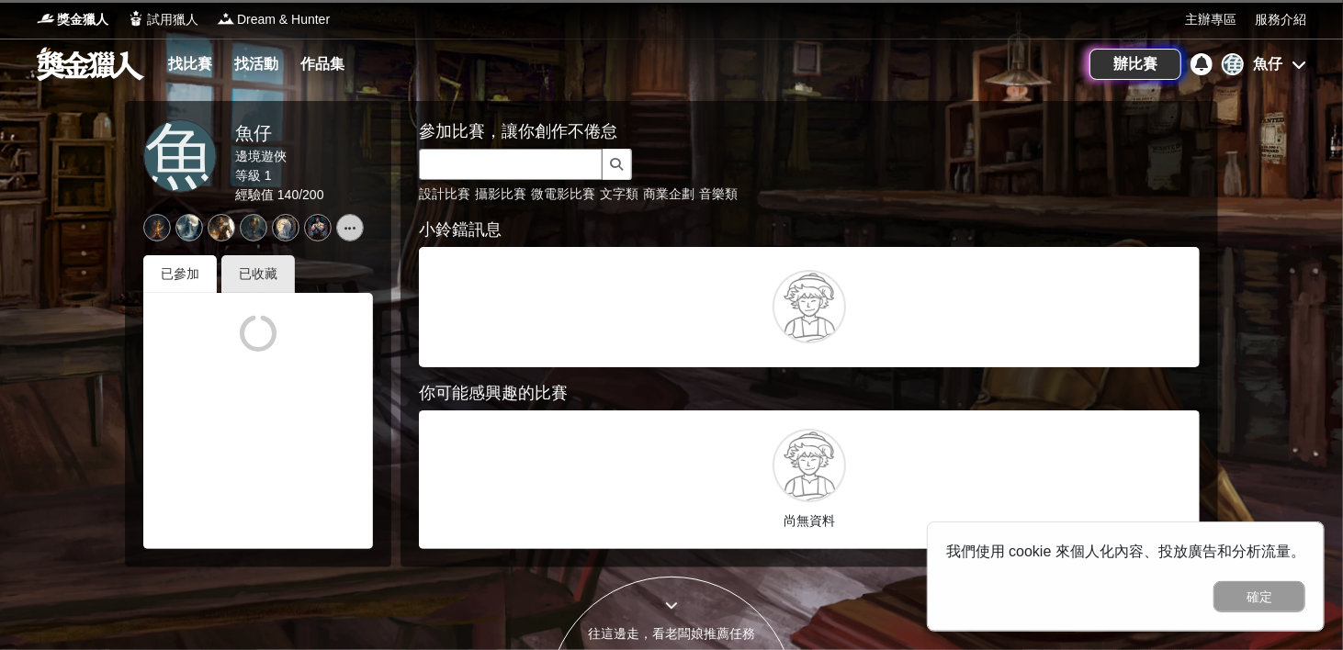
click at [496, 158] on input "text" at bounding box center [511, 164] width 184 height 31
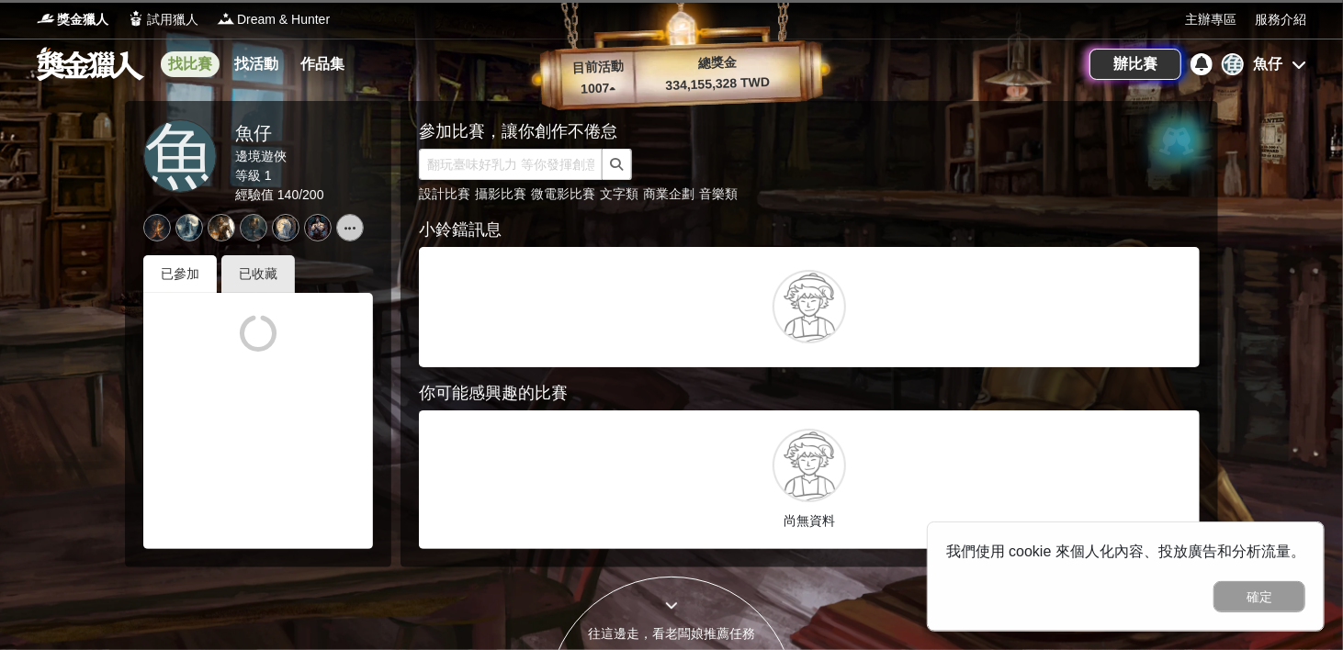
click at [193, 56] on link "找比賽" at bounding box center [190, 64] width 59 height 26
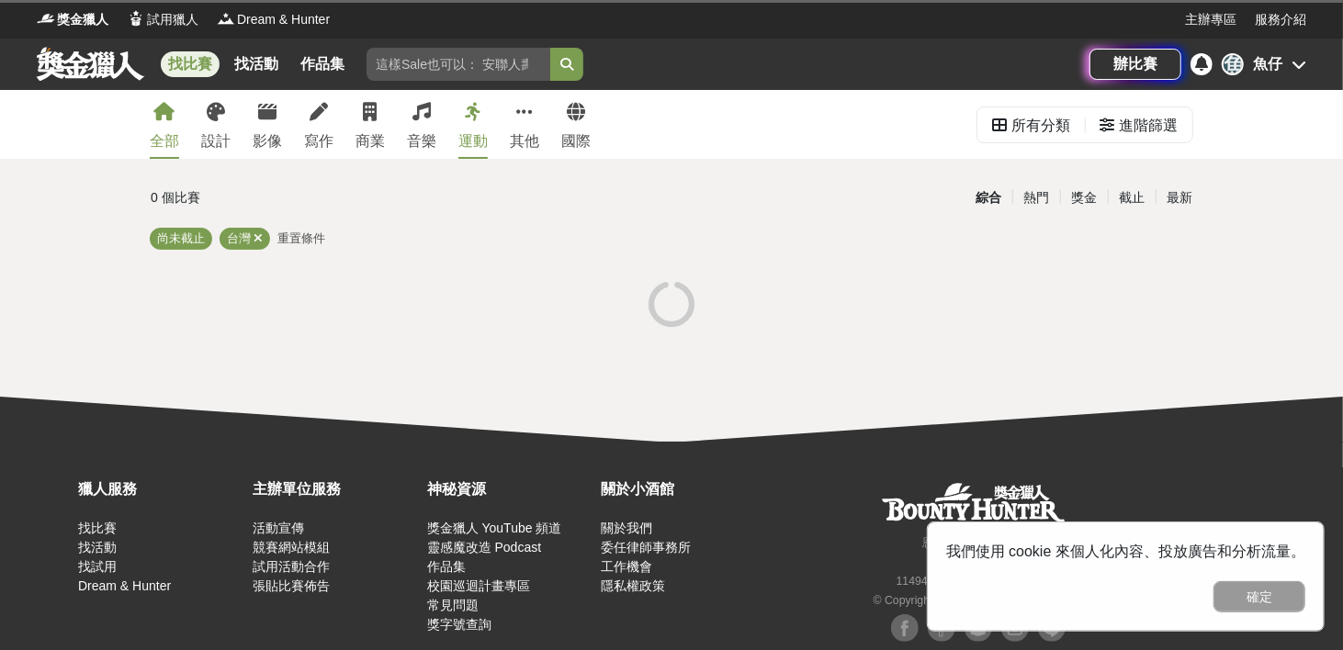
click at [396, 61] on input "search" at bounding box center [459, 64] width 184 height 33
click at [413, 65] on input "search" at bounding box center [459, 64] width 184 height 33
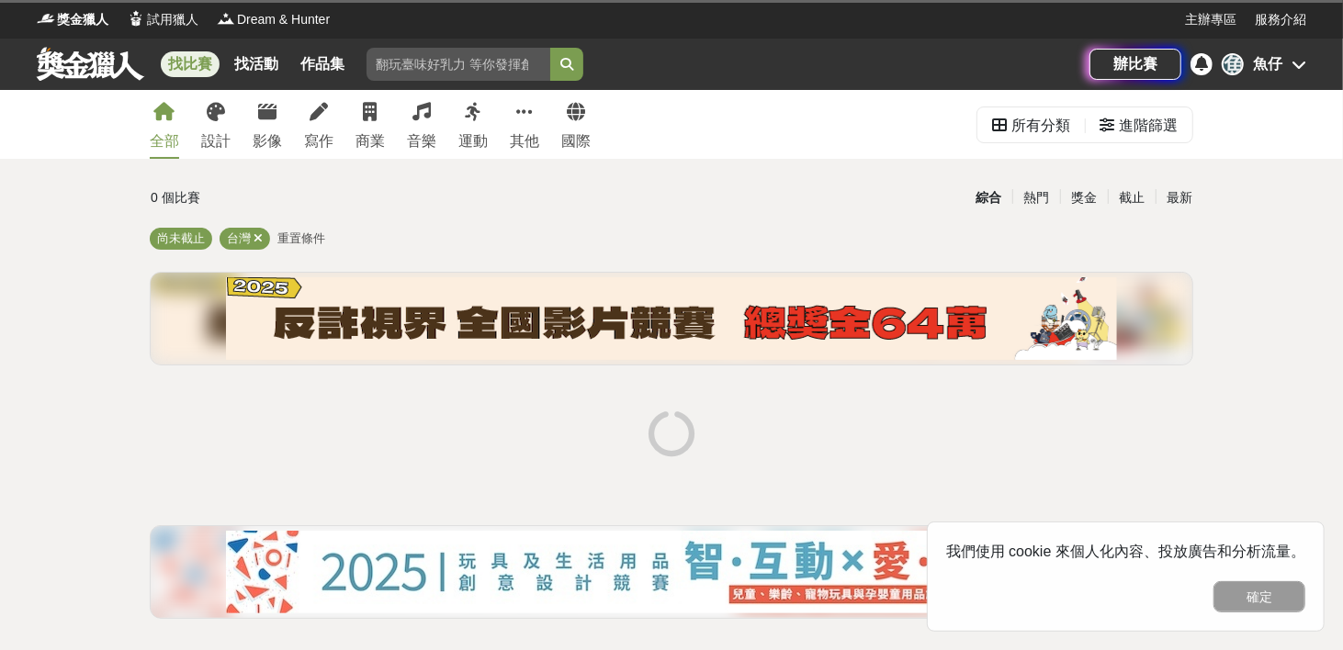
click at [413, 65] on input "search" at bounding box center [459, 64] width 184 height 33
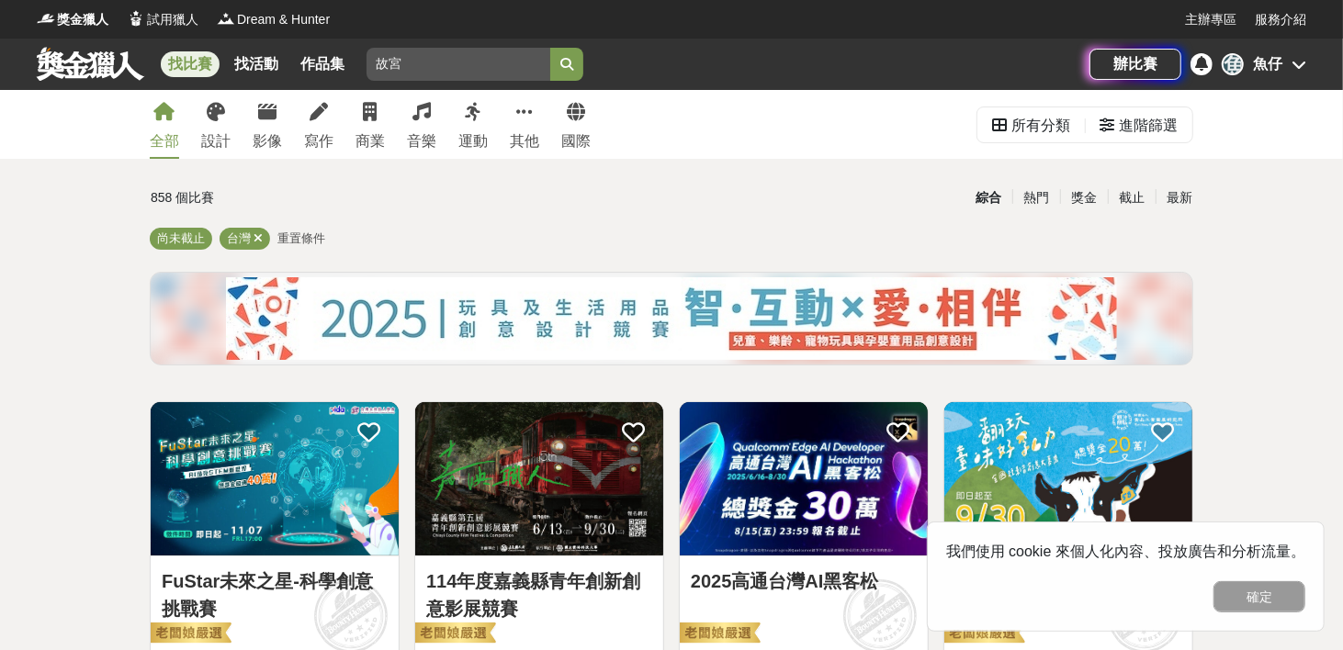
type input "故宮"
click at [550, 48] on button "submit" at bounding box center [566, 64] width 33 height 33
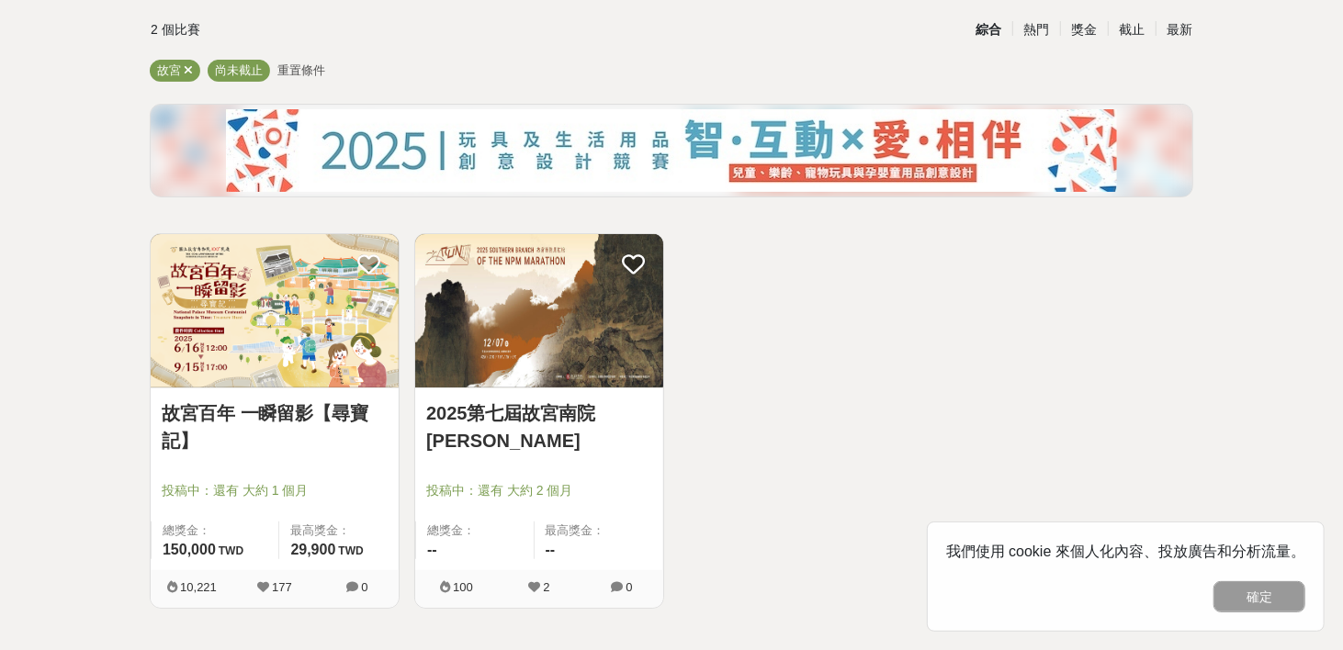
scroll to position [184, 0]
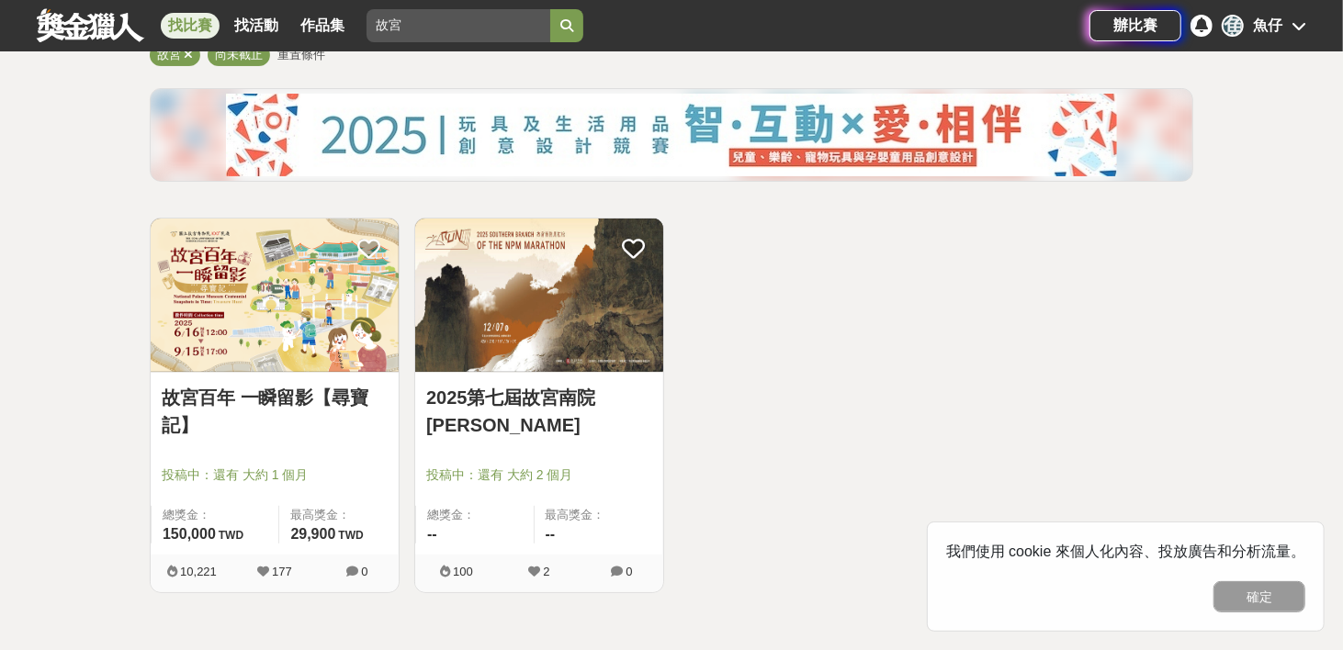
click at [291, 392] on link "故宮百年 一瞬留影【尋寶記】" at bounding box center [275, 411] width 226 height 55
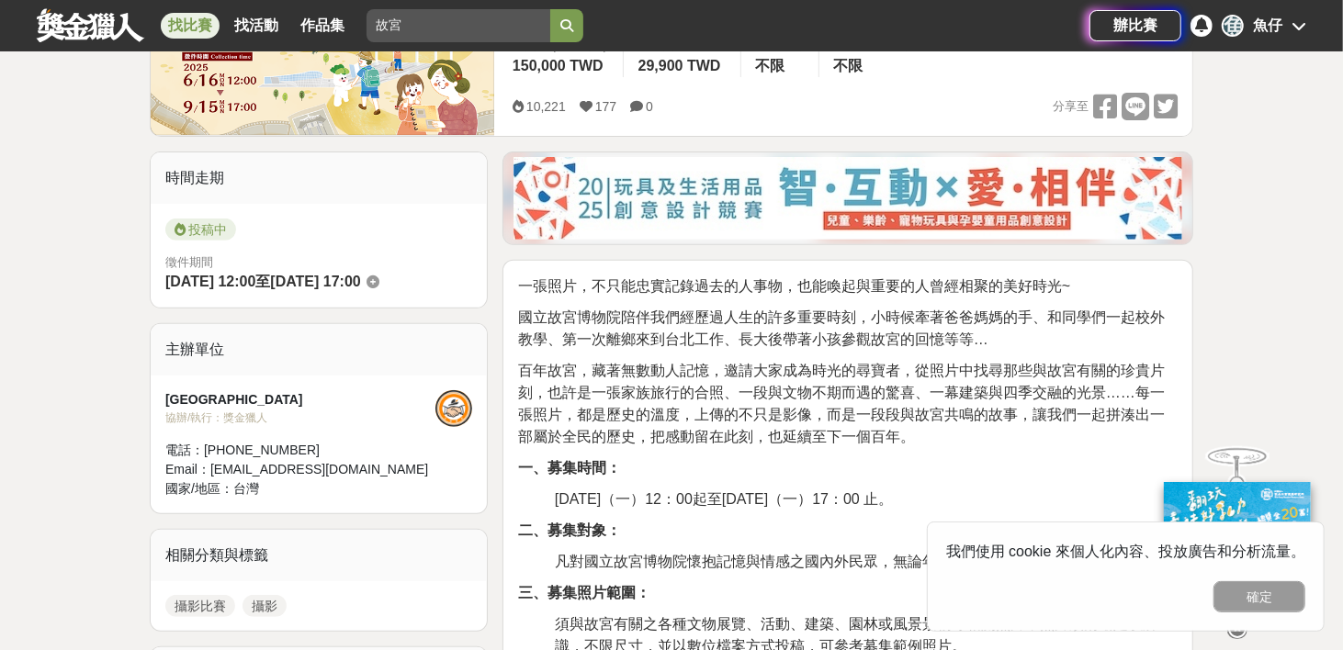
scroll to position [367, 0]
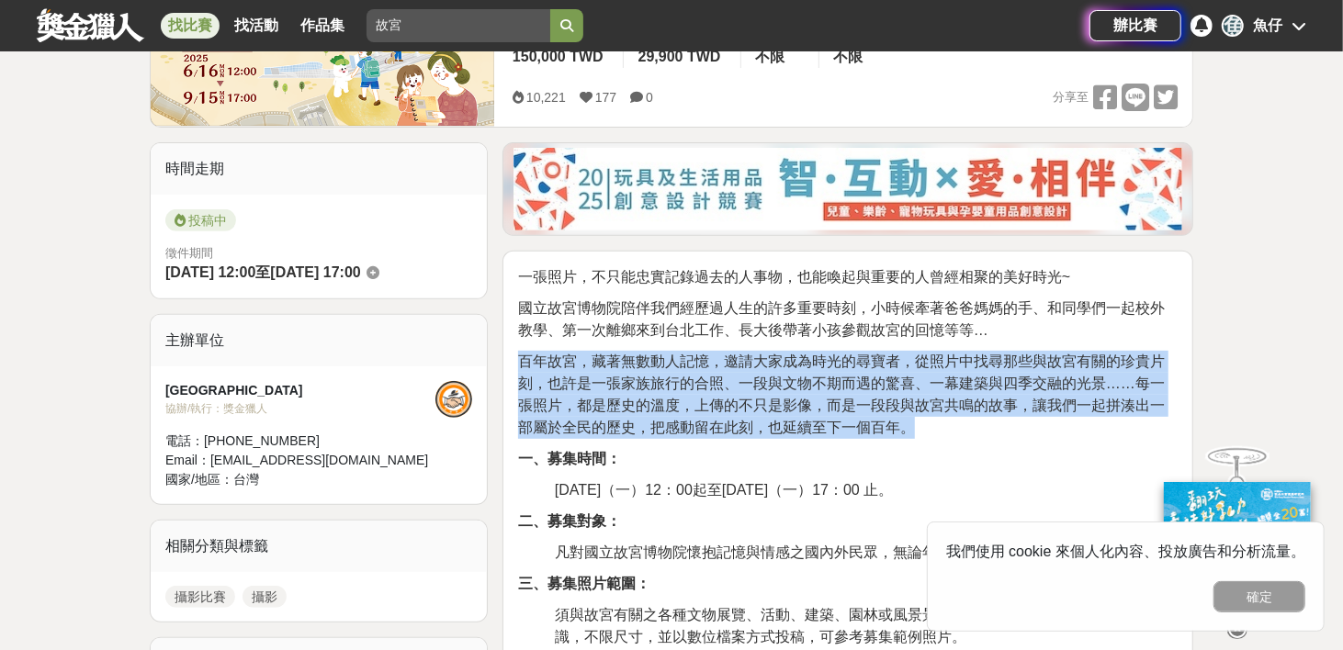
drag, startPoint x: 521, startPoint y: 361, endPoint x: 970, endPoint y: 417, distance: 452.7
click at [970, 417] on p "百年故宮，藏著無數動人記憶，邀請大家成為時光的尋寶者，從照片中找尋那些與故宮有關的珍貴片刻，也許是一張家族旅行的合照、一段與文物不期而遇的驚喜、一幕建築與四季…" at bounding box center [848, 395] width 660 height 88
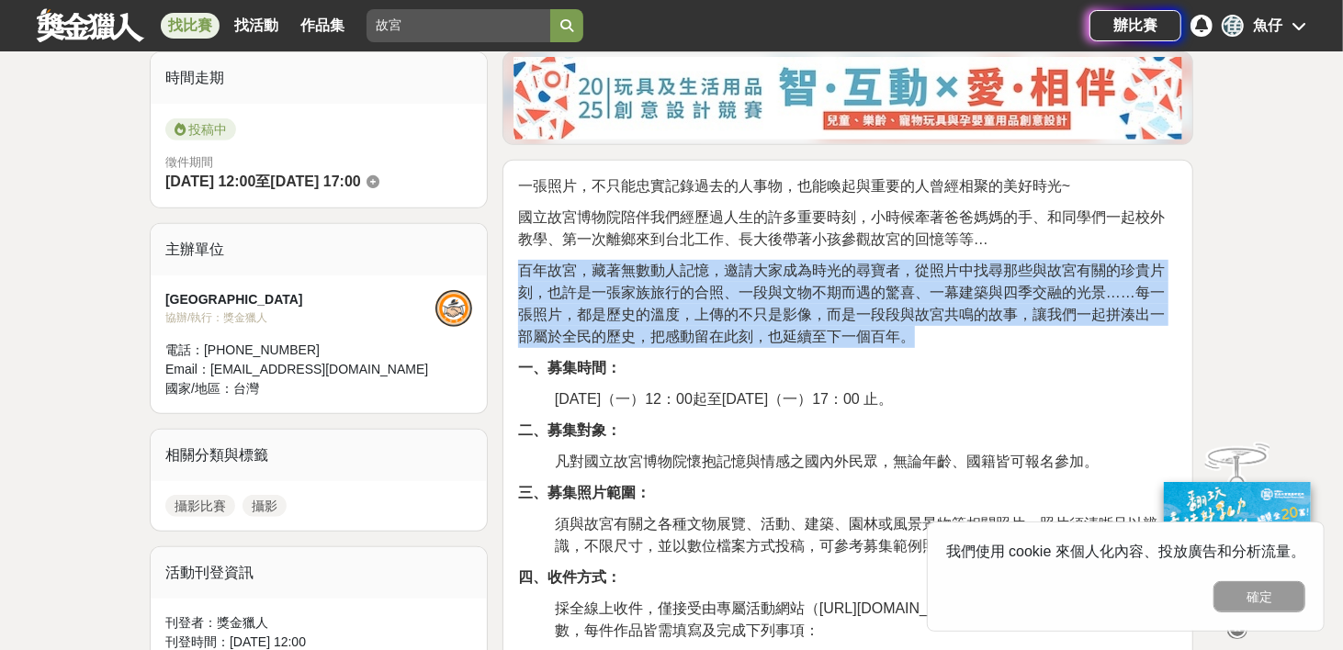
scroll to position [459, 0]
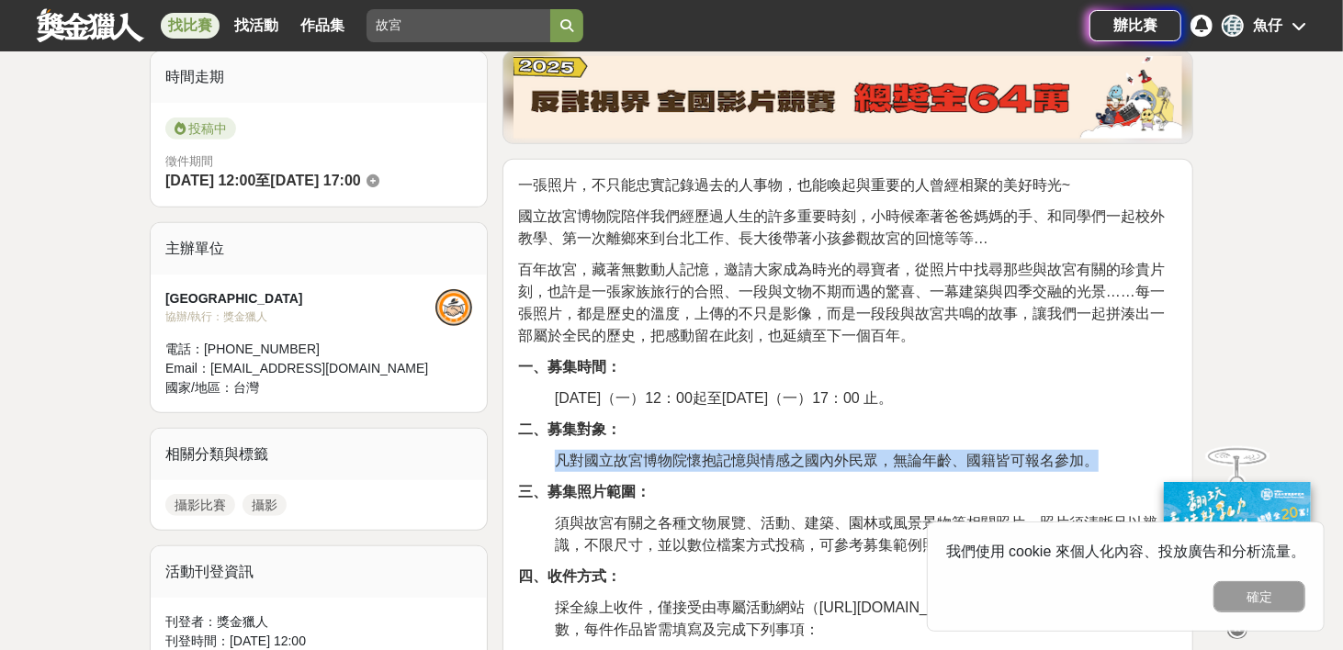
drag, startPoint x: 557, startPoint y: 458, endPoint x: 1102, endPoint y: 461, distance: 545.7
click at [1102, 461] on p "凡對國立故宮博物院懷抱記憶與情感之國內外民眾，無論年齡、國籍皆可報名參加。" at bounding box center [866, 461] width 623 height 22
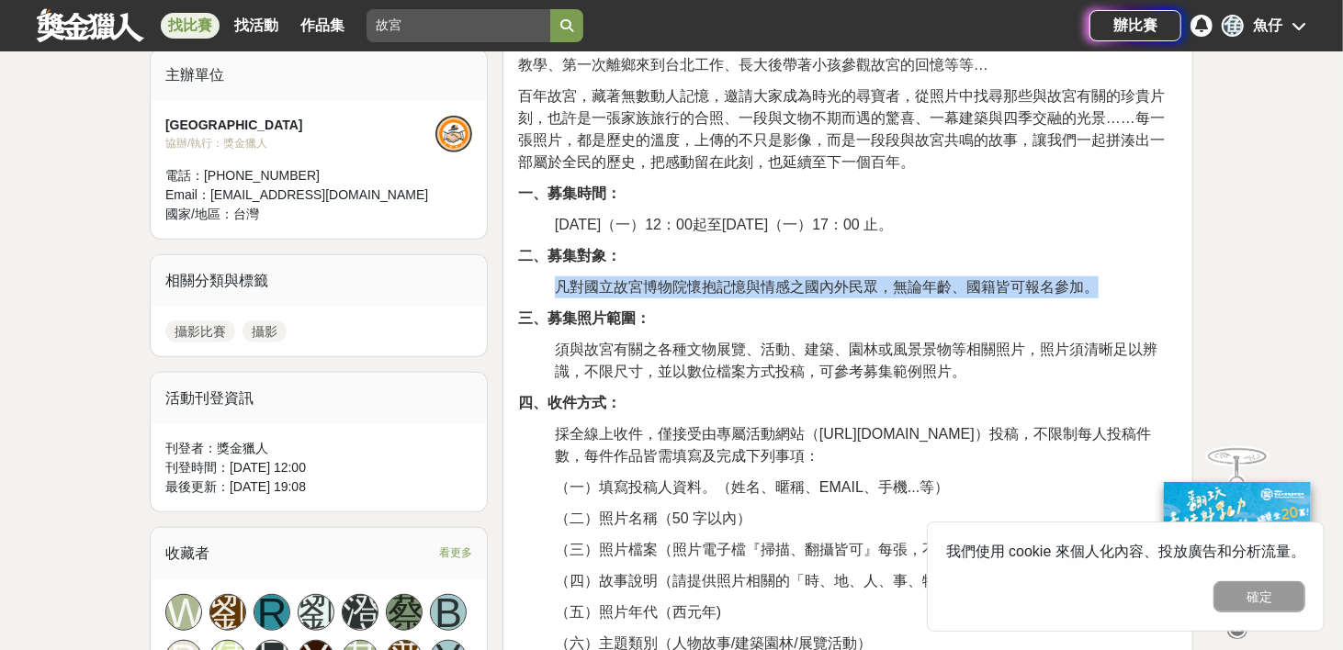
scroll to position [643, 0]
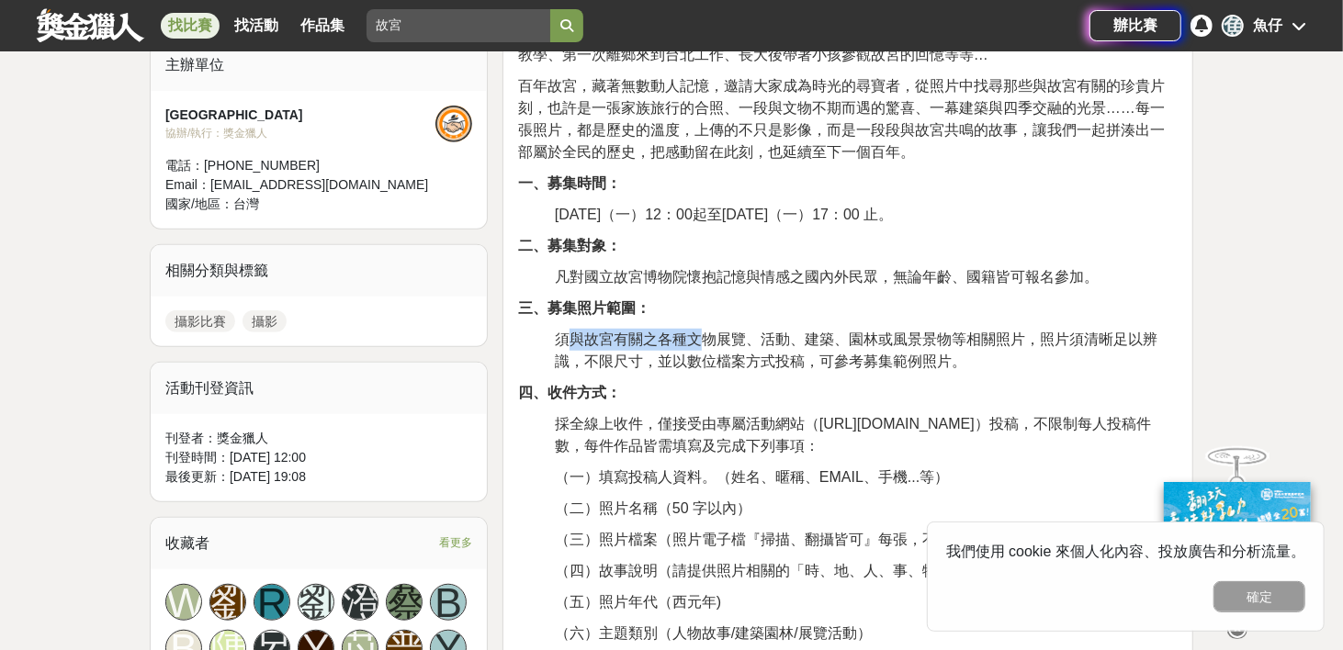
drag, startPoint x: 565, startPoint y: 337, endPoint x: 695, endPoint y: 331, distance: 130.6
click at [695, 332] on span "須與故宮有關之各種文物展覽、活動、建築、園林或風景景物等相關照片，照片須清晰足以辨識，不限尺寸，並以數位檔案方式投稿，可參考募集範例照片。" at bounding box center [856, 351] width 603 height 38
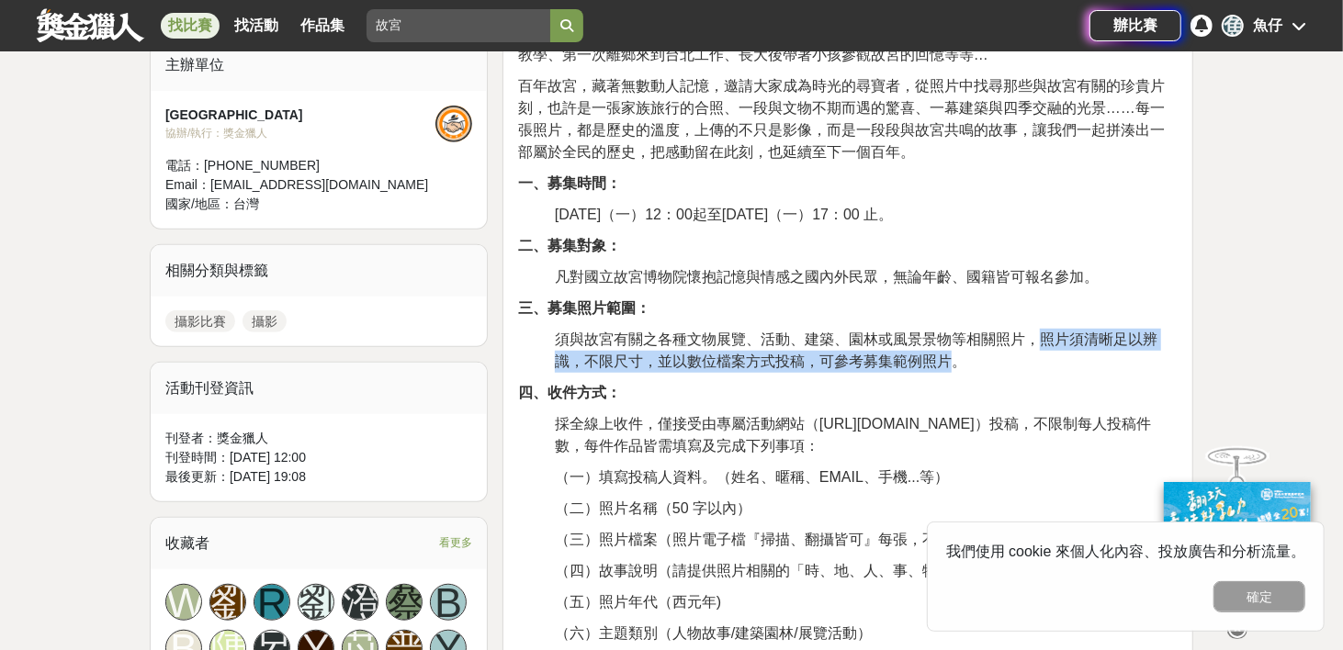
drag, startPoint x: 1040, startPoint y: 336, endPoint x: 955, endPoint y: 357, distance: 87.1
click at [955, 357] on span "須與故宮有關之各種文物展覽、活動、建築、園林或風景景物等相關照片，照片須清晰足以辨識，不限尺寸，並以數位檔案方式投稿，可參考募集範例照片。" at bounding box center [856, 351] width 603 height 38
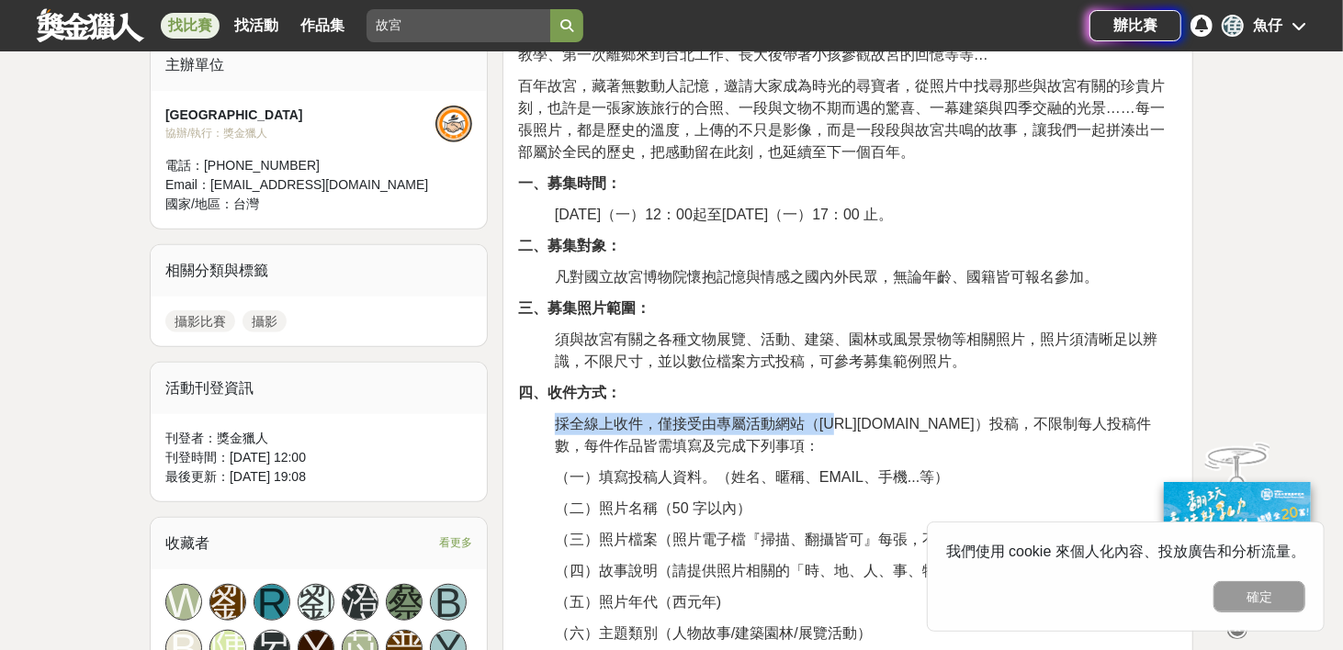
drag, startPoint x: 568, startPoint y: 419, endPoint x: 836, endPoint y: 413, distance: 268.3
click at [836, 416] on span "採全線上收件，僅接受由專屬活動網站（https://theme.npm.edu.tw/npmphoto/）投稿，不限制每人投稿件數，每件作品皆需填寫及完成下列…" at bounding box center [853, 435] width 596 height 38
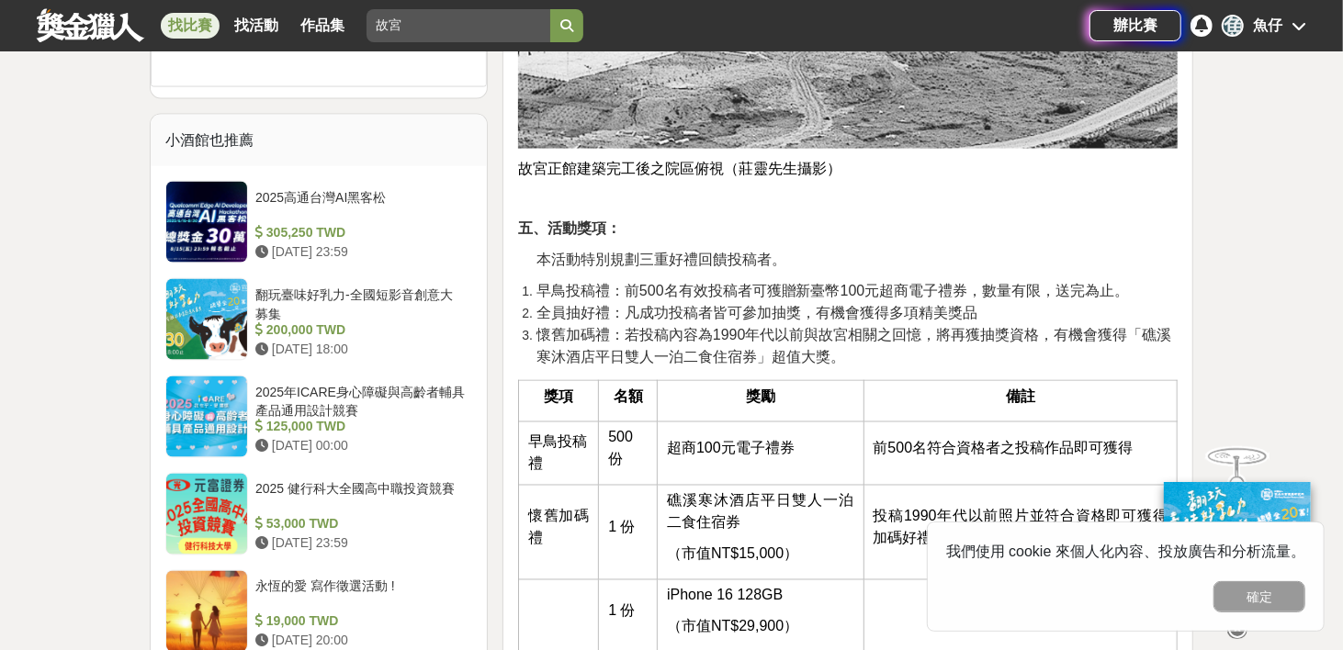
scroll to position [1745, 0]
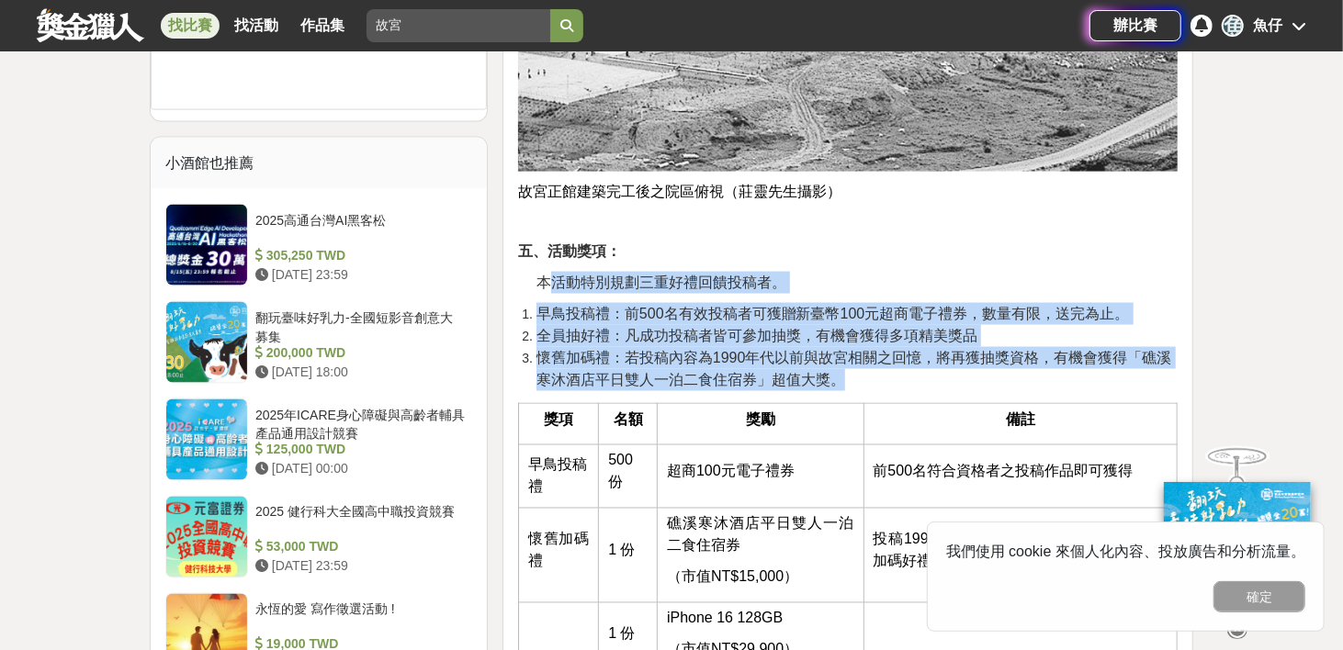
drag, startPoint x: 547, startPoint y: 284, endPoint x: 747, endPoint y: 391, distance: 227.3
click at [628, 364] on span "懷舊加碼禮：若投稿內容為1990年代以前與故宮相關之回憶，將再獲抽獎資格，有機會獲得「礁溪寒沐酒店平日雙人一泊二食住宿券」超值大獎。" at bounding box center [854, 369] width 636 height 38
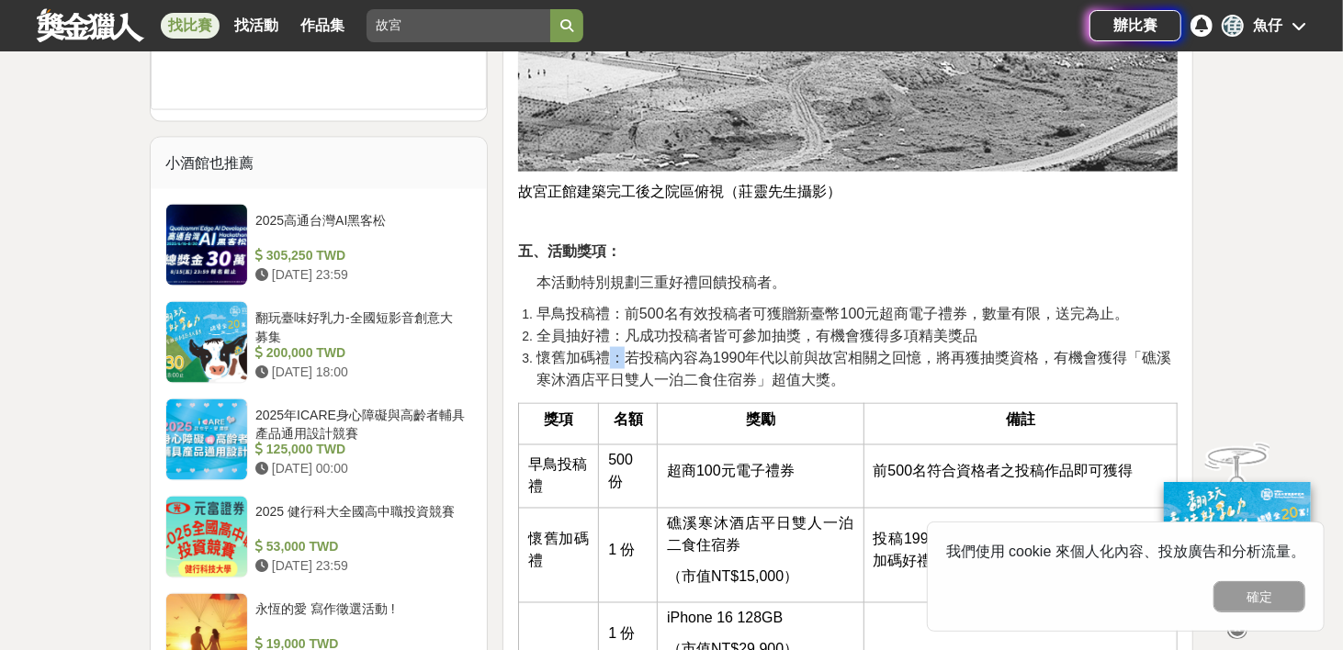
drag, startPoint x: 606, startPoint y: 353, endPoint x: 623, endPoint y: 355, distance: 16.6
click at [623, 355] on span "懷舊加碼禮：若投稿內容為1990年代以前與故宮相關之回憶，將再獲抽獎資格，有機會獲得「礁溪寒沐酒店平日雙人一泊二食住宿券」超值大獎。" at bounding box center [854, 369] width 636 height 38
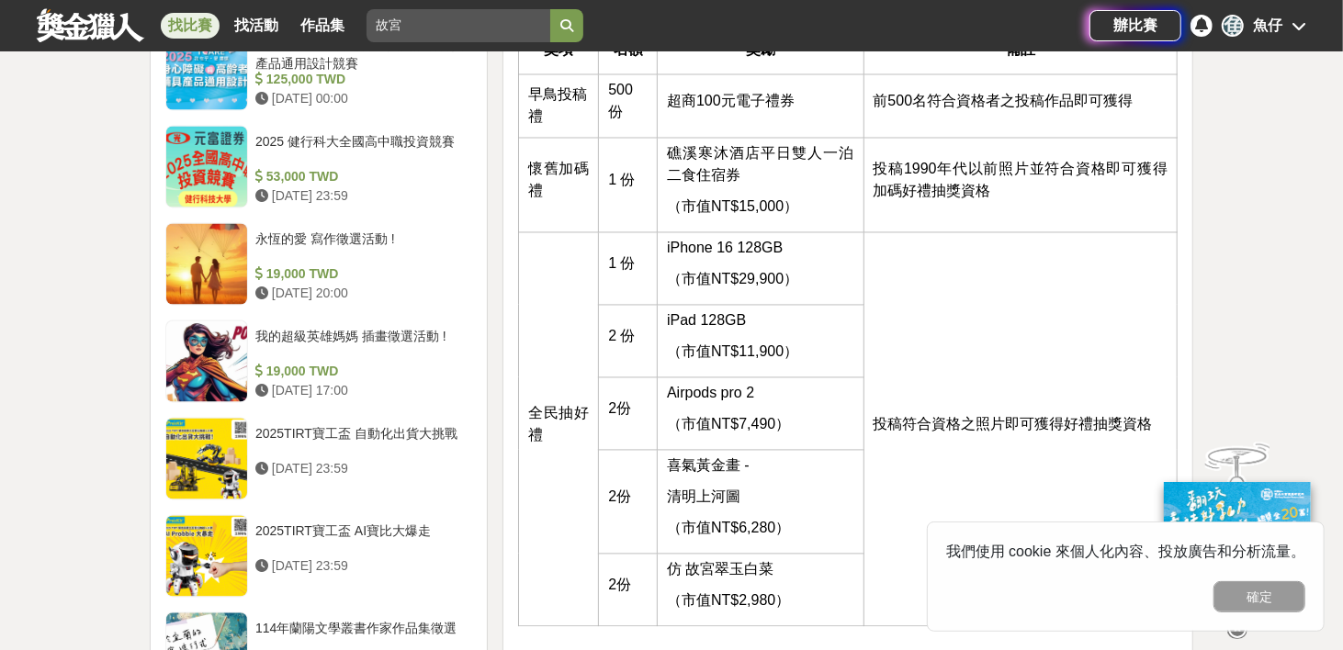
scroll to position [2113, 0]
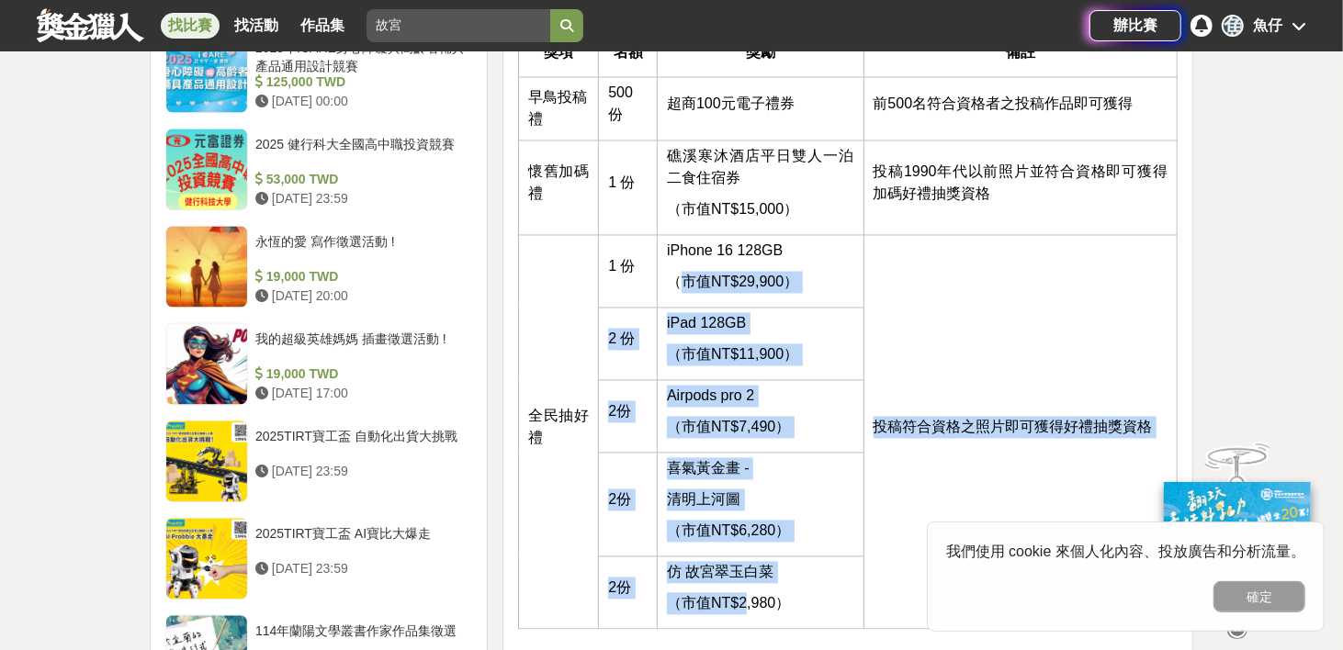
drag, startPoint x: 683, startPoint y: 263, endPoint x: 768, endPoint y: 574, distance: 322.9
click at [746, 598] on tbody "早鳥投稿禮 500 份 超商100元電子禮券 前500名符合資格者之投稿作品即可獲得 懷舊加碼禮 1 份 礁溪寒沐酒店 平日雙人一泊二食住宿券 （市值NT$1…" at bounding box center [847, 353] width 659 height 552
click at [859, 481] on td "喜氣黃金畫 - 清明上河圖 （市值NT$6,280）" at bounding box center [761, 505] width 206 height 104
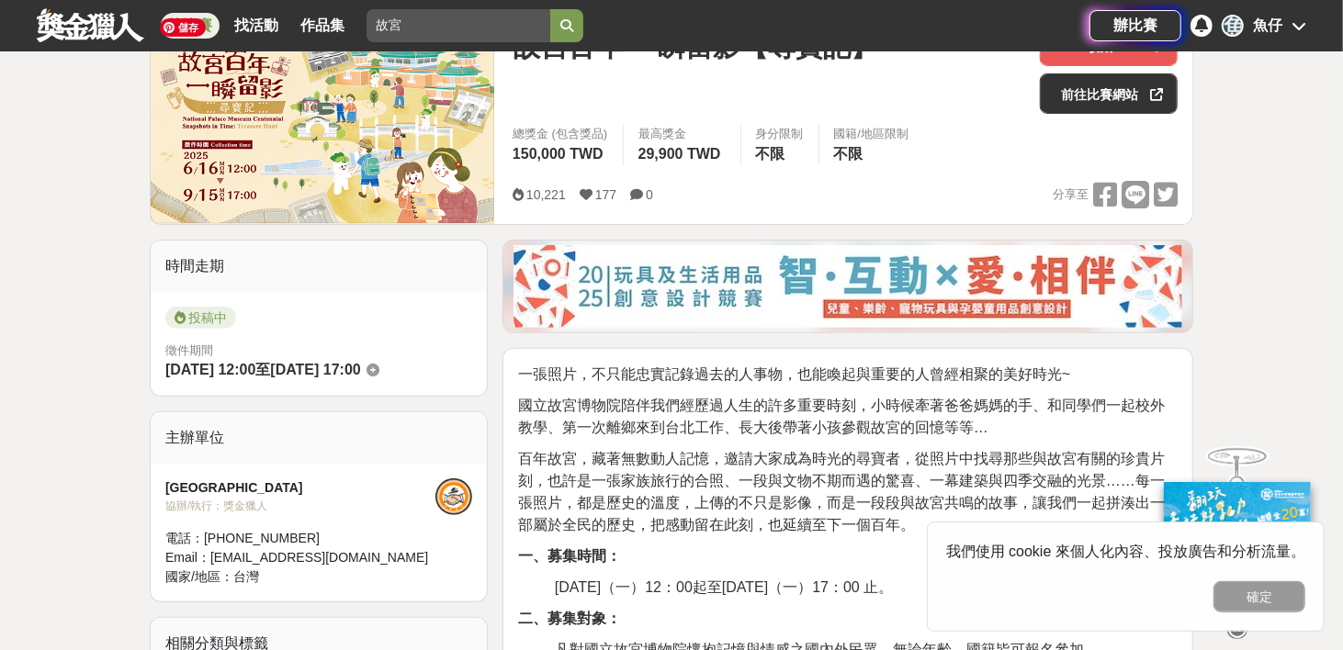
scroll to position [276, 0]
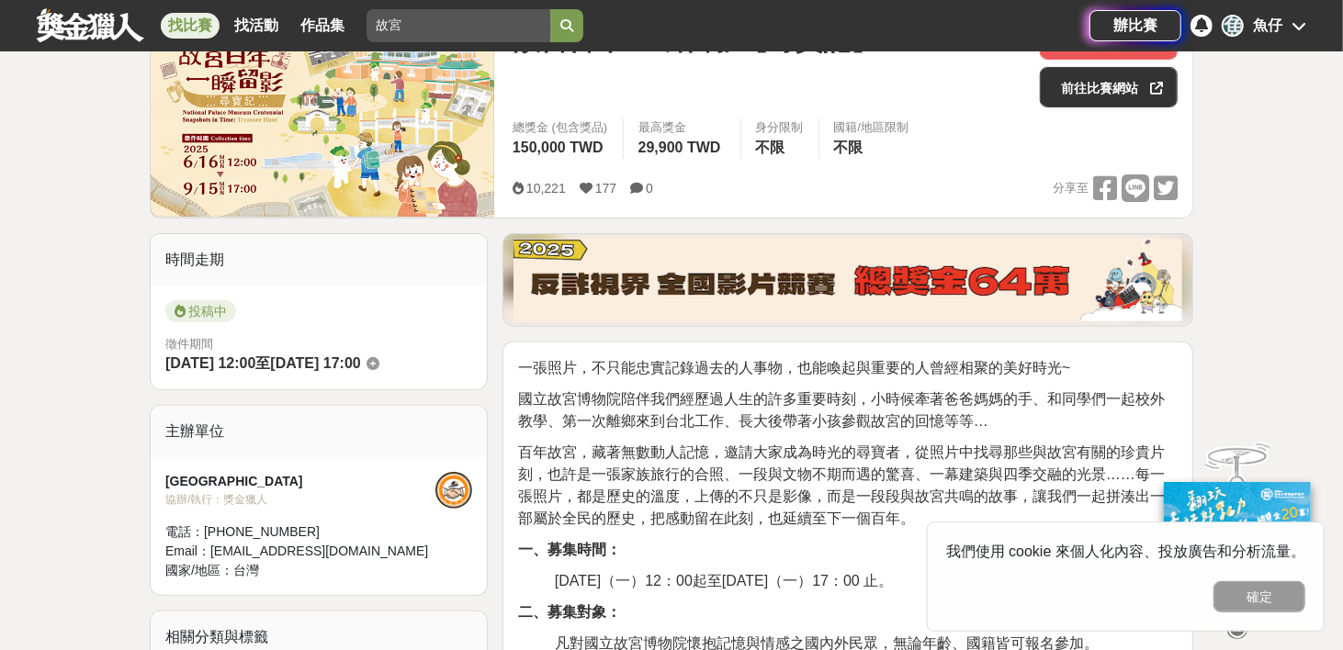
click at [446, 486] on div at bounding box center [453, 490] width 37 height 37
click at [175, 496] on div "協辦/執行： 獎金獵人" at bounding box center [300, 499] width 270 height 17
click at [257, 491] on div "協辦/執行： 獎金獵人" at bounding box center [300, 499] width 270 height 17
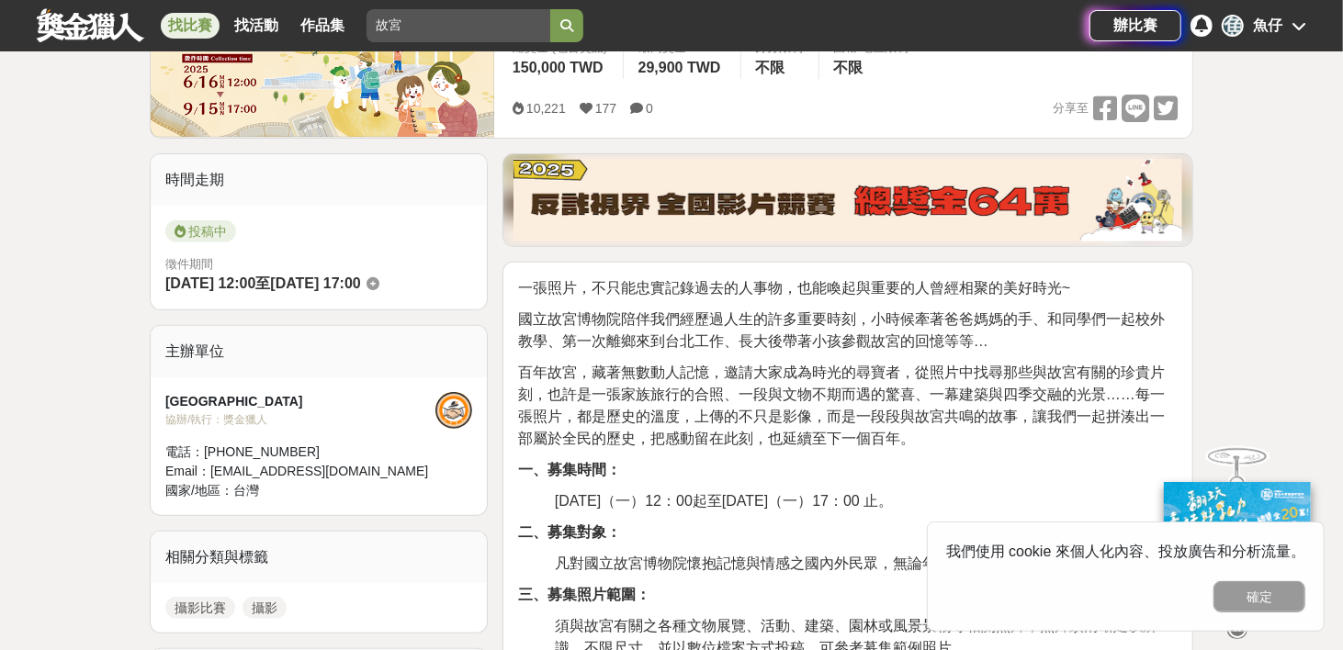
scroll to position [552, 0]
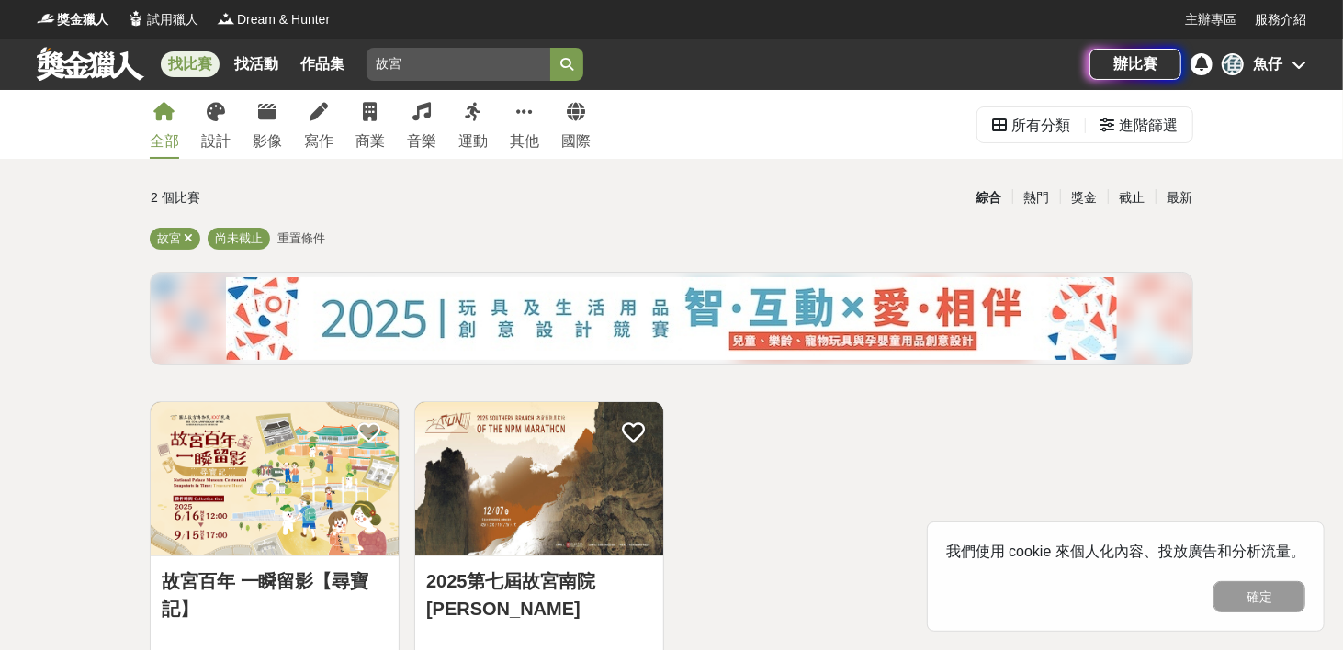
drag, startPoint x: 421, startPoint y: 68, endPoint x: 373, endPoint y: 60, distance: 48.5
click at [373, 60] on input "故宮" at bounding box center [459, 64] width 184 height 33
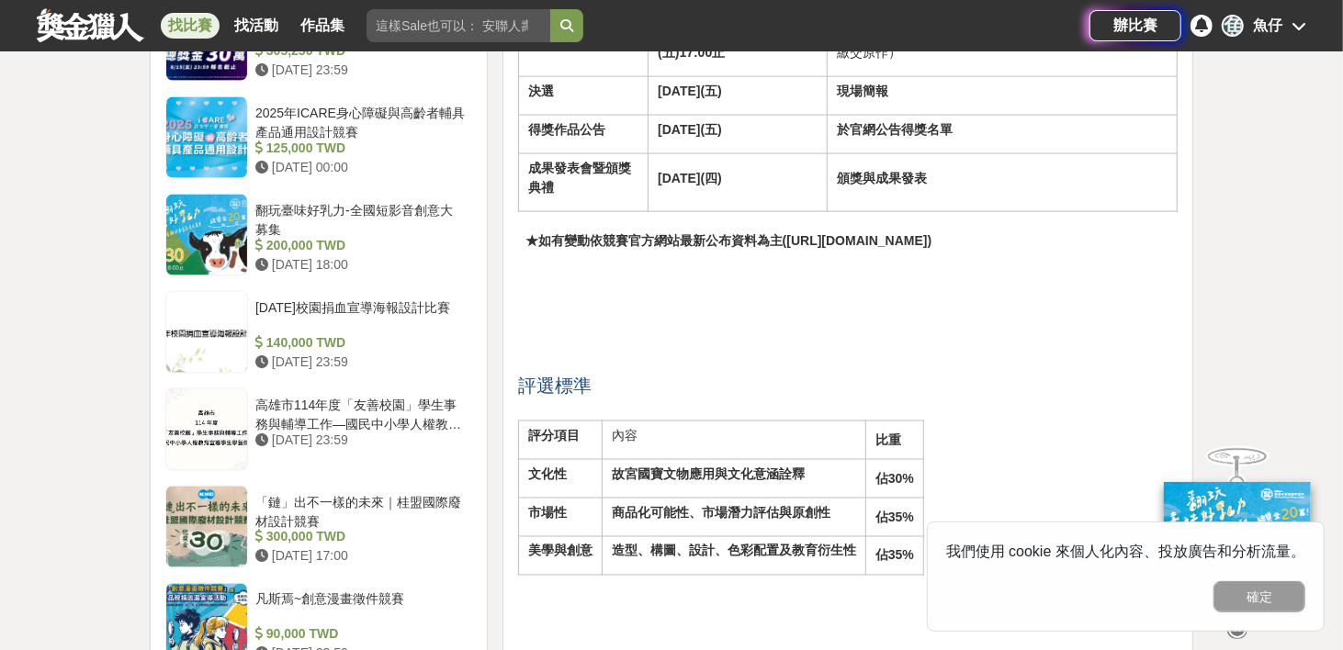
scroll to position [2113, 0]
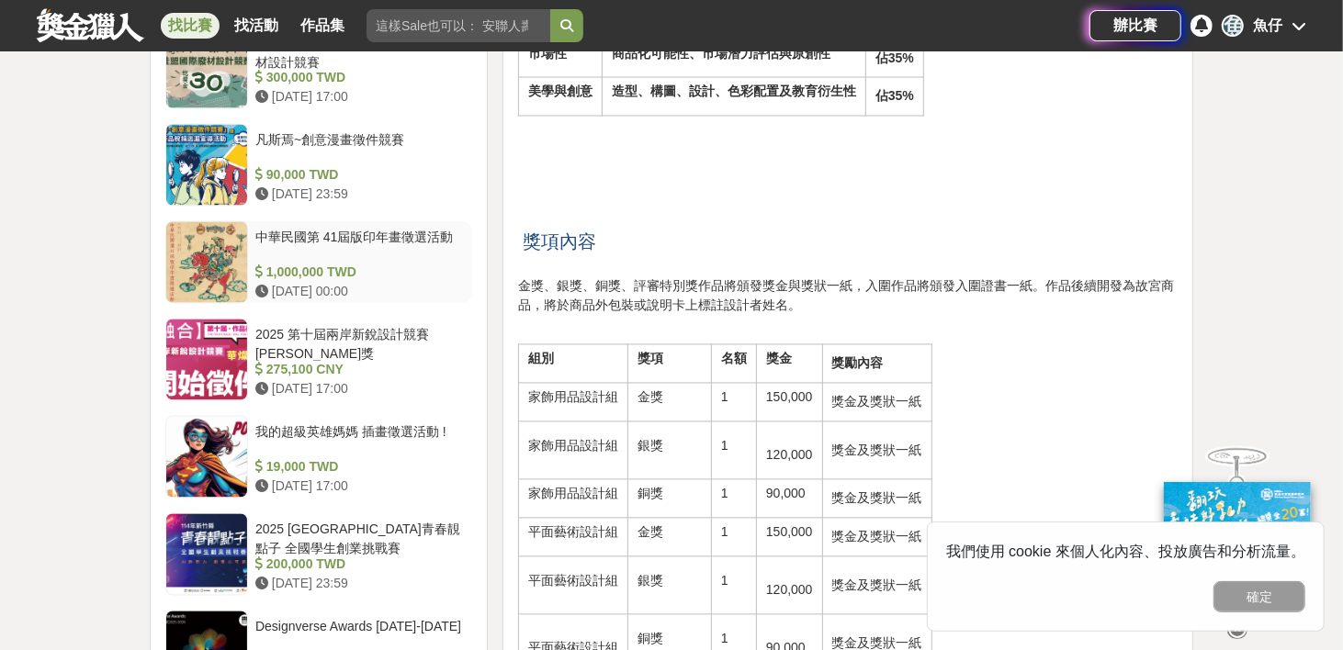
click at [209, 244] on div at bounding box center [206, 262] width 81 height 81
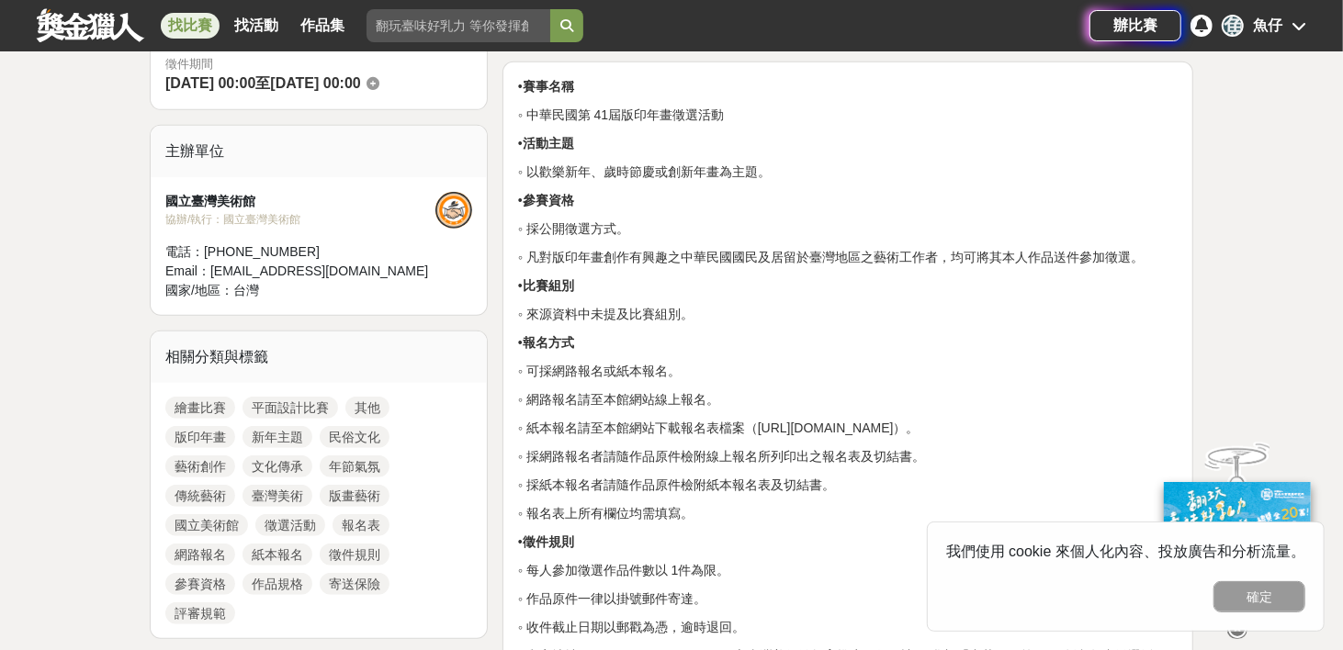
scroll to position [551, 0]
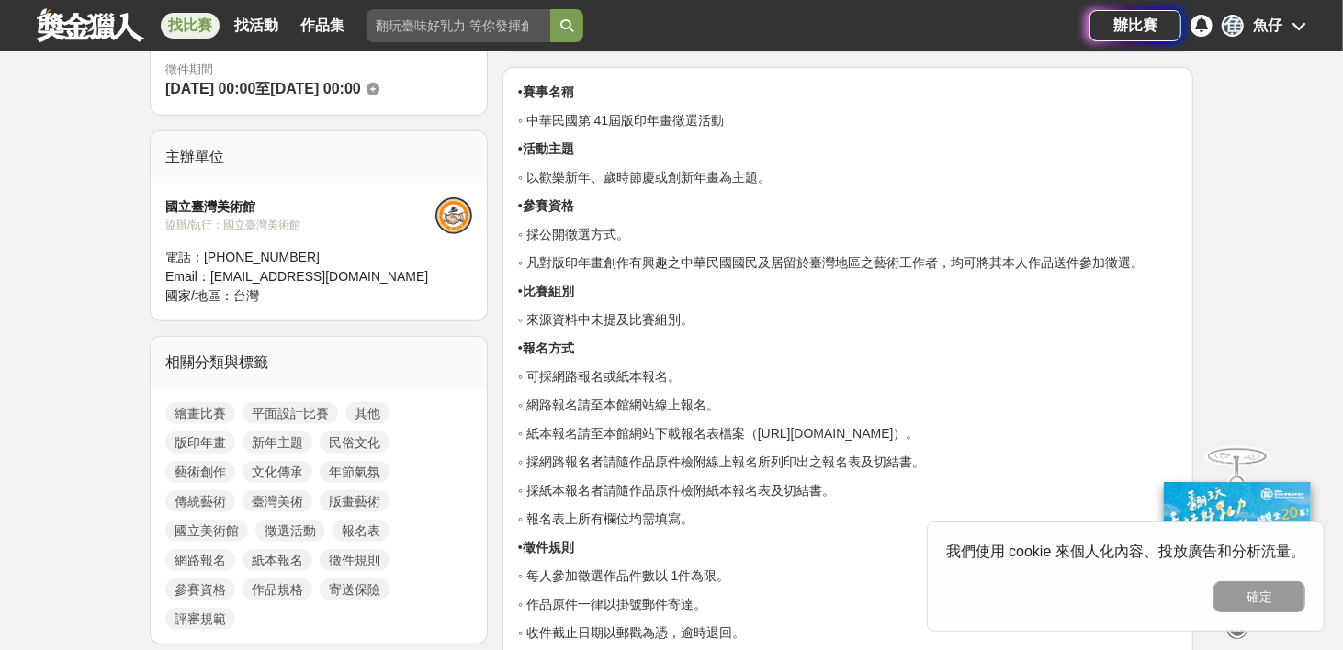
drag, startPoint x: 538, startPoint y: 126, endPoint x: 760, endPoint y: 312, distance: 289.5
click at [741, 401] on p "◦ 網路報名請至本館網站線上報名。" at bounding box center [848, 405] width 660 height 19
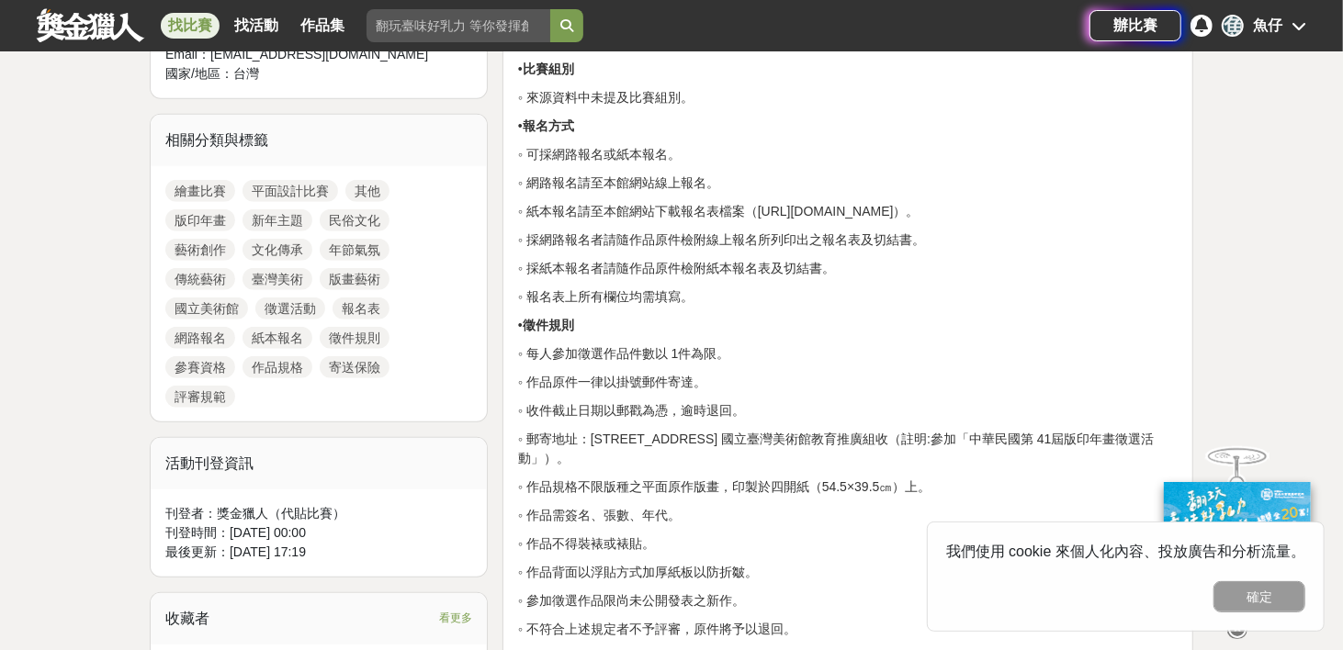
scroll to position [827, 0]
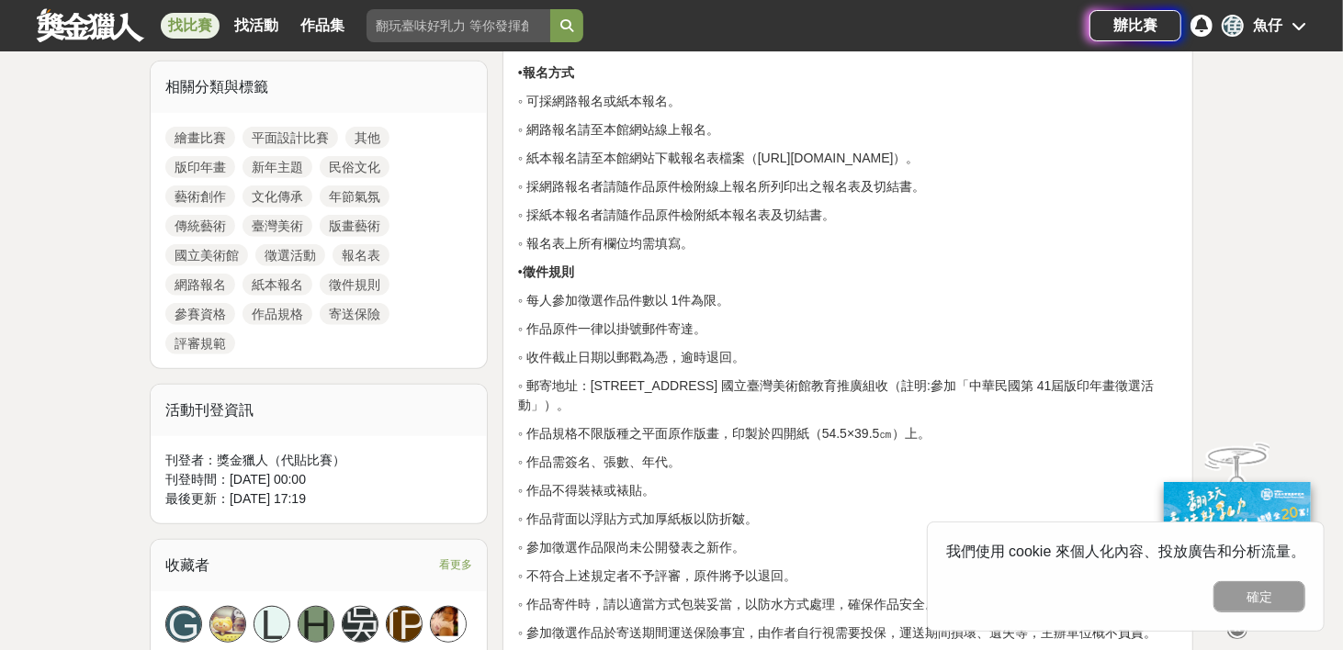
drag, startPoint x: 541, startPoint y: 318, endPoint x: 716, endPoint y: 324, distance: 174.7
click at [716, 324] on p "◦ 作品原件一律以掛號郵件寄達。" at bounding box center [848, 329] width 660 height 19
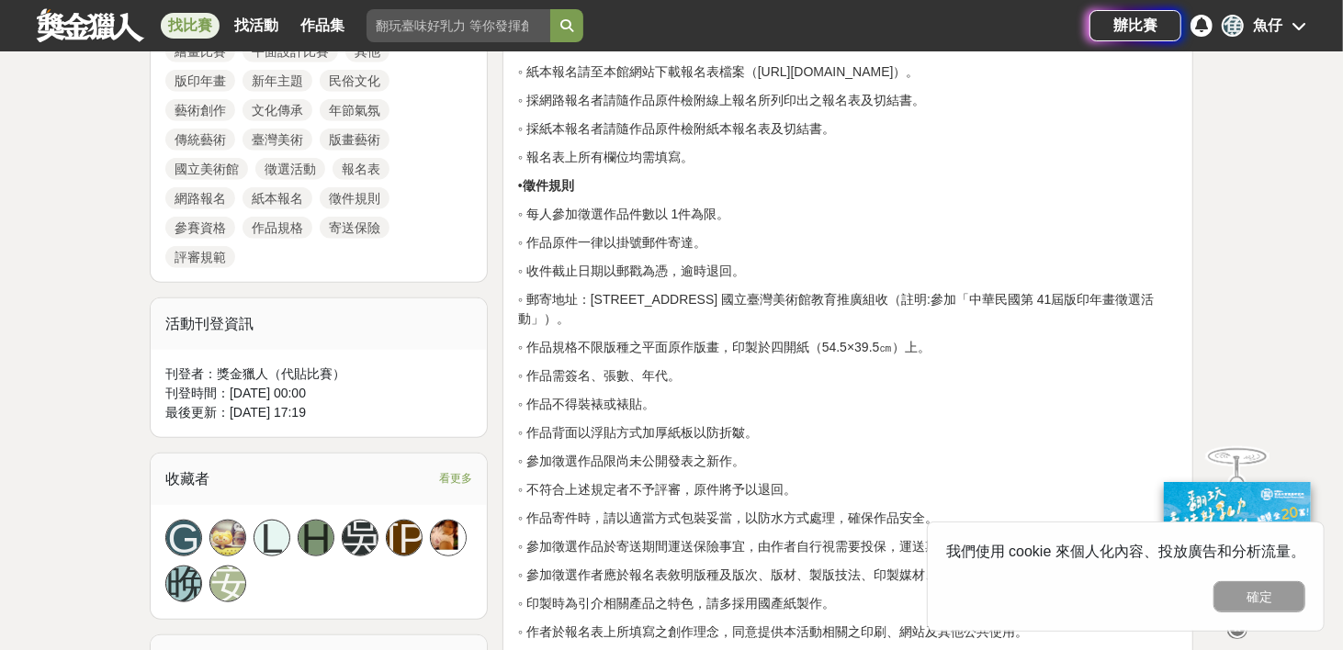
scroll to position [919, 0]
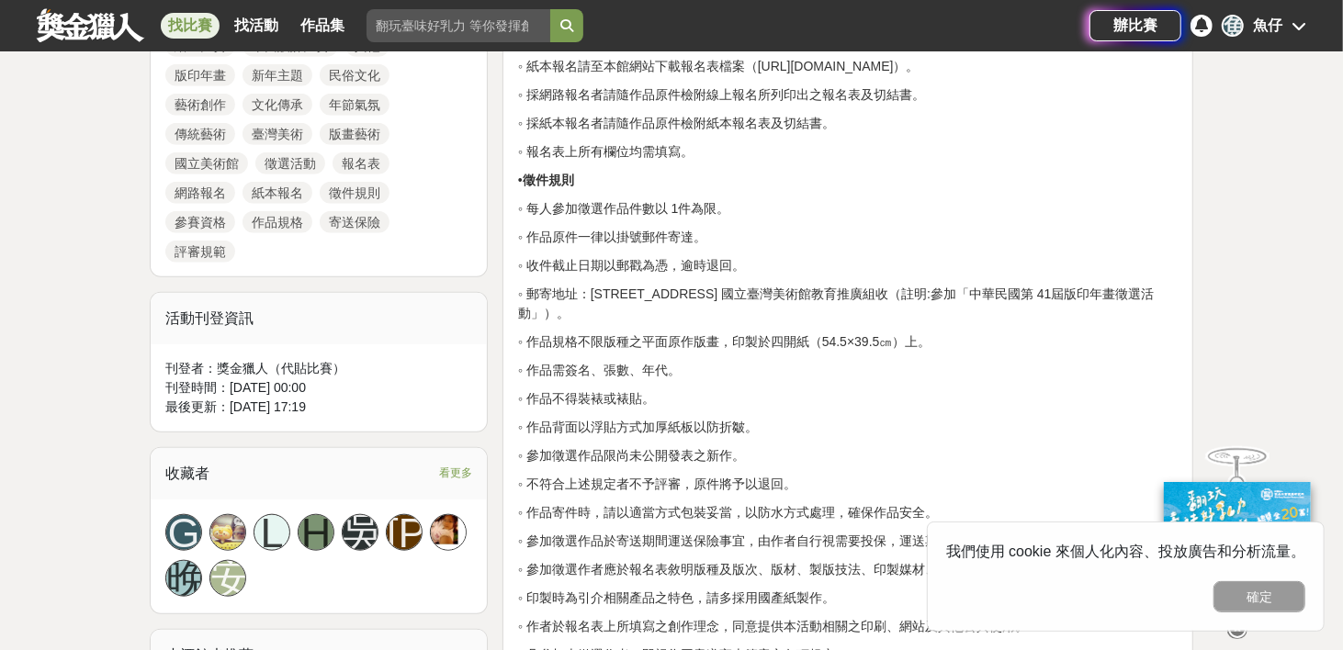
drag, startPoint x: 716, startPoint y: 324, endPoint x: 892, endPoint y: 360, distance: 180.0
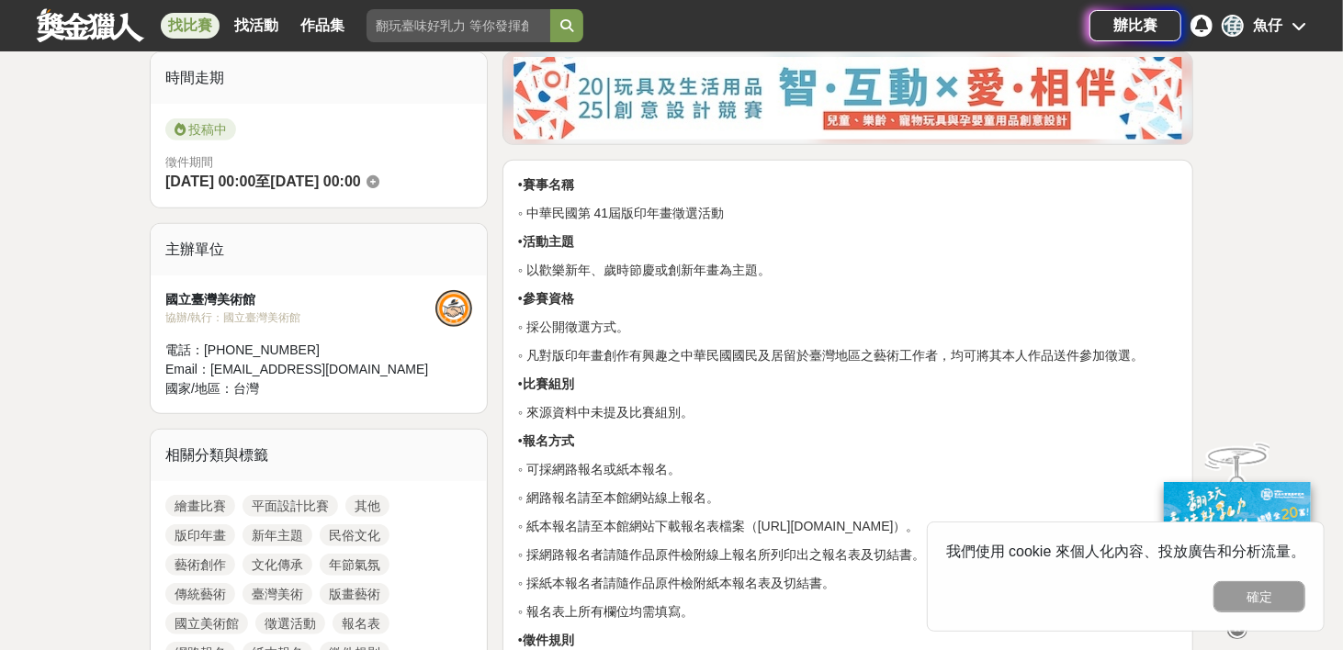
scroll to position [0, 0]
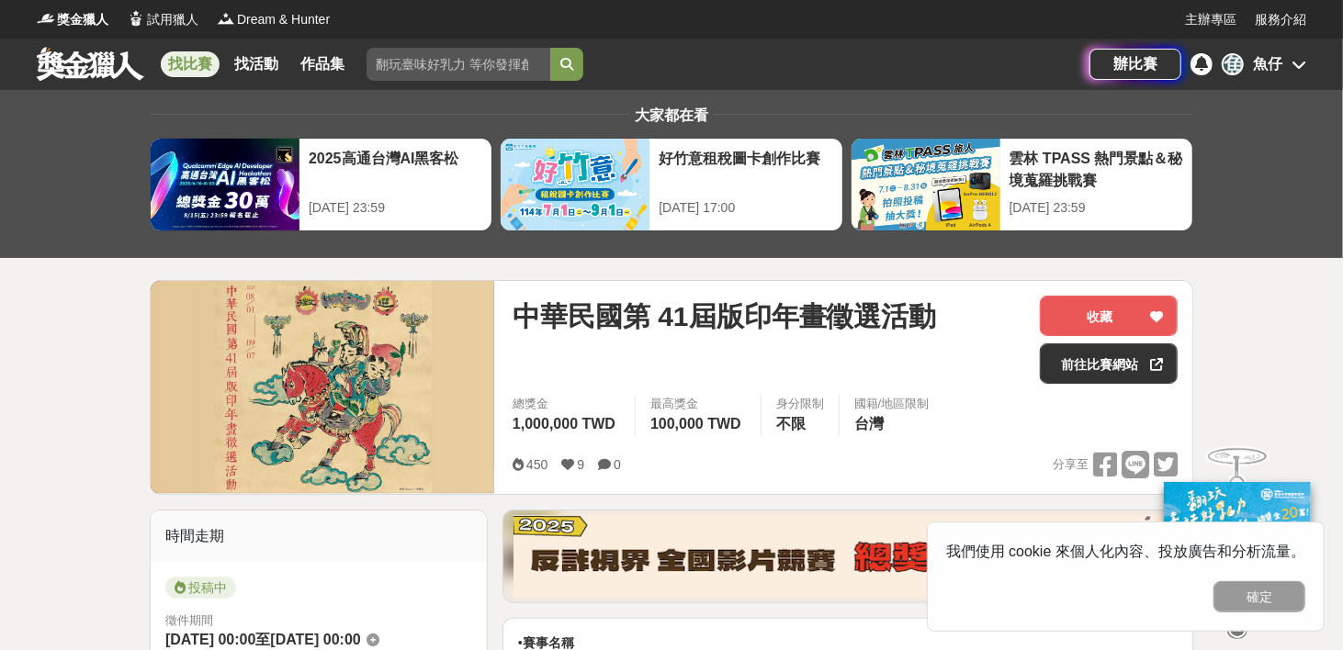
click at [80, 70] on link at bounding box center [90, 63] width 111 height 35
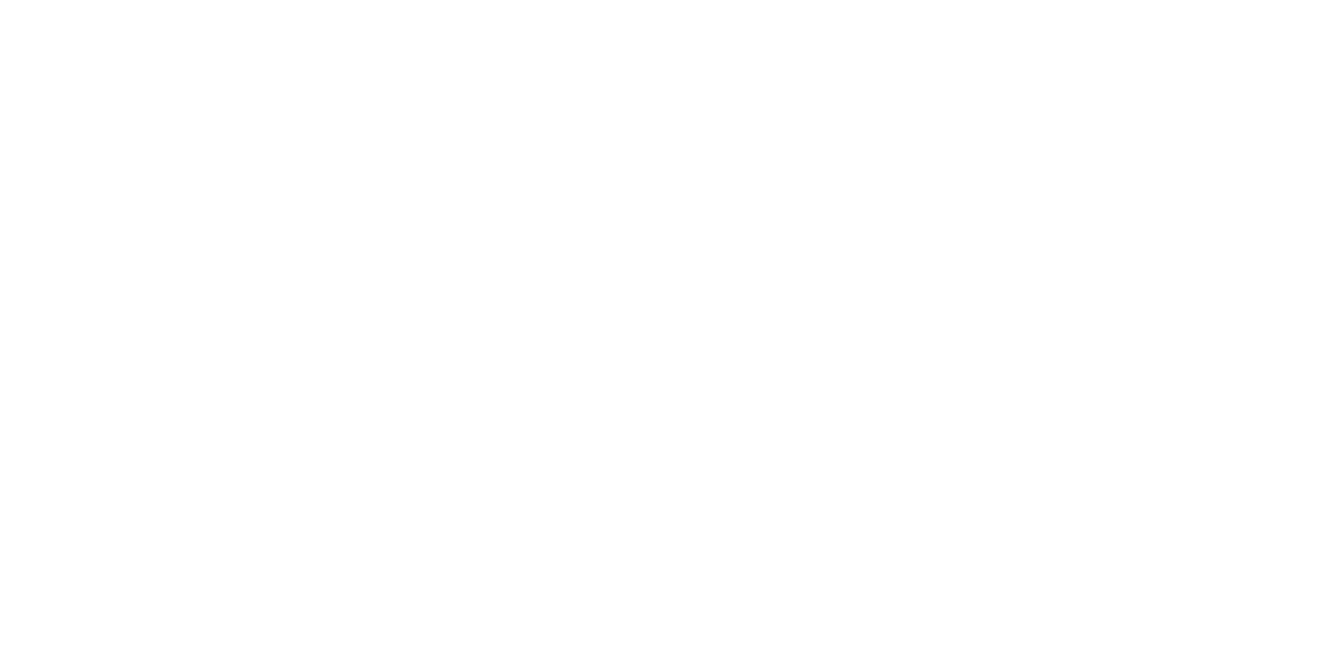
click at [80, 0] on html "獎金獵人 試用獵人 Dream & Hunter 主辦專區 服務介紹 找比賽 找活動 作品集 辦比賽 魚 魚仔 大家都在看 2025高通台灣AI黑客松 202…" at bounding box center [671, 0] width 1343 height 0
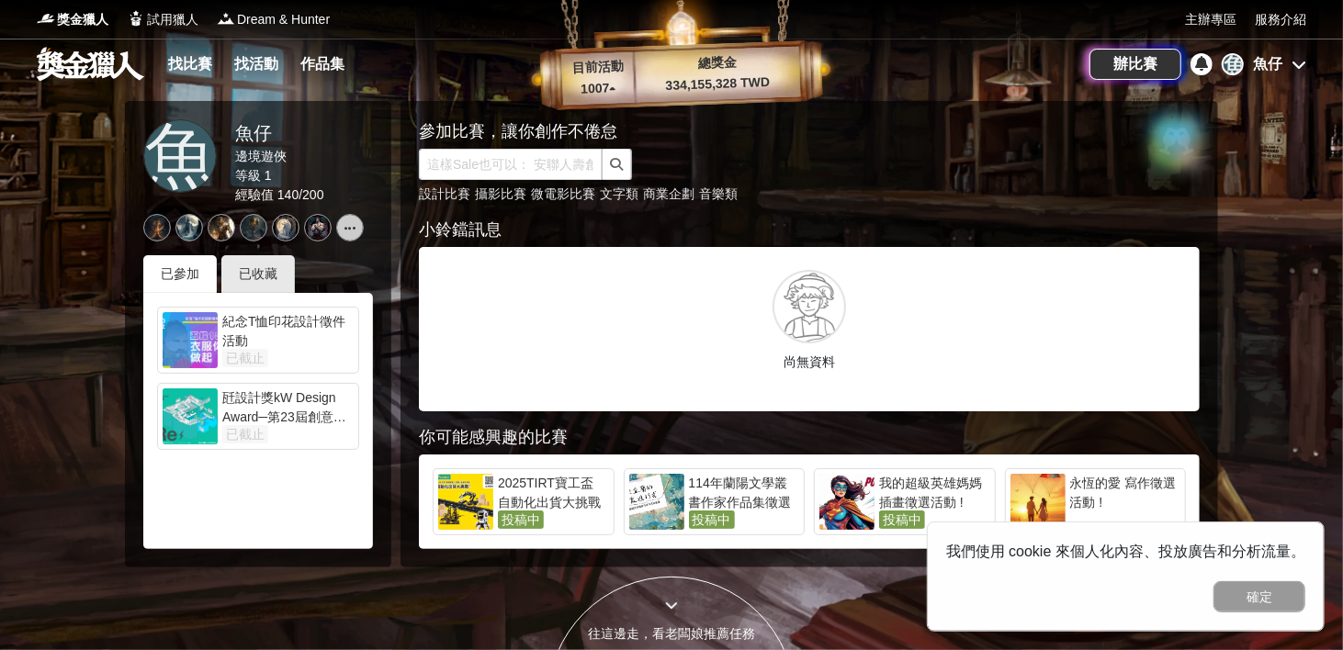
click at [60, 57] on link at bounding box center [90, 63] width 111 height 35
click at [58, 58] on link at bounding box center [90, 63] width 111 height 35
click at [179, 64] on link "找比賽" at bounding box center [190, 64] width 59 height 26
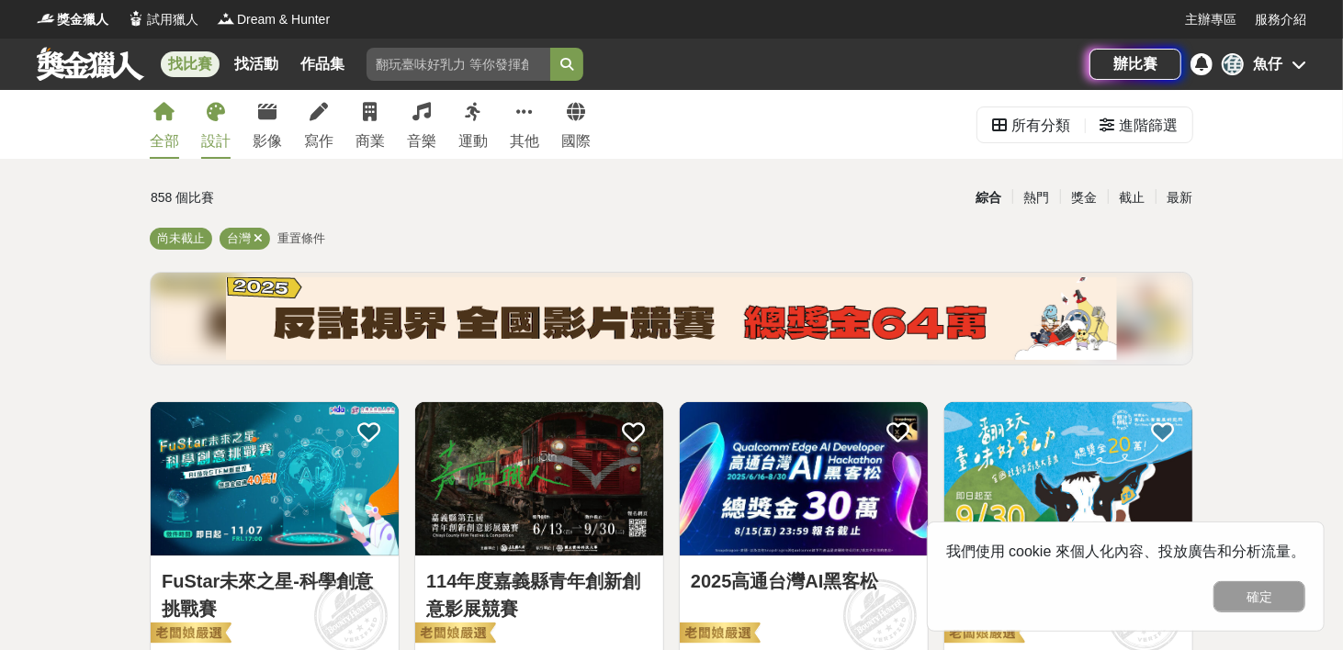
click at [216, 130] on link "設計" at bounding box center [215, 124] width 29 height 69
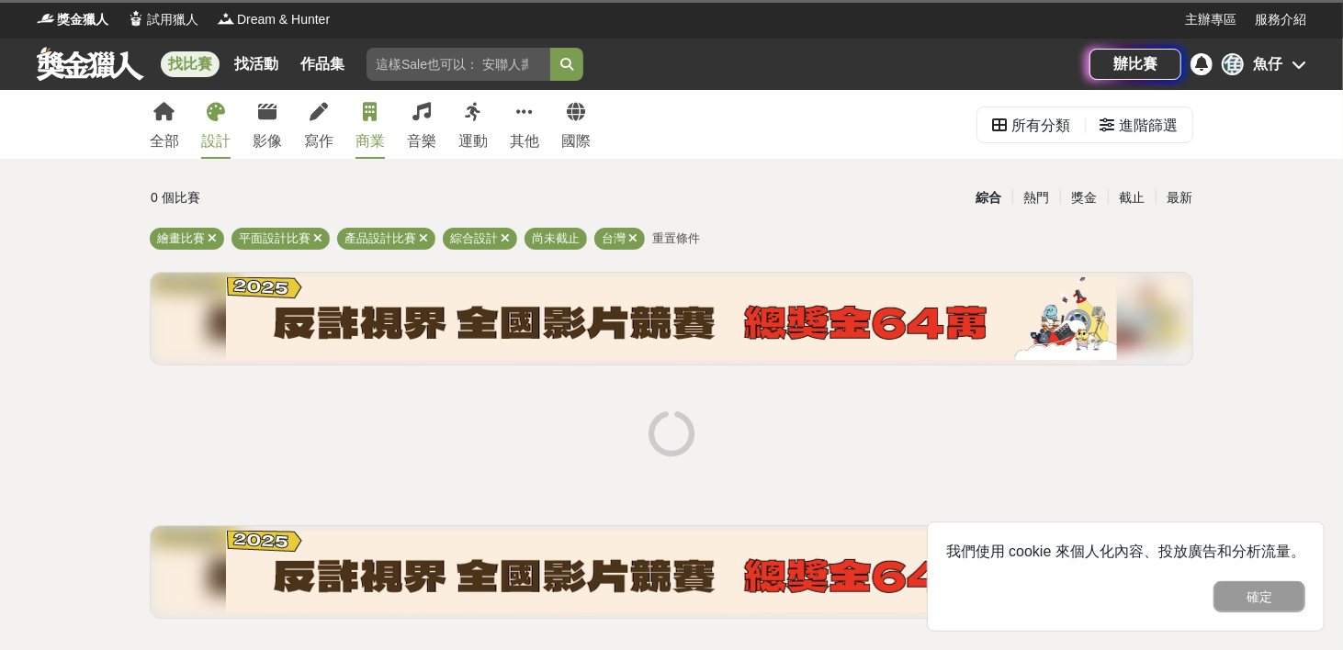
click at [377, 137] on div "商業" at bounding box center [369, 141] width 29 height 22
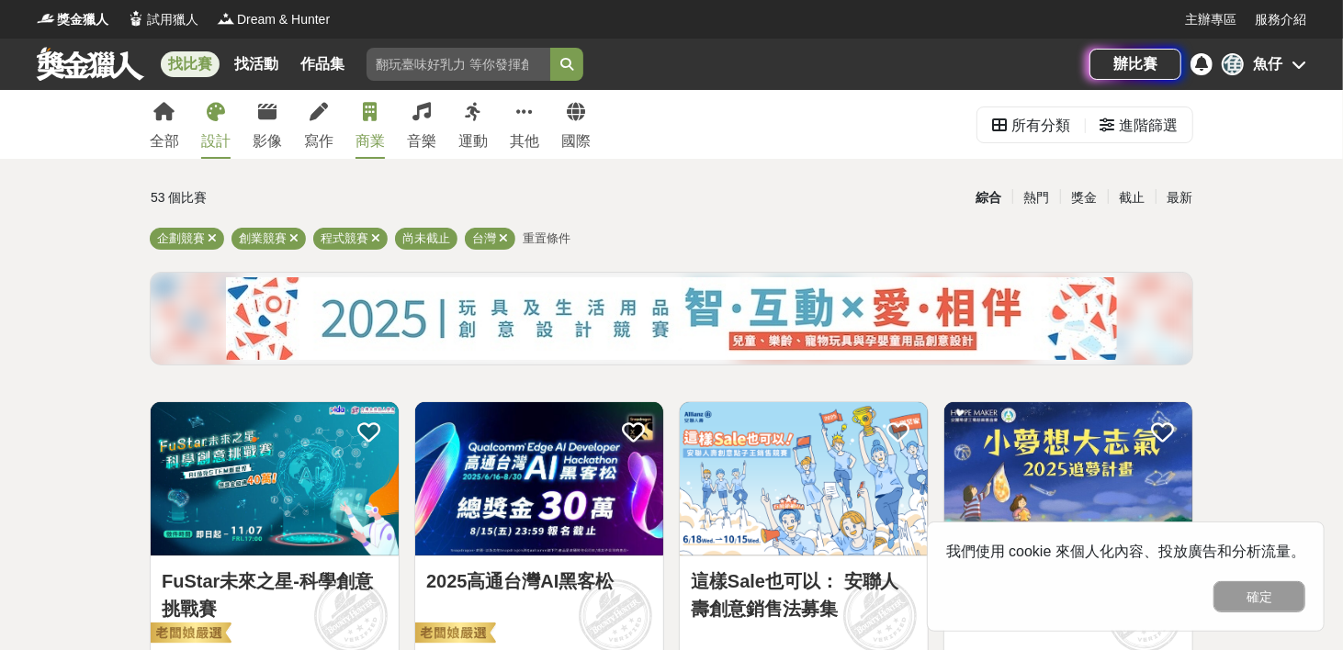
click at [214, 113] on icon at bounding box center [216, 112] width 18 height 18
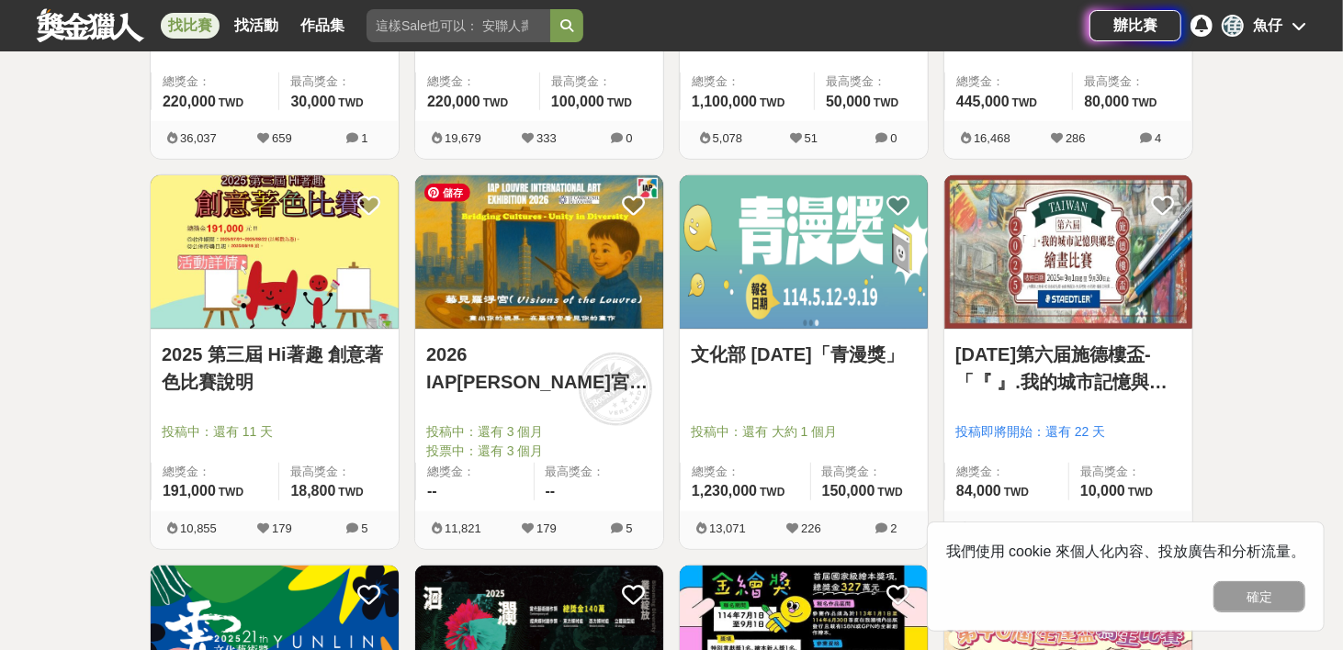
scroll to position [1562, 0]
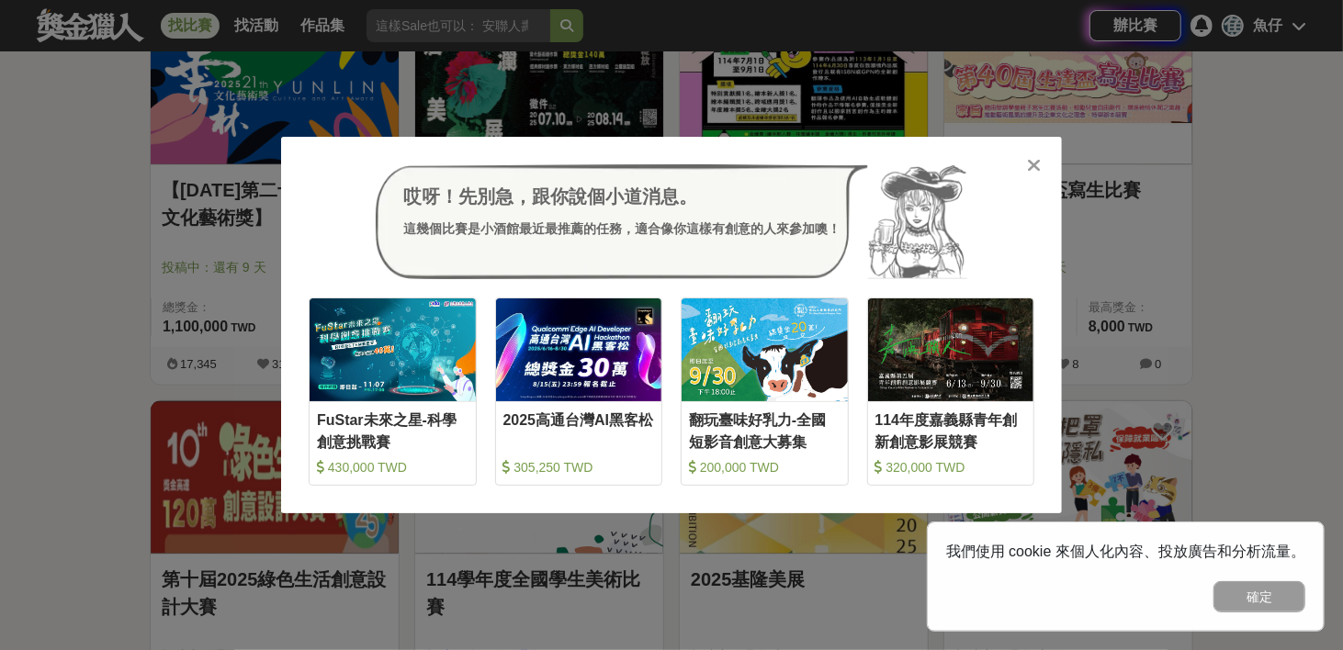
drag, startPoint x: 1037, startPoint y: 157, endPoint x: 1052, endPoint y: 150, distance: 16.4
click at [1044, 152] on div "哎呀！先別急，跟你說個小道消息。 這幾個比賽是小酒館最近最推薦的任務，適合像你這樣有創意的人來參加噢！ 收藏 FuStar未來之星-科學創意挑戰賽 430,0…" at bounding box center [671, 326] width 781 height 378
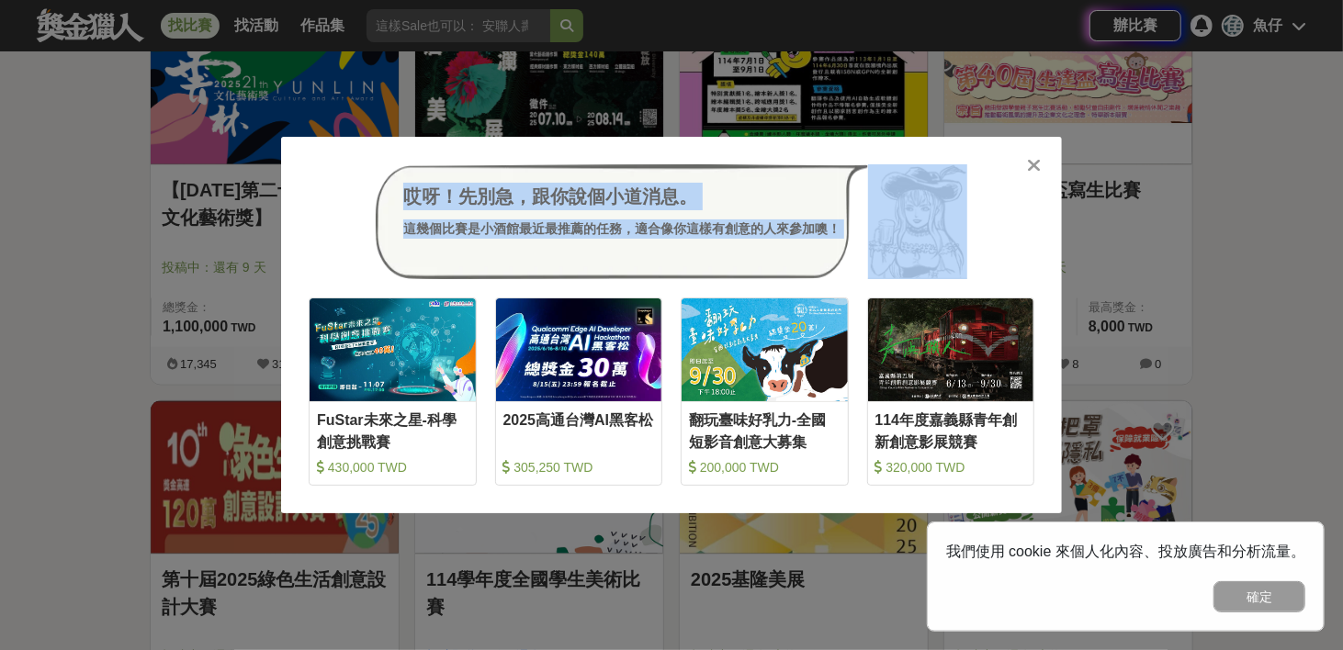
click at [1034, 164] on icon at bounding box center [1035, 165] width 14 height 18
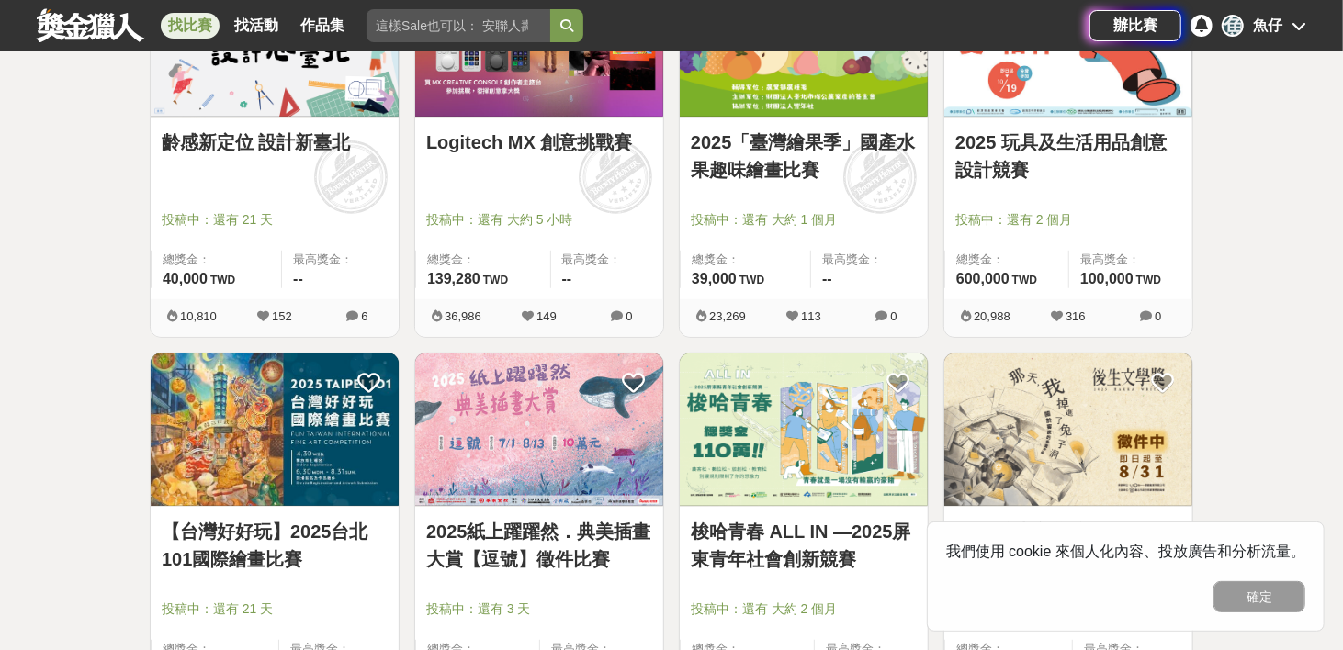
scroll to position [643, 0]
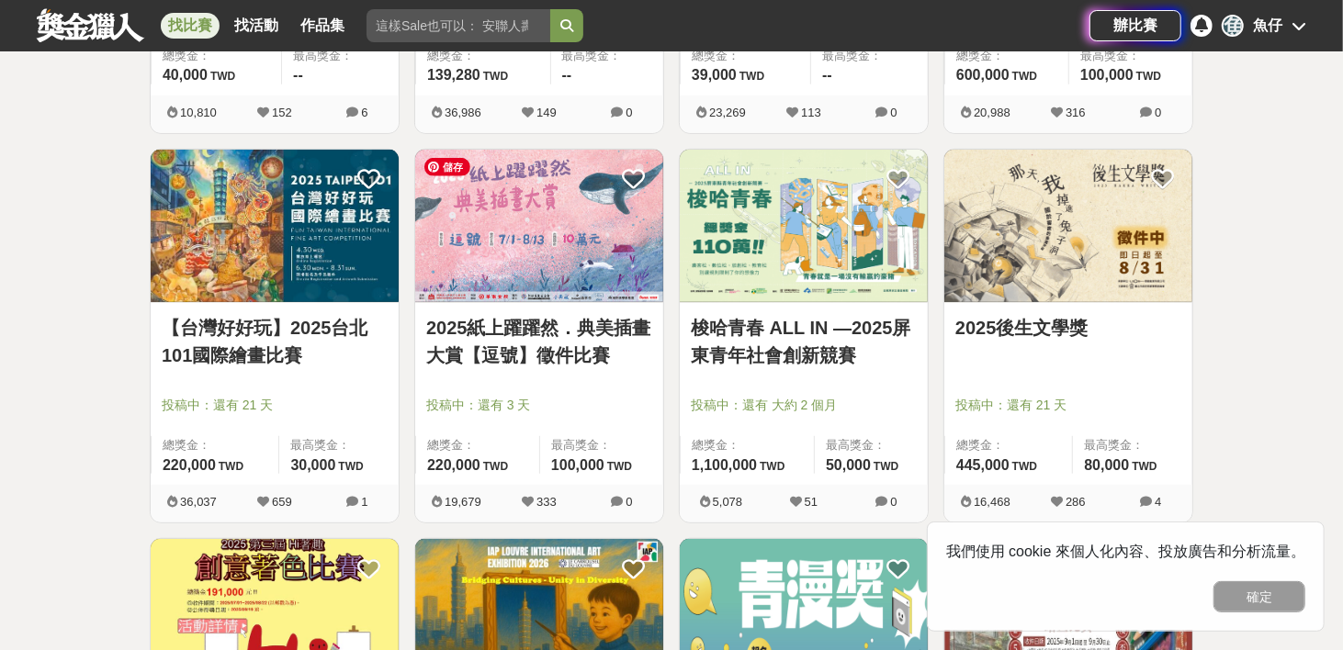
click at [501, 189] on img at bounding box center [539, 226] width 248 height 153
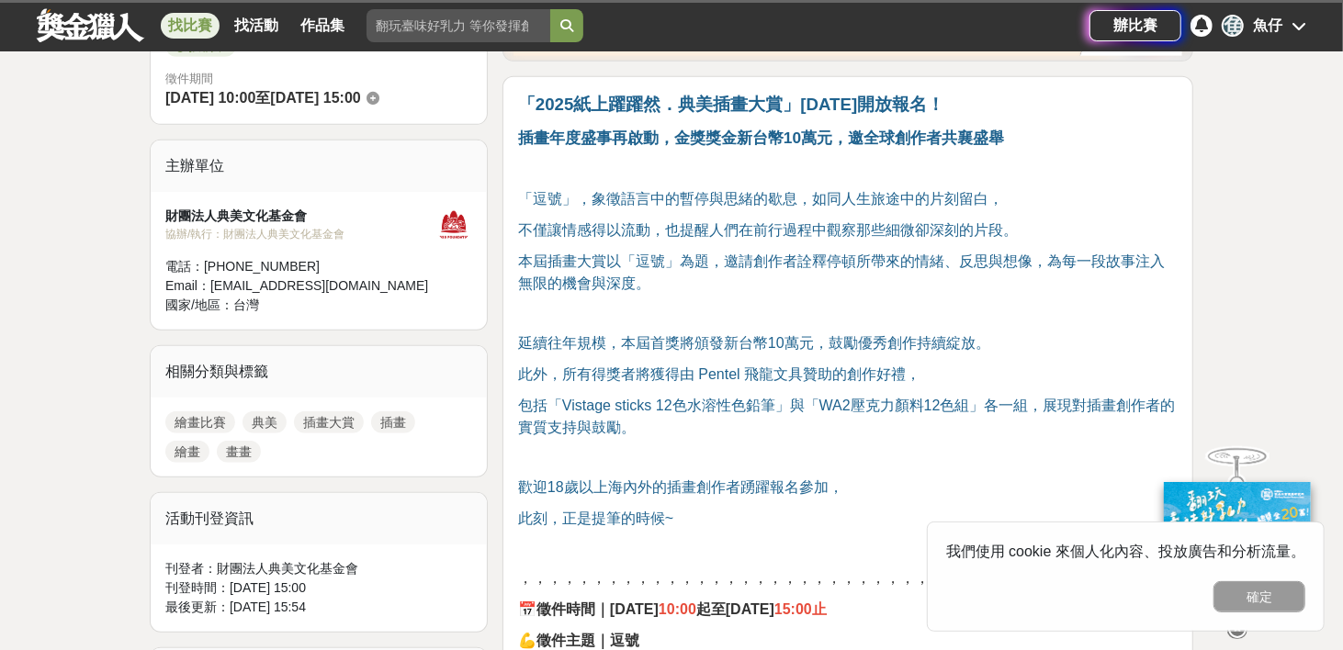
scroll to position [551, 0]
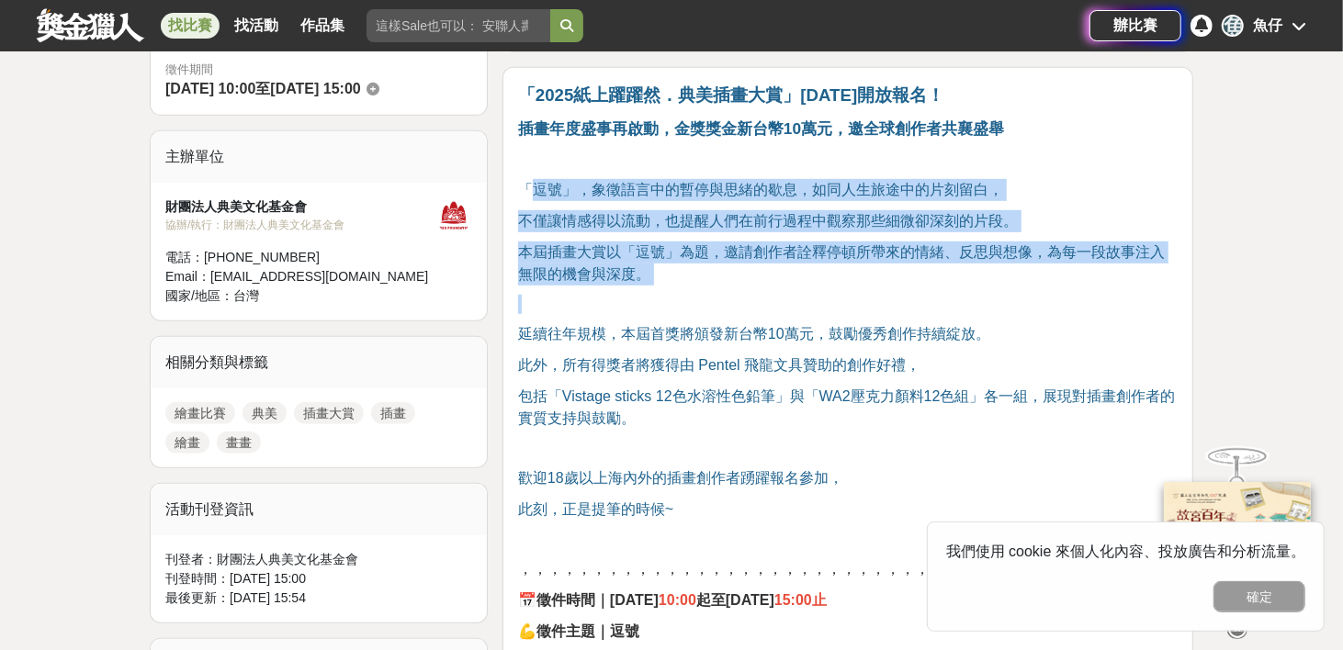
drag, startPoint x: 558, startPoint y: 193, endPoint x: 722, endPoint y: 298, distance: 194.9
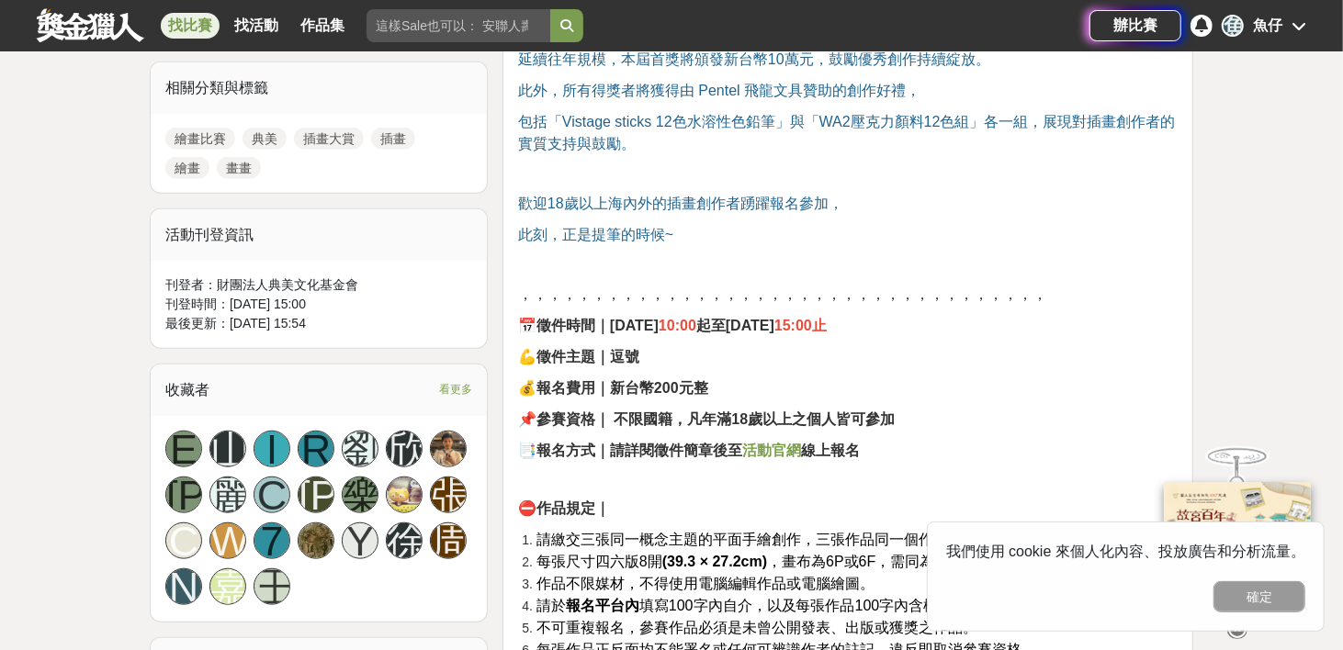
scroll to position [827, 0]
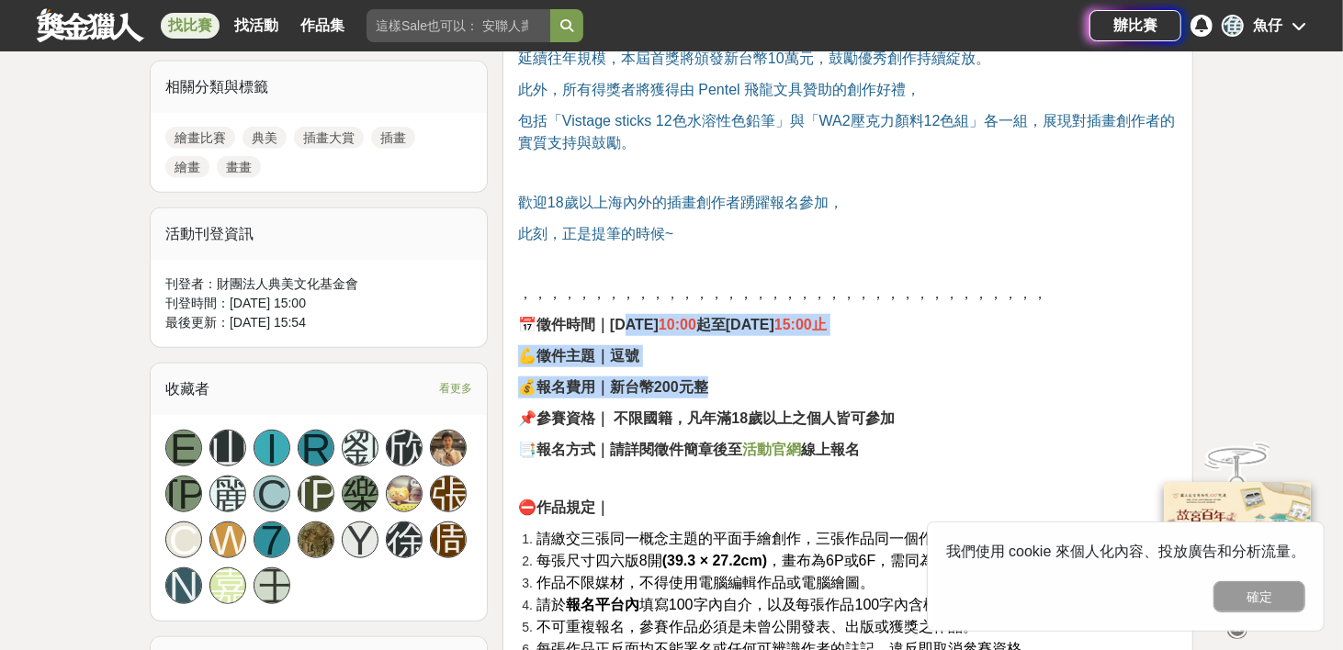
drag, startPoint x: 628, startPoint y: 314, endPoint x: 754, endPoint y: 387, distance: 145.3
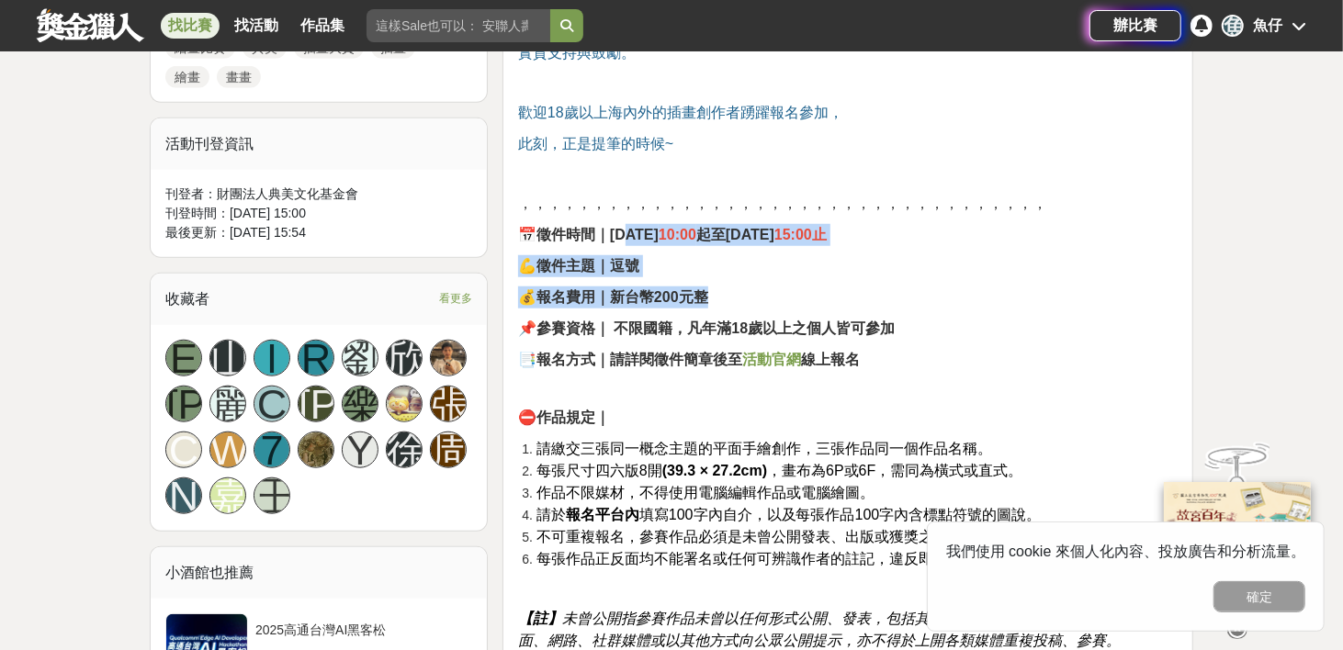
scroll to position [919, 0]
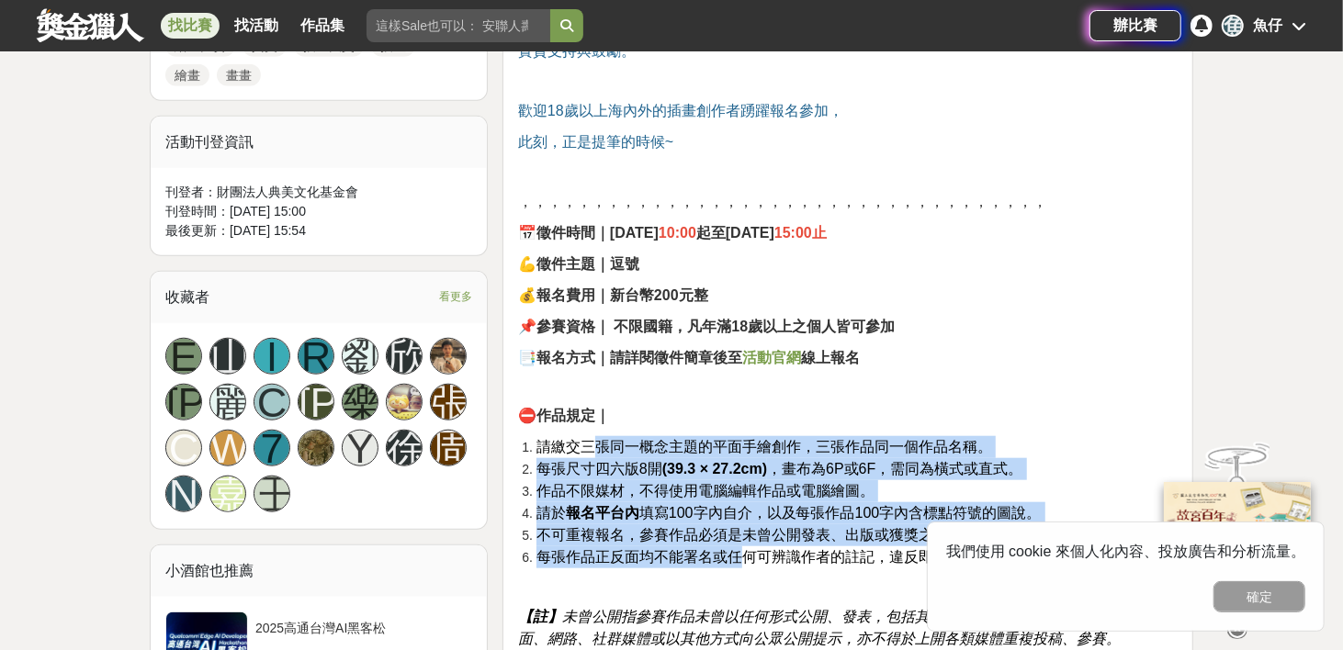
drag, startPoint x: 591, startPoint y: 450, endPoint x: 737, endPoint y: 563, distance: 184.7
click at [737, 563] on ol "請繳交三張同一概念主題的平面手繪創作，三張作品同一個作品名稱。 每張尺寸四六版8開 (39.3 × 27.2cm) ，畫布為6P或6F，需同為橫式或直式。 作…" at bounding box center [848, 502] width 660 height 132
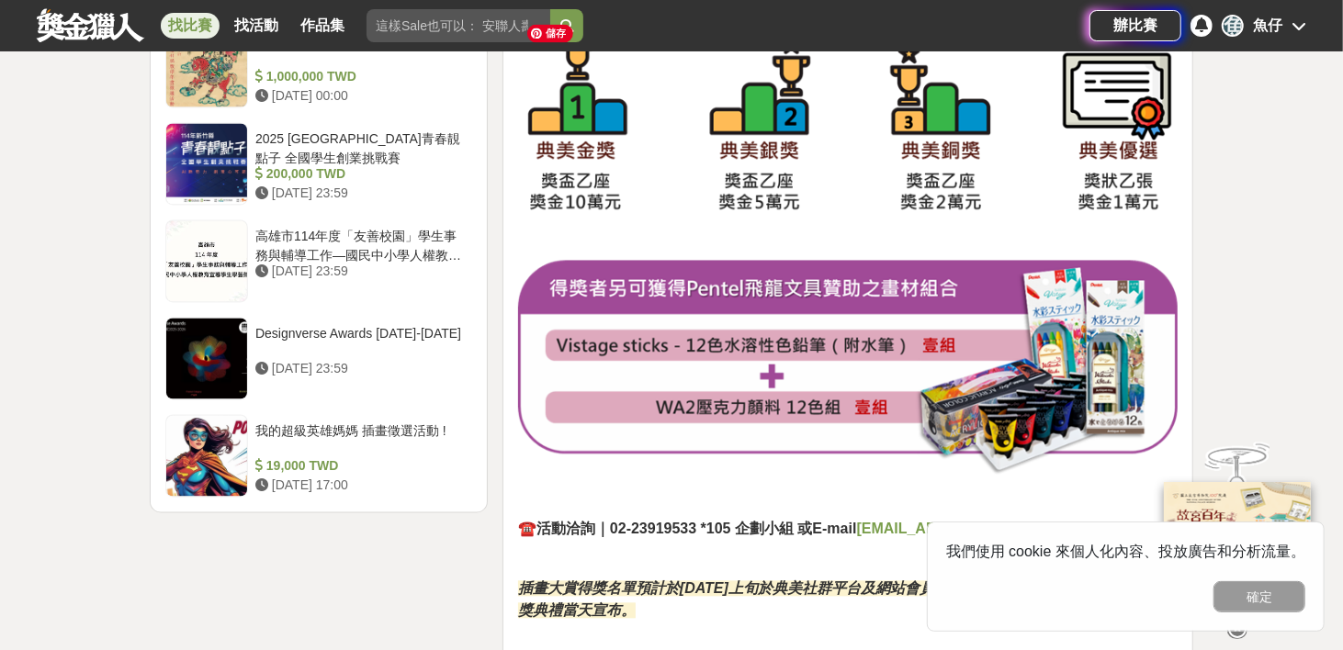
scroll to position [2664, 0]
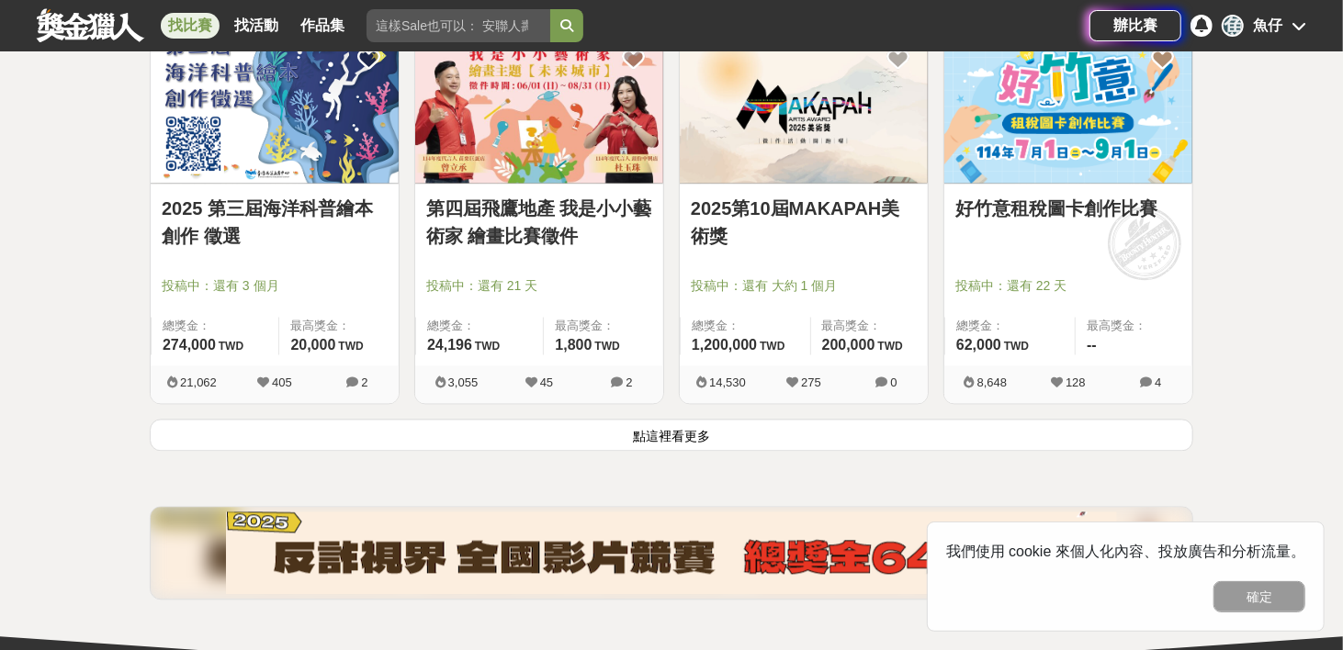
scroll to position [2296, 0]
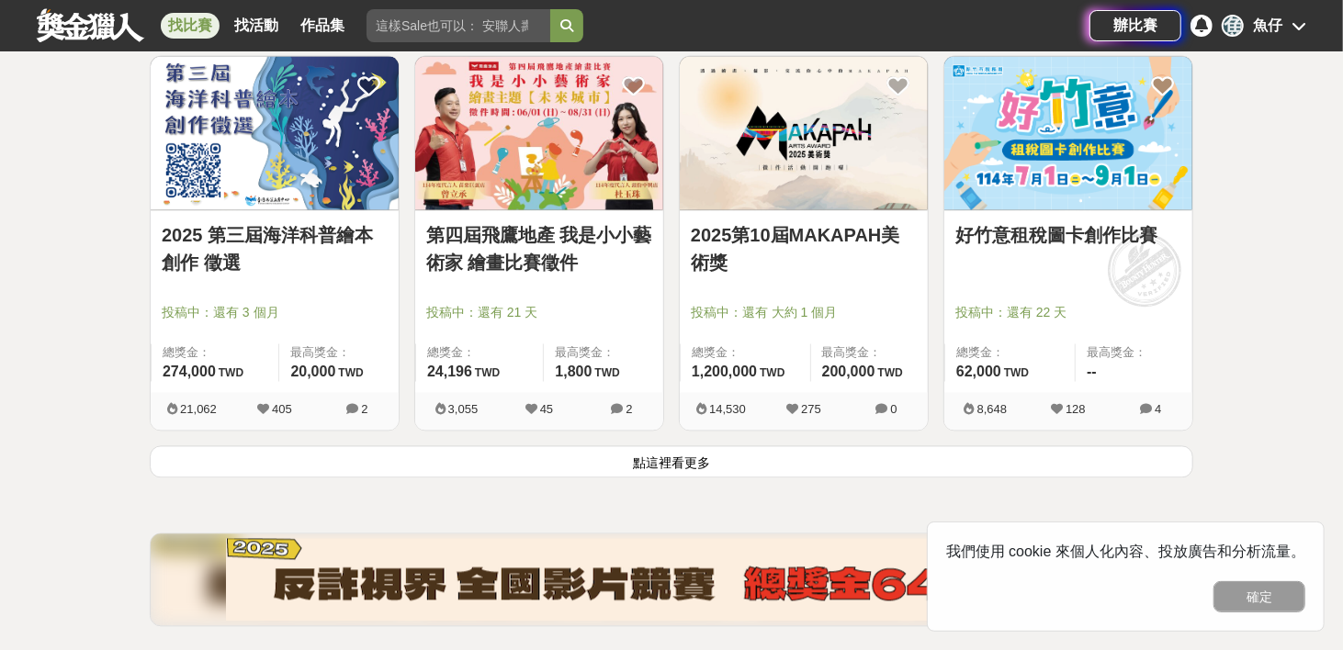
click at [1142, 458] on button "點這裡看更多" at bounding box center [672, 462] width 1044 height 32
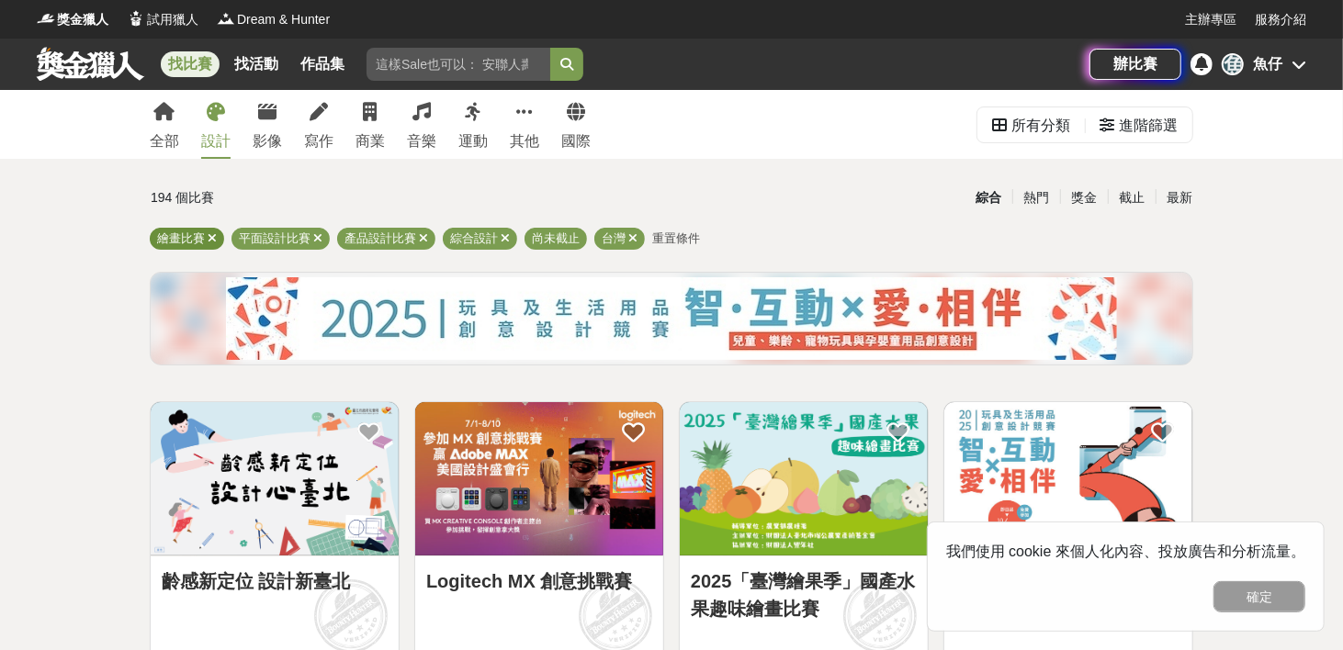
click at [210, 238] on icon at bounding box center [212, 238] width 9 height 12
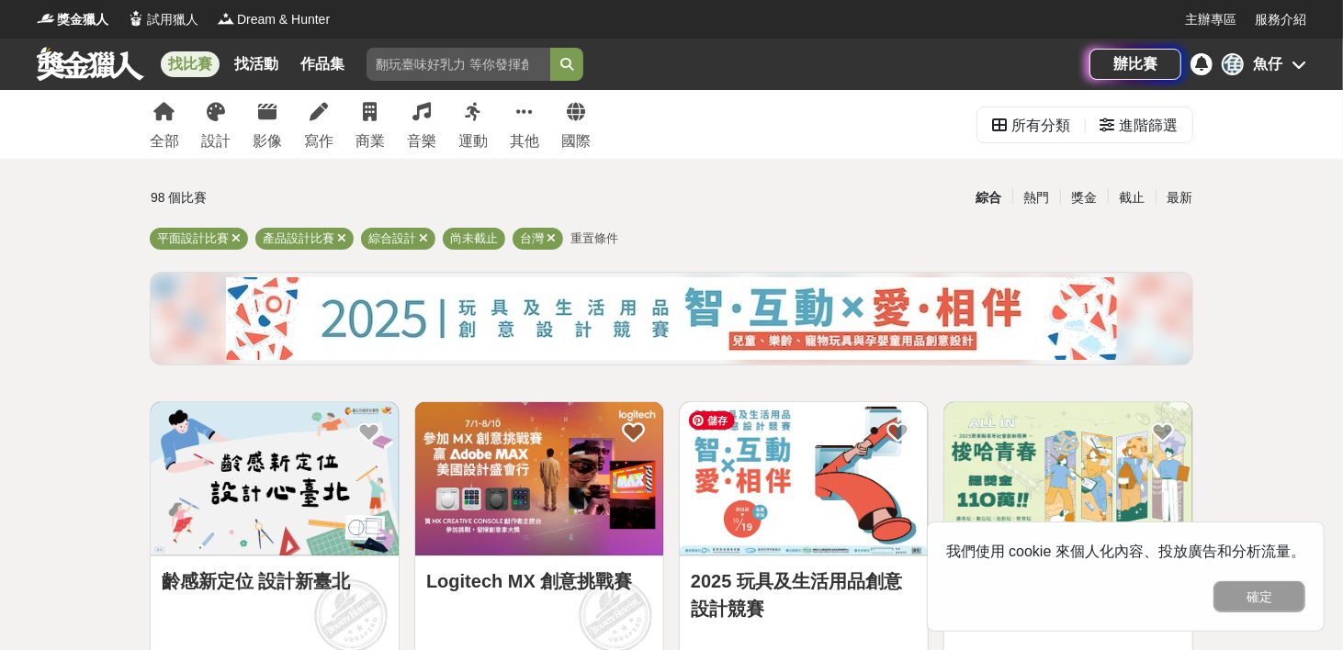
click at [781, 507] on img at bounding box center [804, 478] width 248 height 153
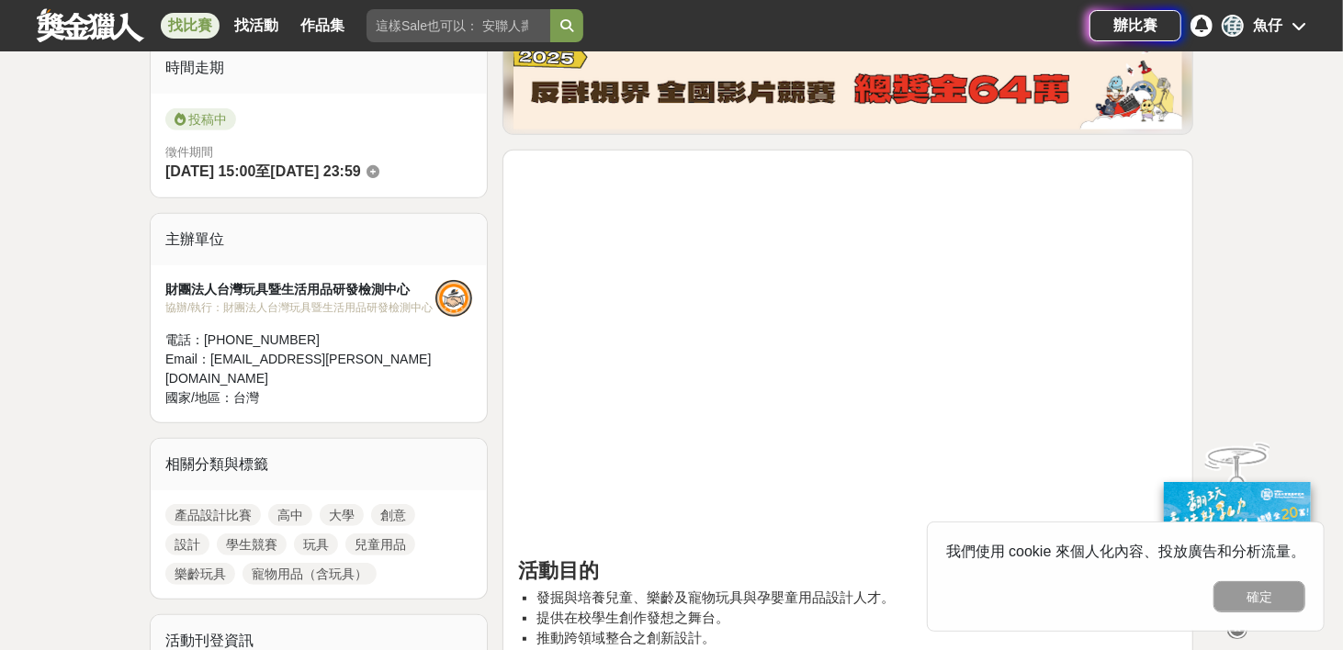
scroll to position [643, 0]
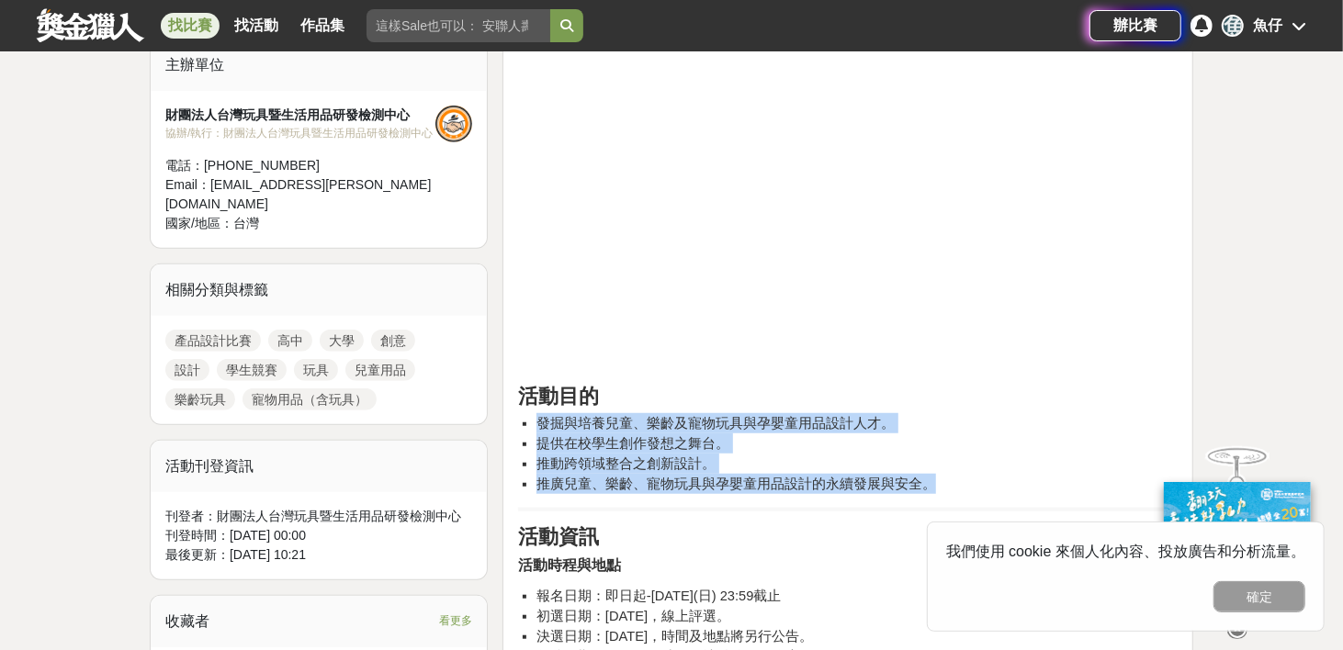
drag, startPoint x: 924, startPoint y: 486, endPoint x: 529, endPoint y: 421, distance: 400.3
click at [529, 421] on ul "發掘與培養兒童、樂齡及寵物玩具與孕嬰童用品設計人才。 提供在校學生創作發想之舞台。 推動跨領域整合之創新設計。 推廣兒童、樂齡、寵物玩具與孕嬰童用品設計的永續…" at bounding box center [848, 453] width 660 height 81
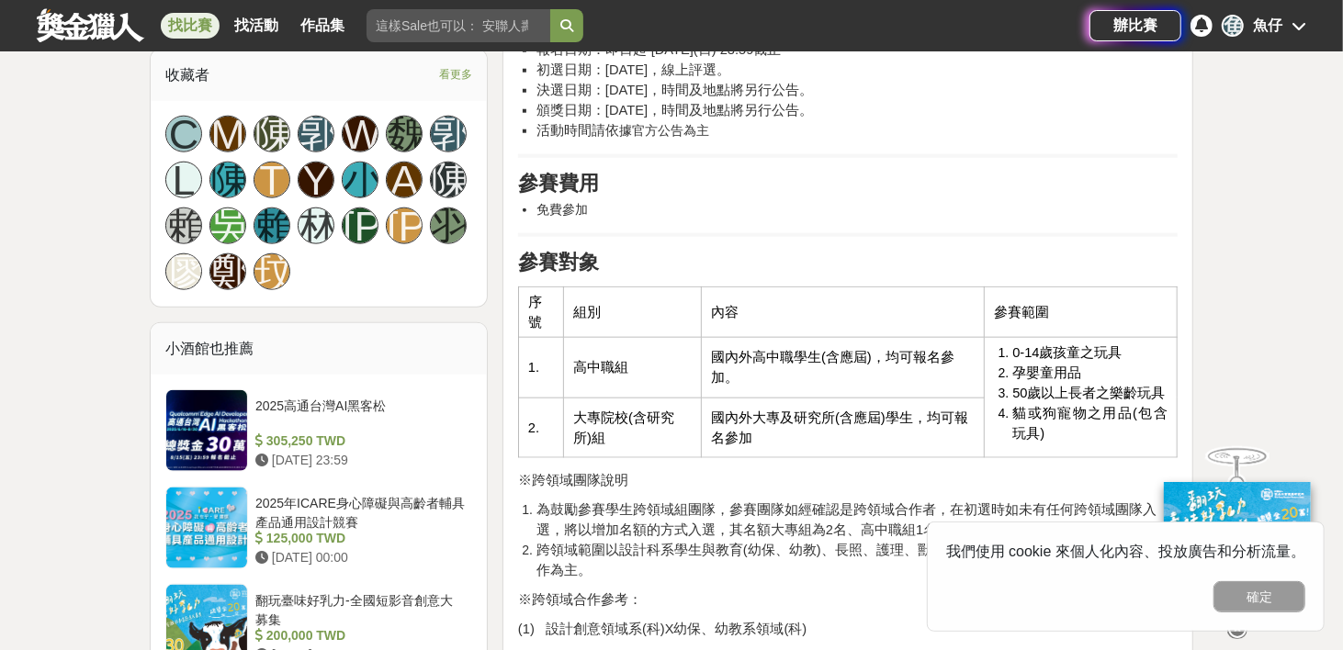
scroll to position [1194, 0]
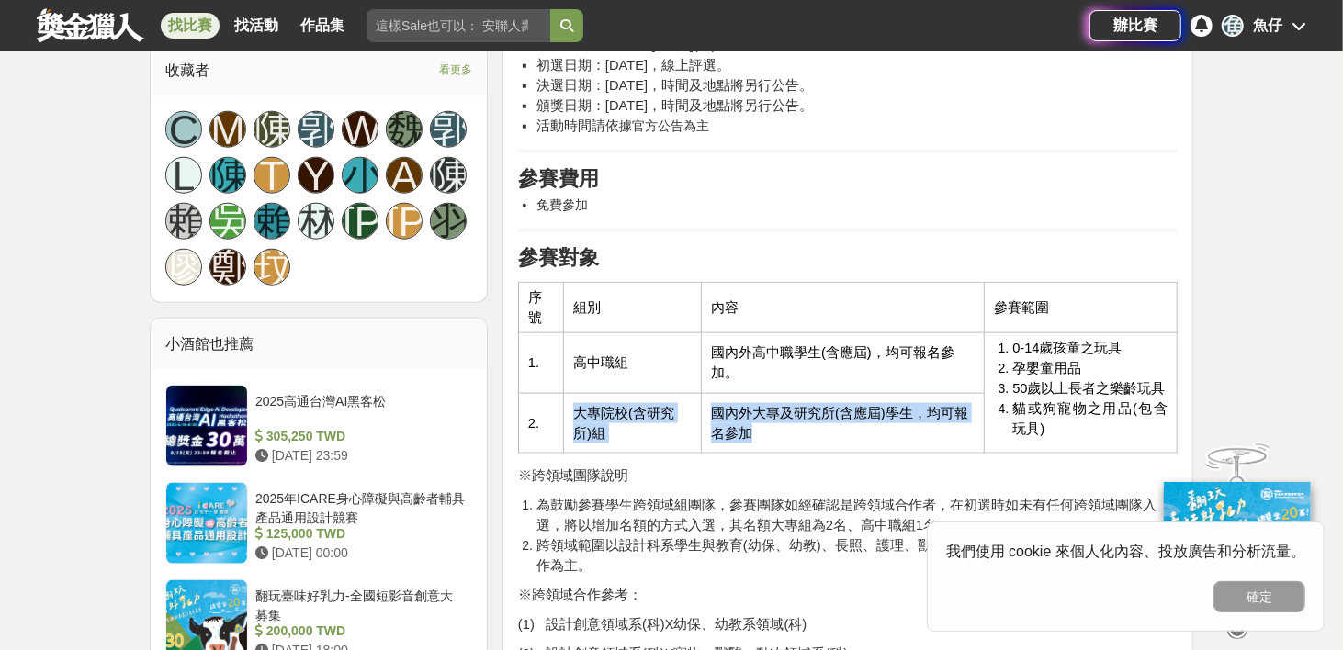
drag, startPoint x: 576, startPoint y: 412, endPoint x: 768, endPoint y: 437, distance: 193.6
click at [768, 437] on tr "2. 大專院校(含研究所)組 國內外大專及研究所(含應屆)學生，均可報名參加" at bounding box center [847, 423] width 659 height 61
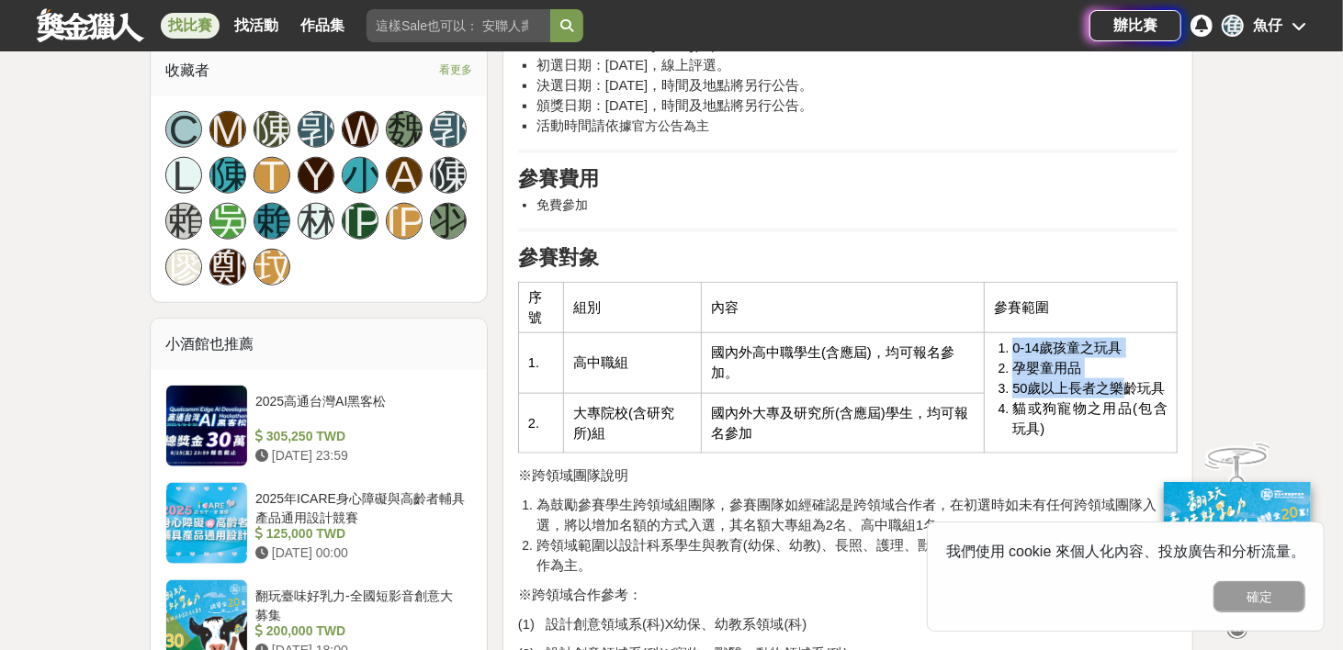
drag, startPoint x: 1012, startPoint y: 345, endPoint x: 1118, endPoint y: 392, distance: 115.6
click at [1118, 392] on ol "0-14歲孩童之玩具 孕嬰童用品 50歲以上長者之樂齡玩具 貓或狗寵物之用品(包含玩具)" at bounding box center [1081, 388] width 174 height 101
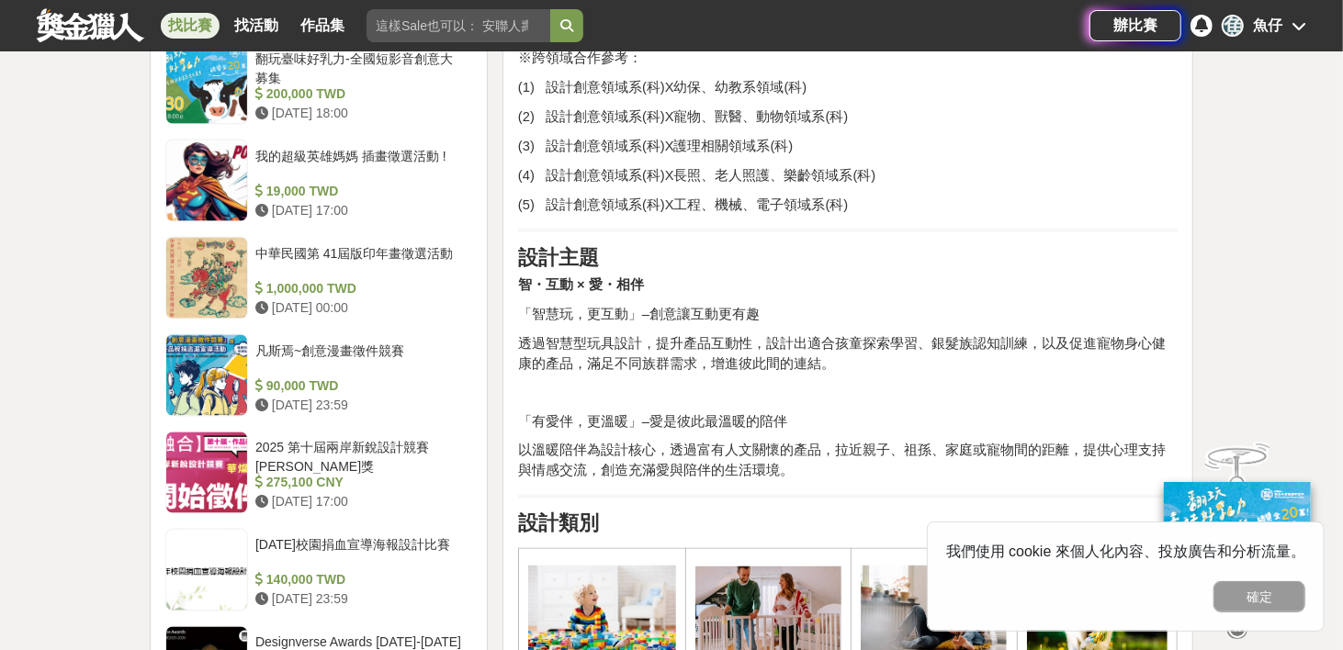
scroll to position [1745, 0]
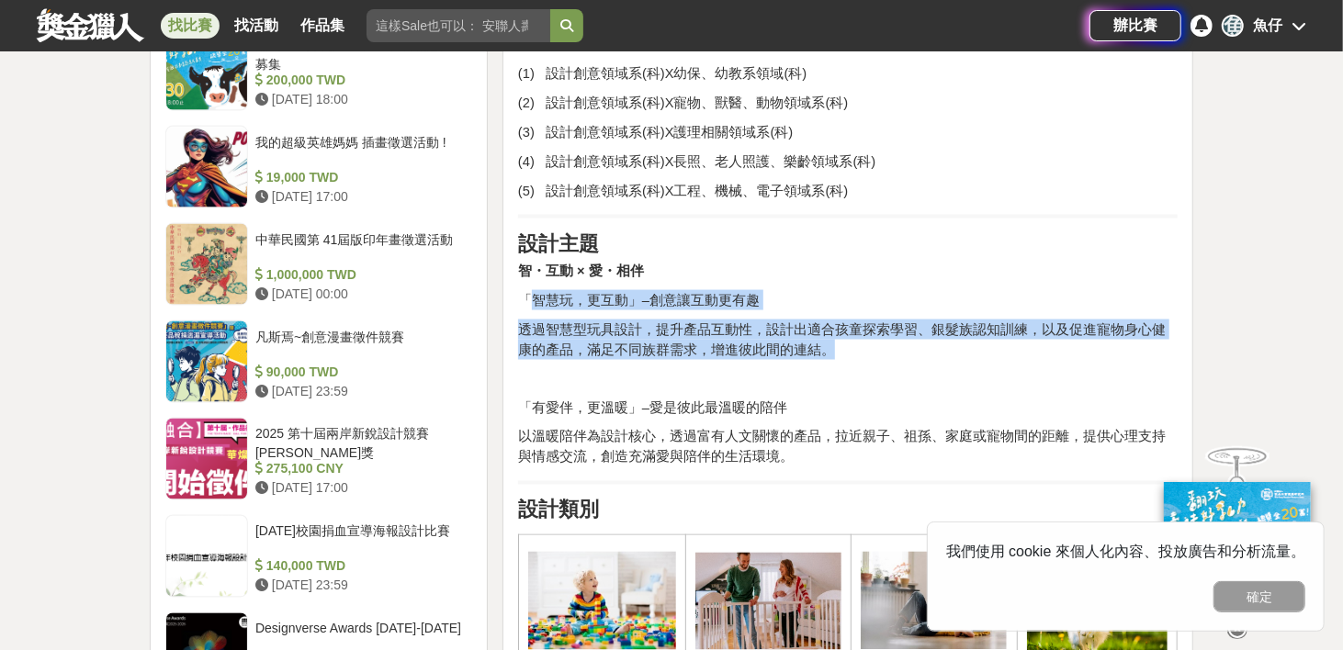
drag, startPoint x: 536, startPoint y: 300, endPoint x: 807, endPoint y: 339, distance: 274.6
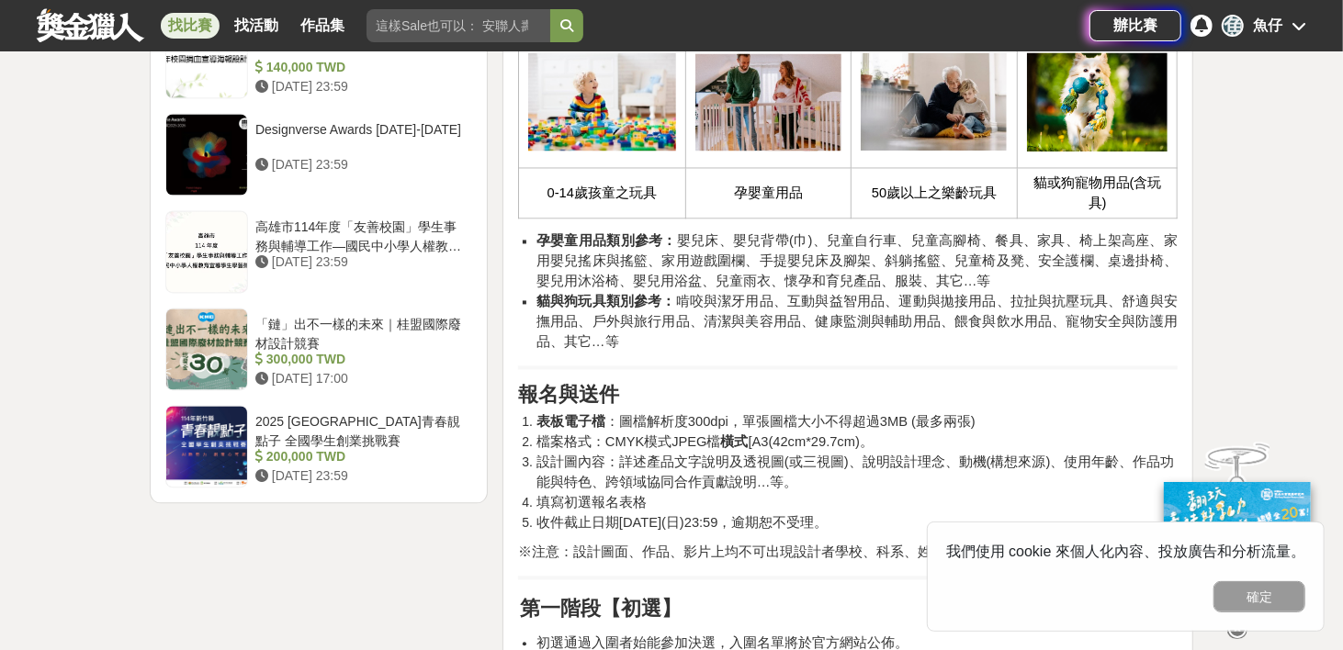
scroll to position [2296, 0]
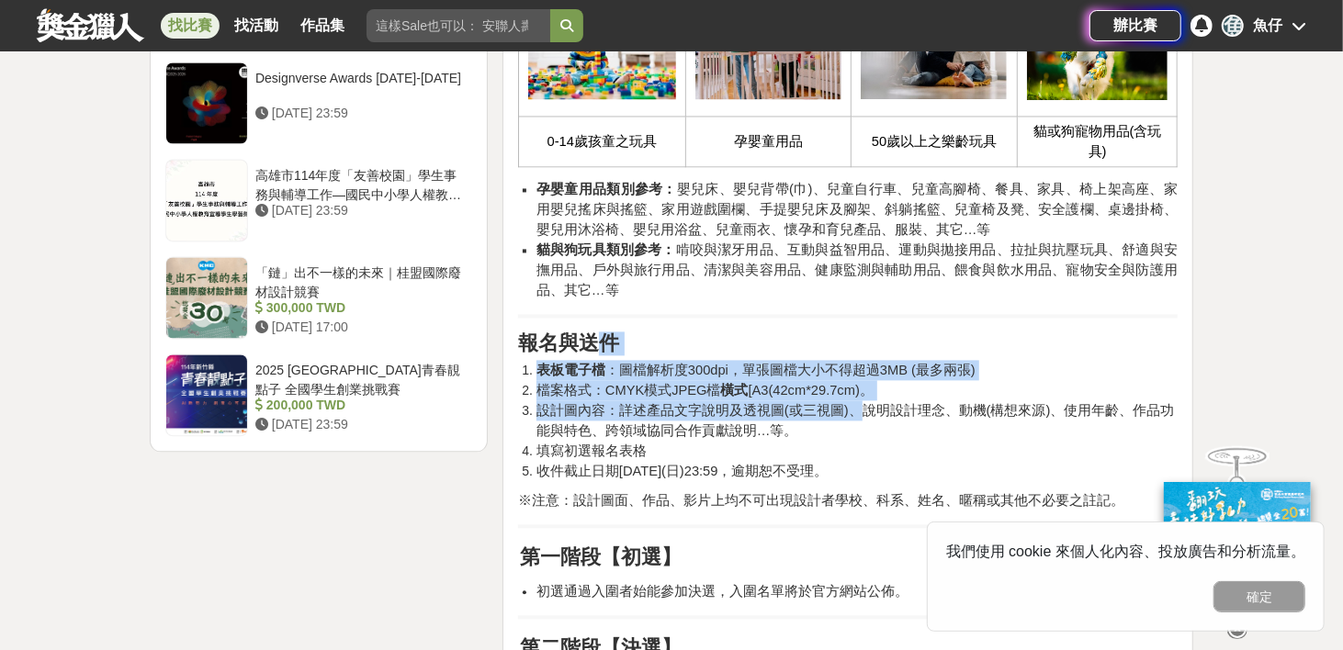
drag, startPoint x: 607, startPoint y: 348, endPoint x: 859, endPoint y: 412, distance: 259.8
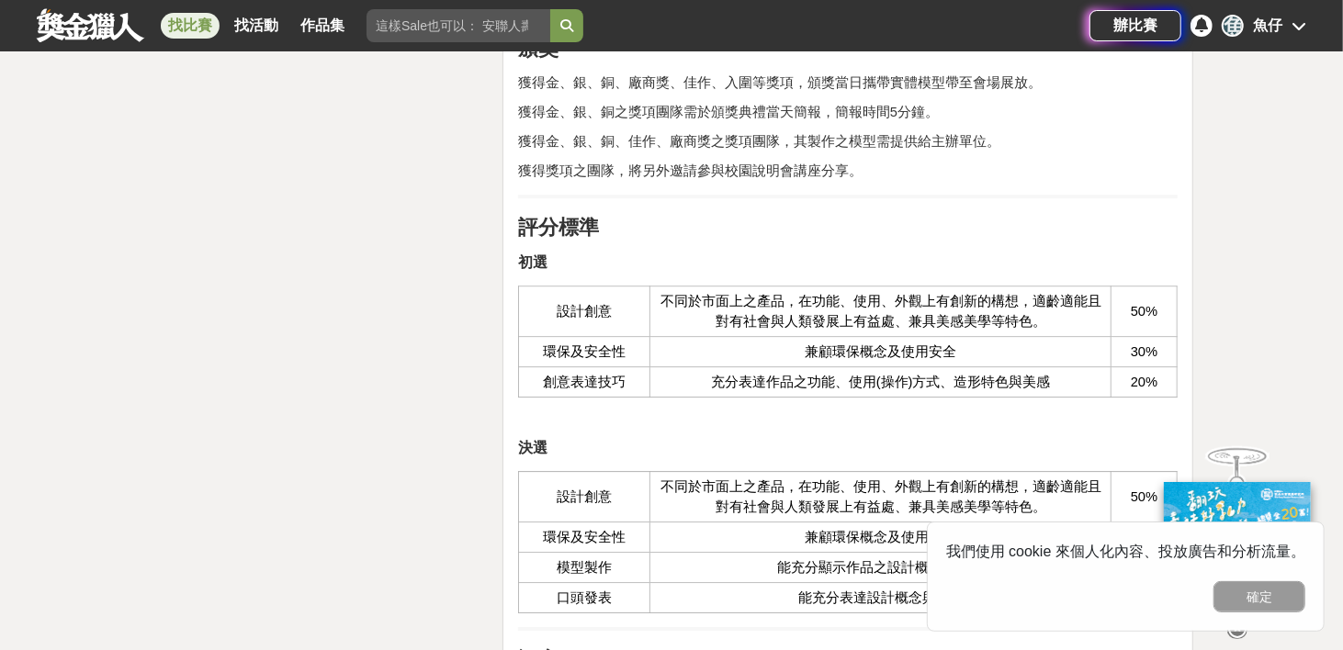
scroll to position [3858, 0]
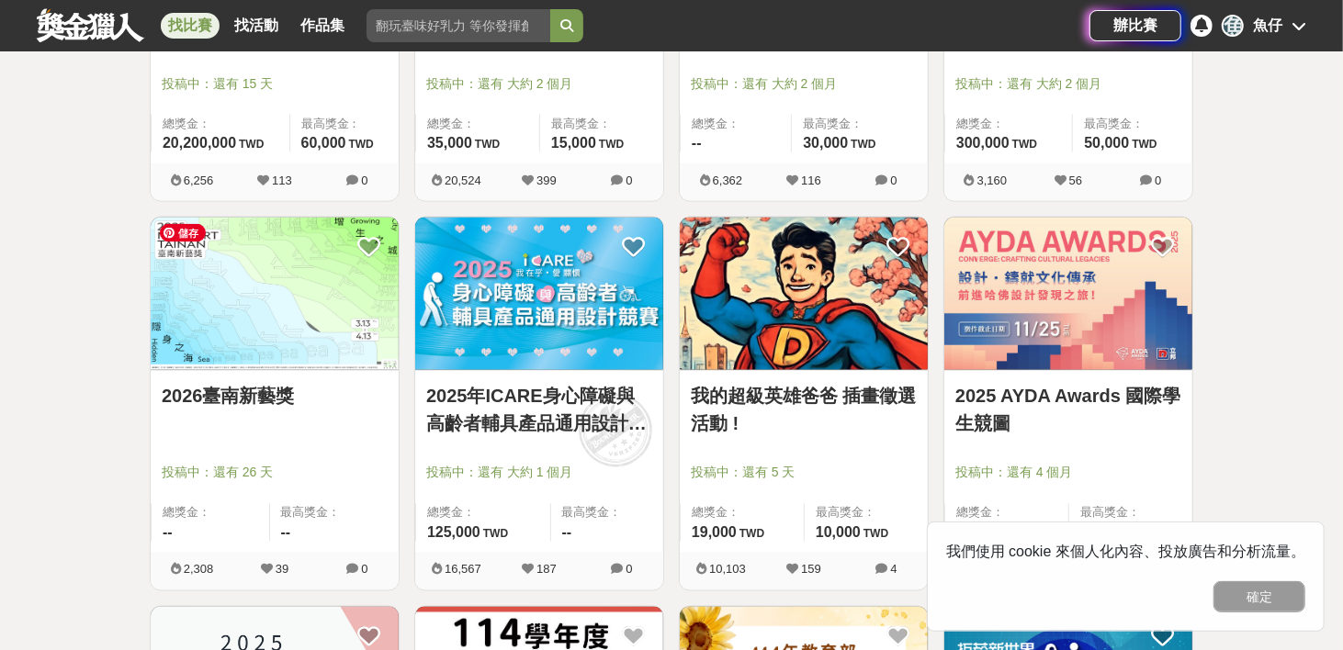
scroll to position [2296, 0]
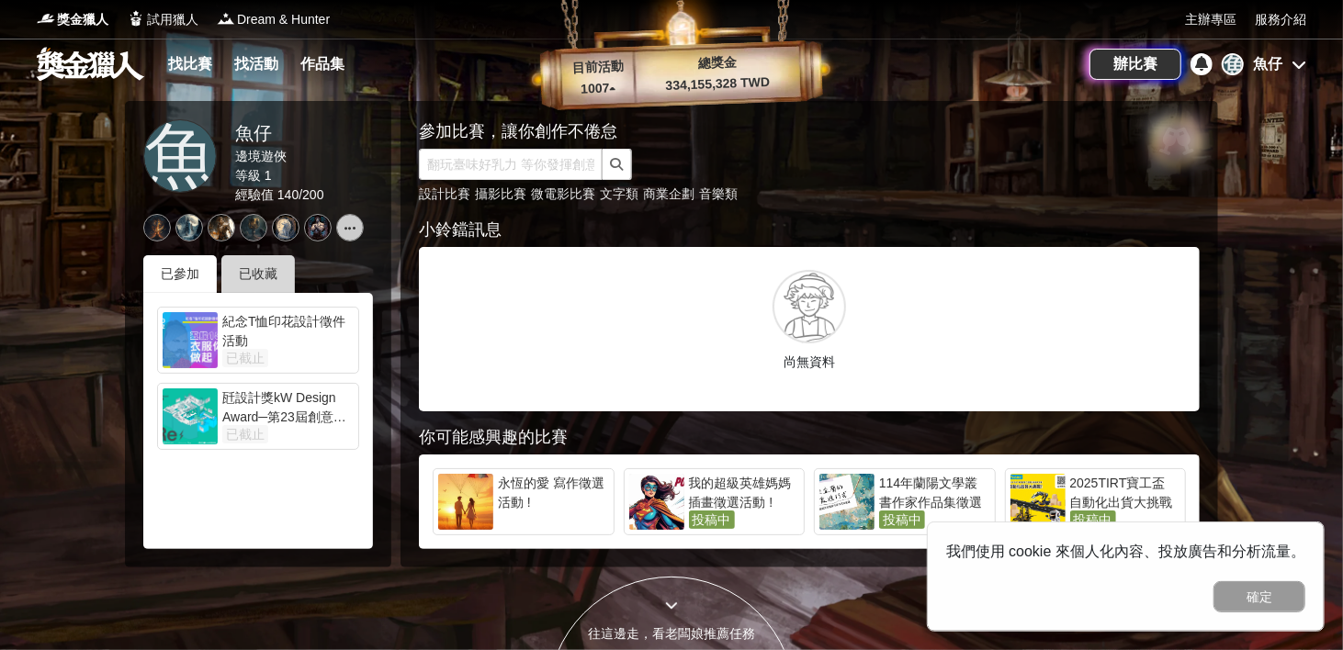
click at [260, 270] on div "已收藏" at bounding box center [257, 274] width 73 height 38
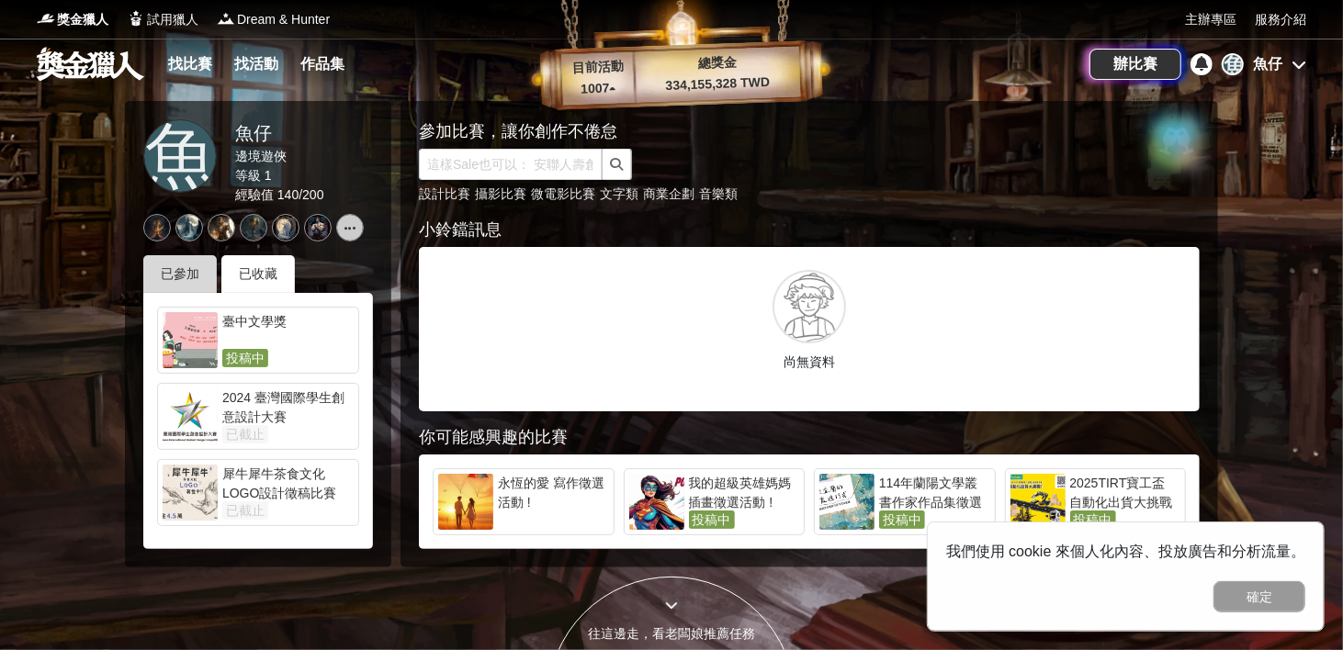
click at [204, 274] on div "已參加" at bounding box center [179, 274] width 73 height 38
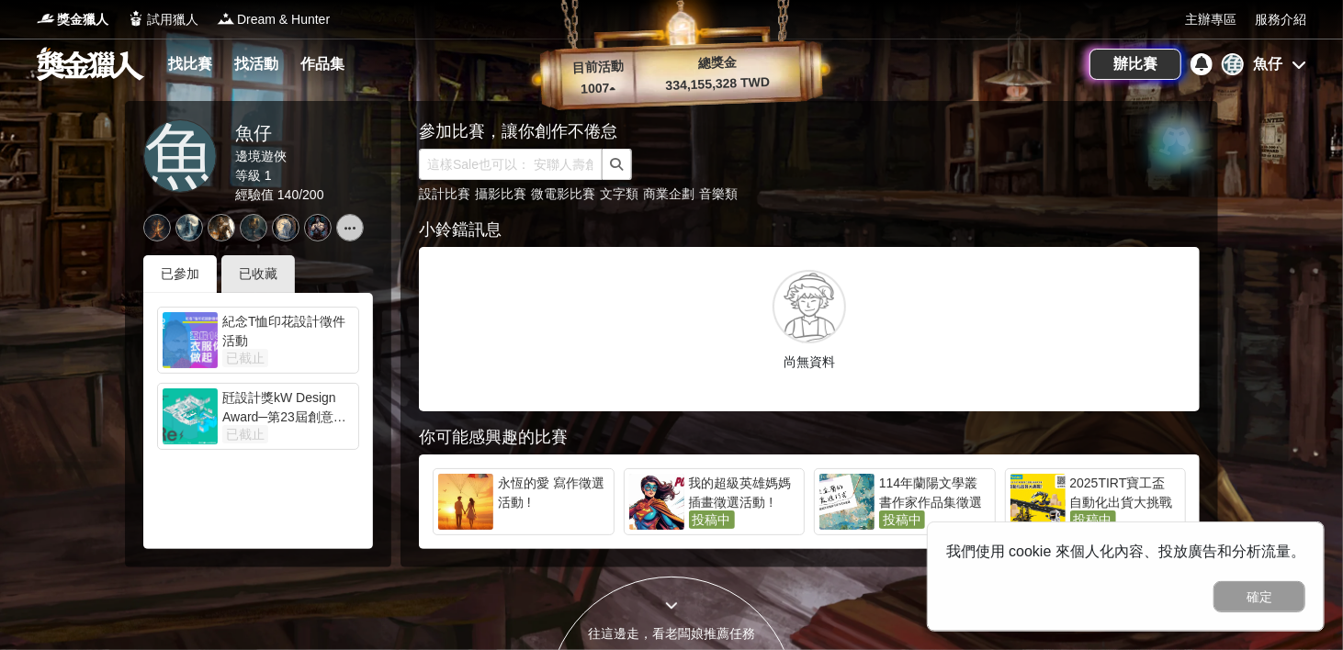
click at [107, 62] on link at bounding box center [90, 63] width 111 height 35
click at [194, 57] on link "找比賽" at bounding box center [190, 64] width 59 height 26
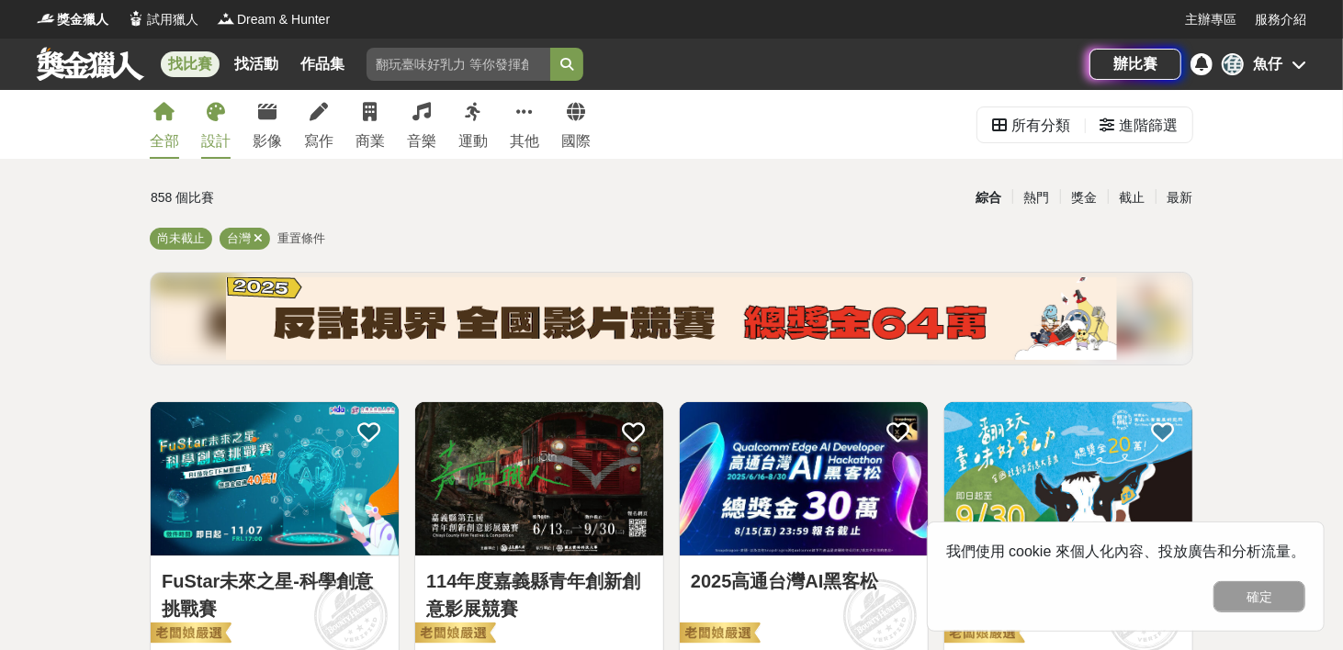
click at [218, 118] on icon at bounding box center [216, 112] width 18 height 18
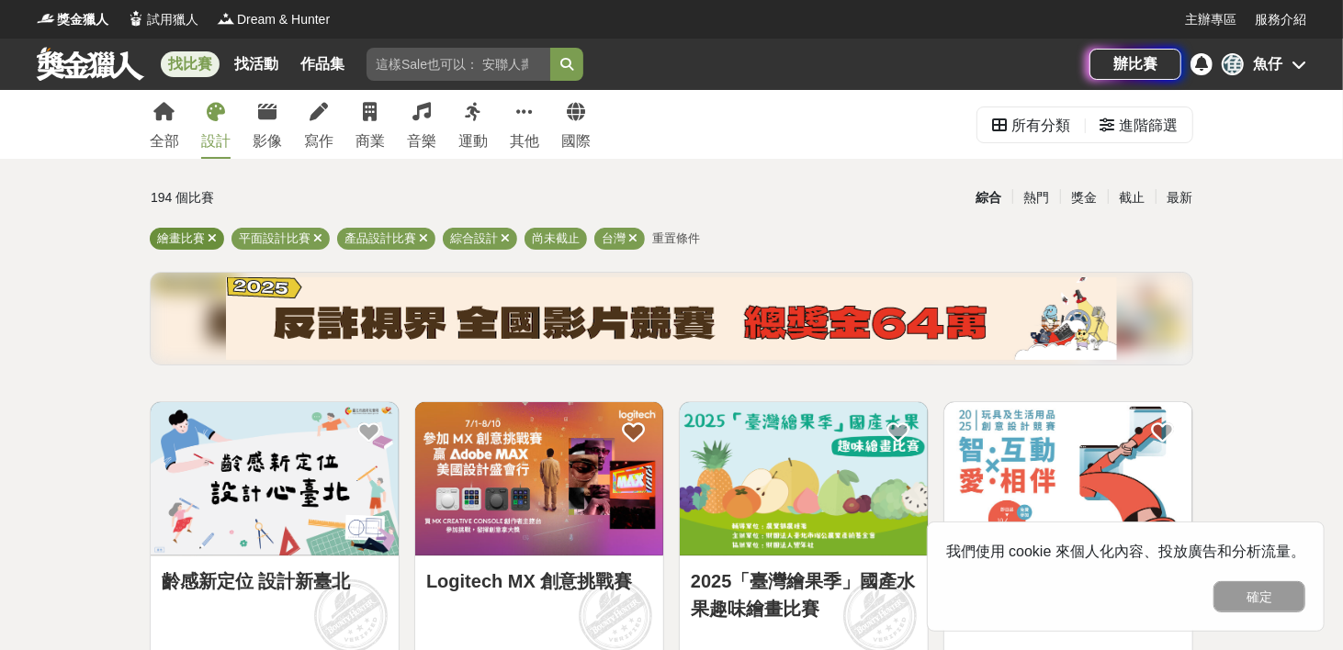
click at [214, 235] on icon at bounding box center [212, 238] width 9 height 12
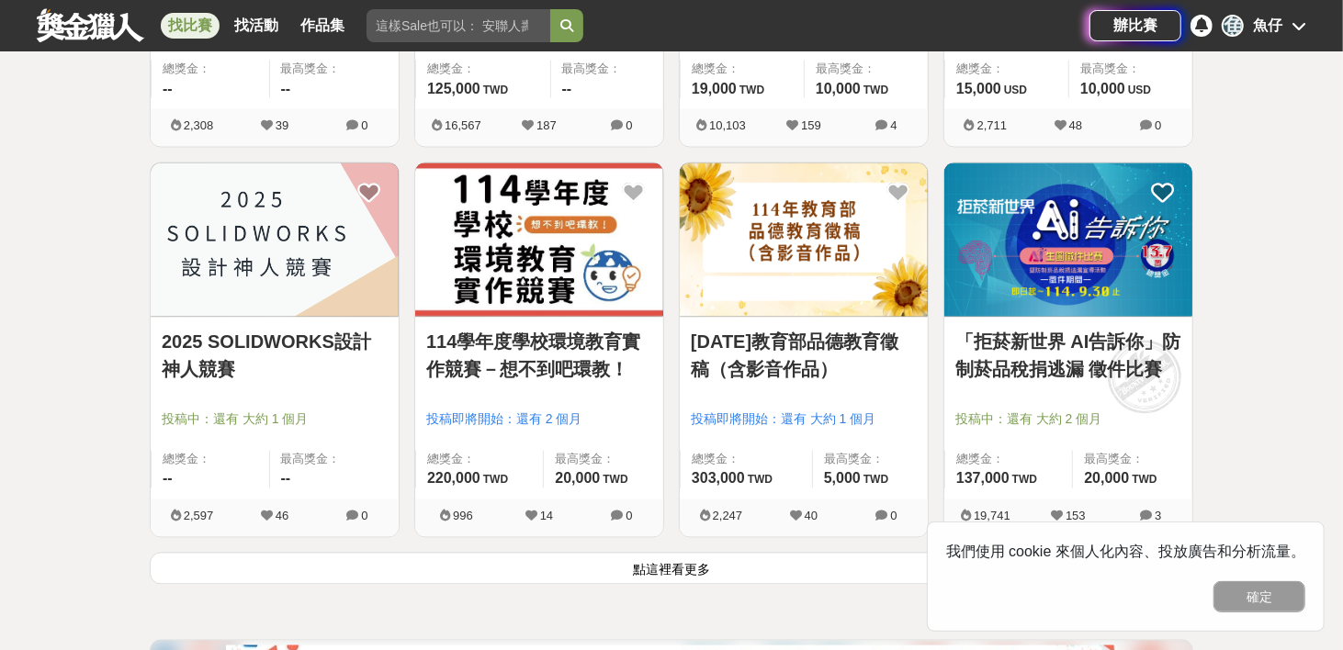
scroll to position [2333, 0]
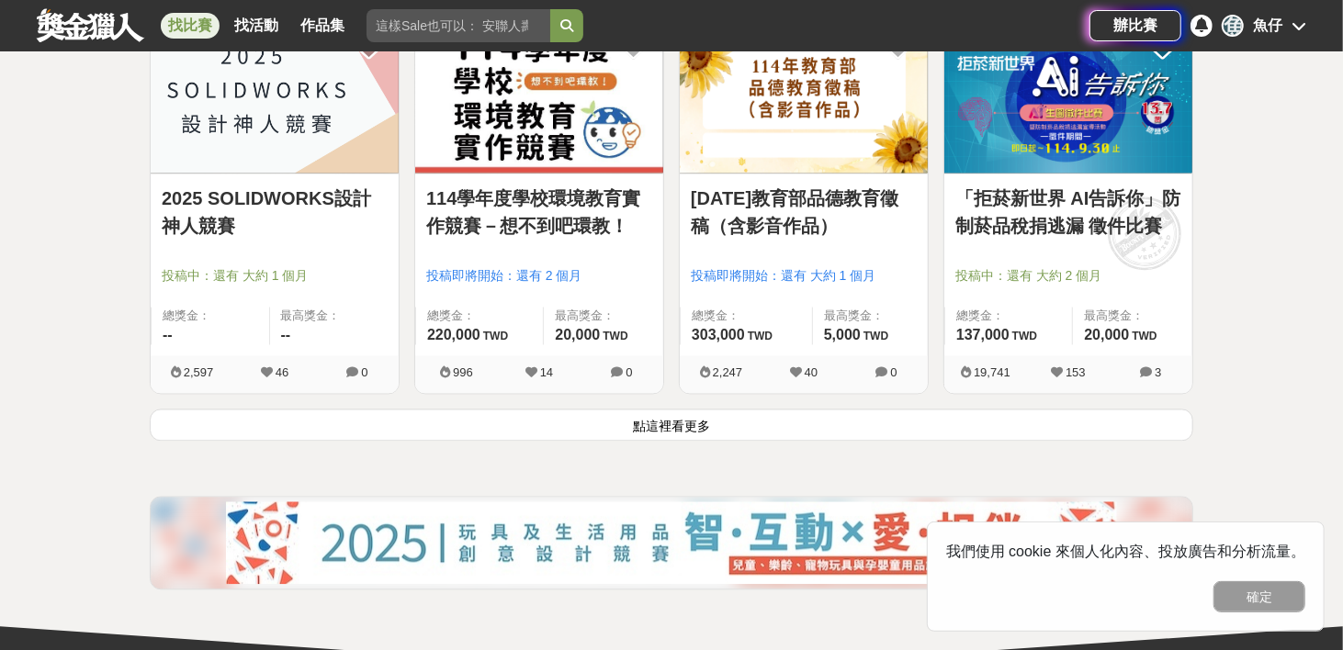
click at [418, 424] on button "點這裡看更多" at bounding box center [672, 425] width 1044 height 32
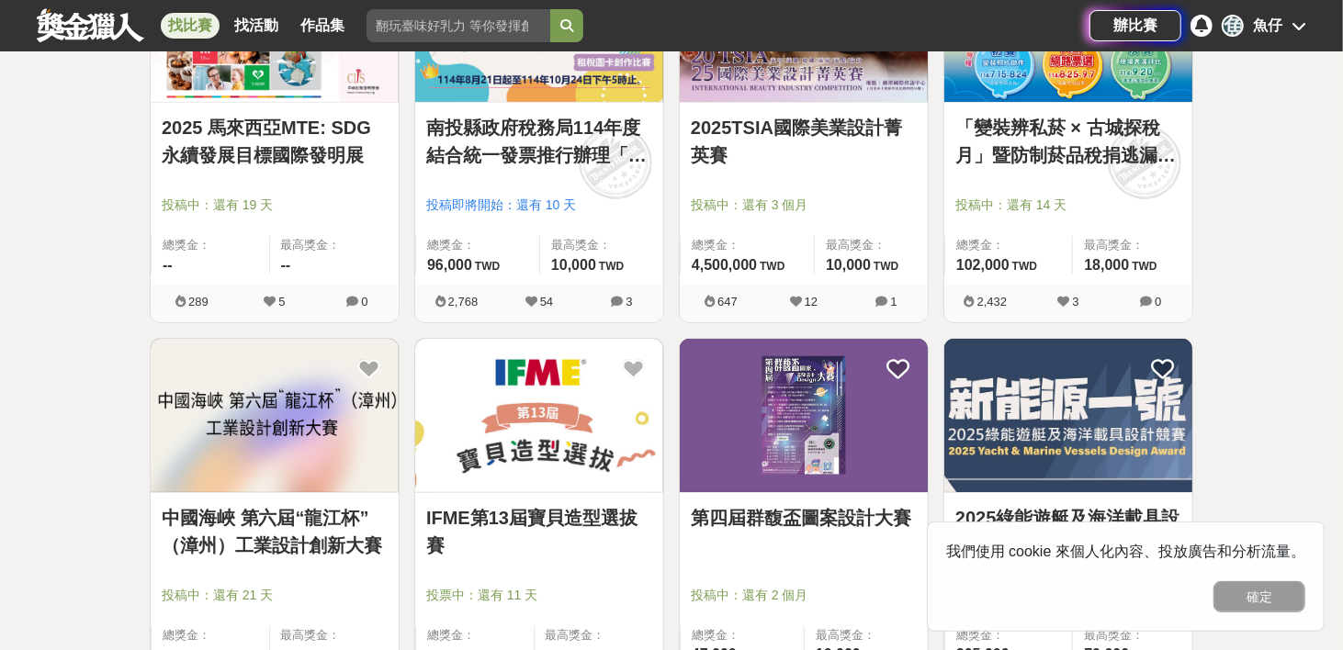
scroll to position [4722, 0]
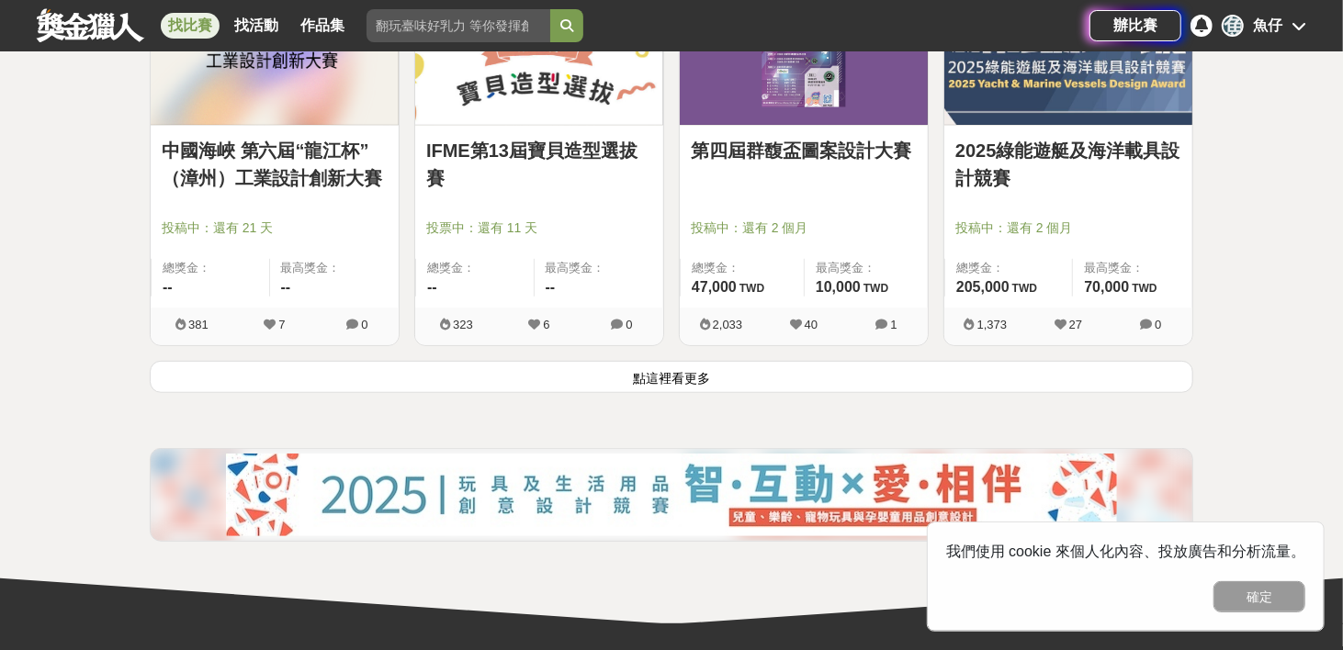
click at [237, 144] on link "中國海峽 第六屆“龍江杯”（漳州）工業設計創新大賽" at bounding box center [275, 164] width 226 height 55
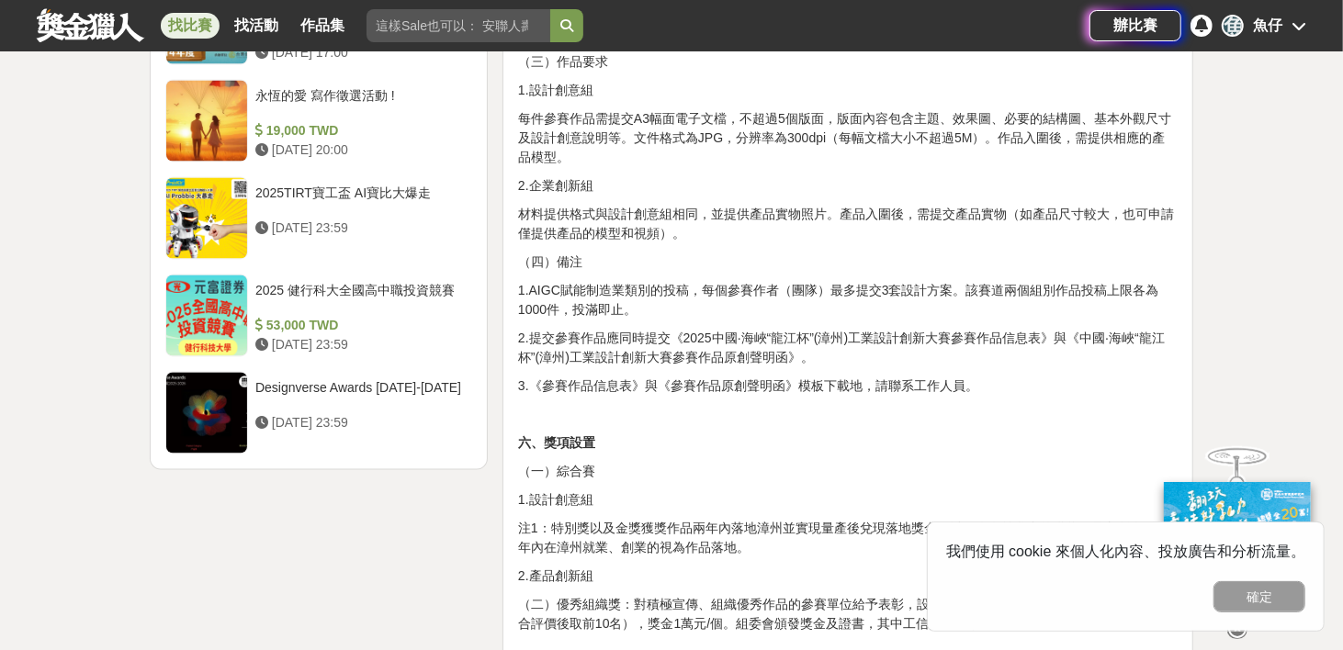
scroll to position [2205, 0]
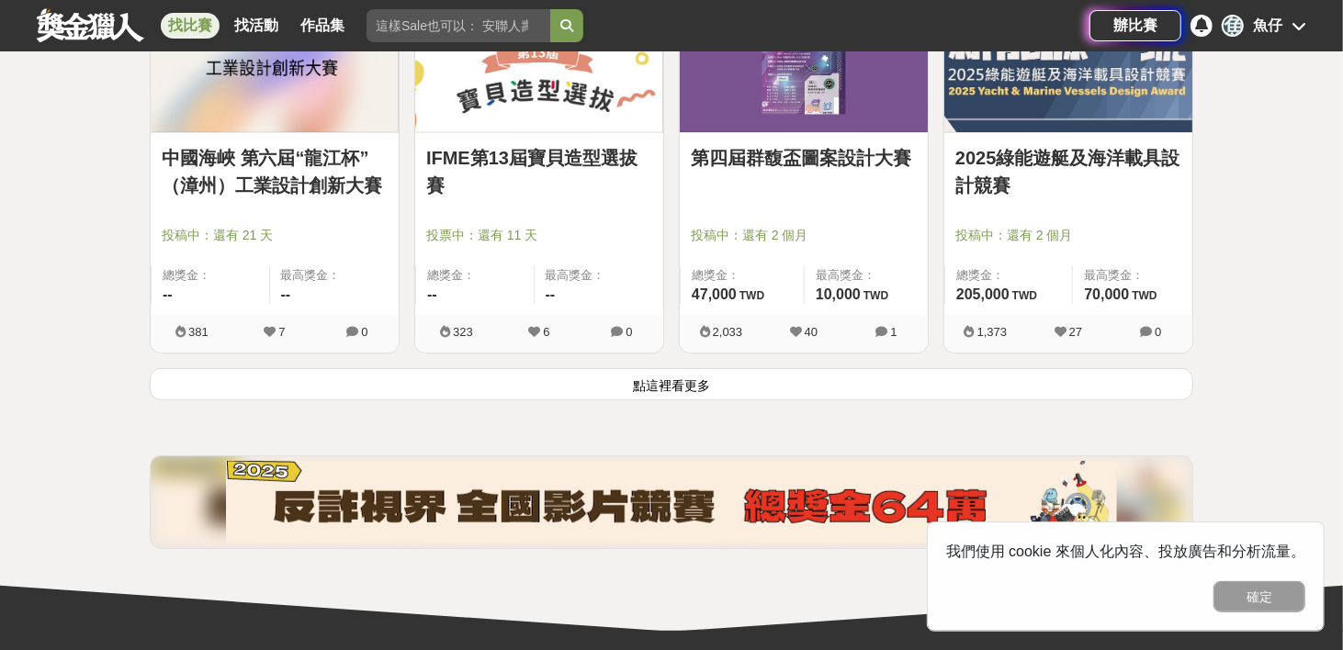
scroll to position [4722, 0]
